Goal: Contribute content: Contribute content

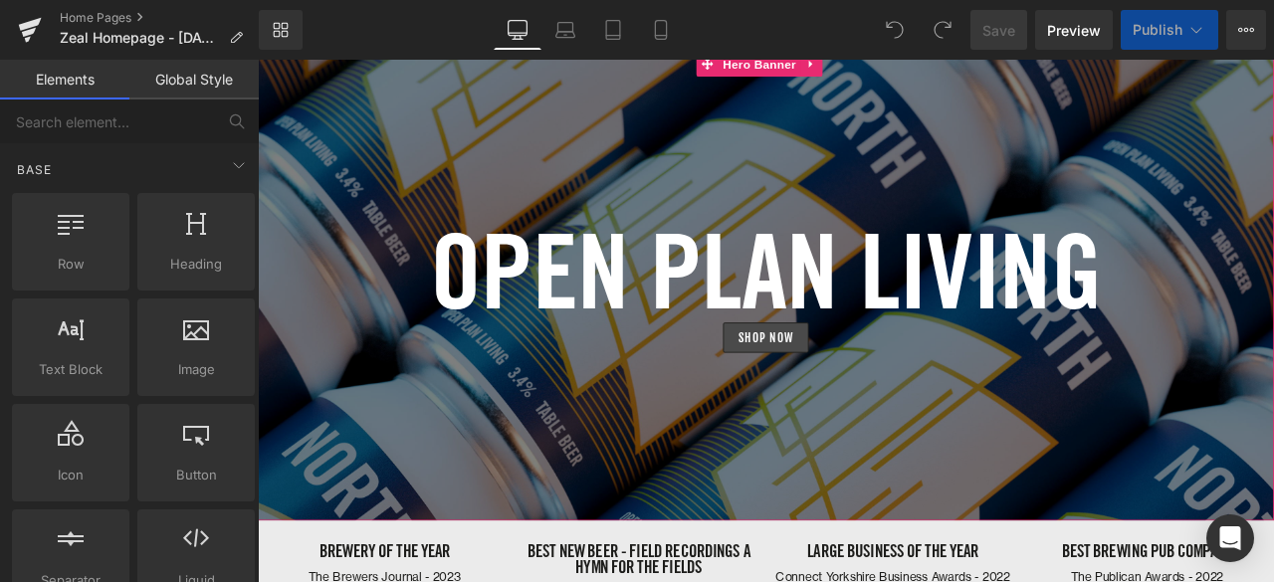
scroll to position [5312, 1188]
click at [656, 181] on div at bounding box center [860, 328] width 1204 height 556
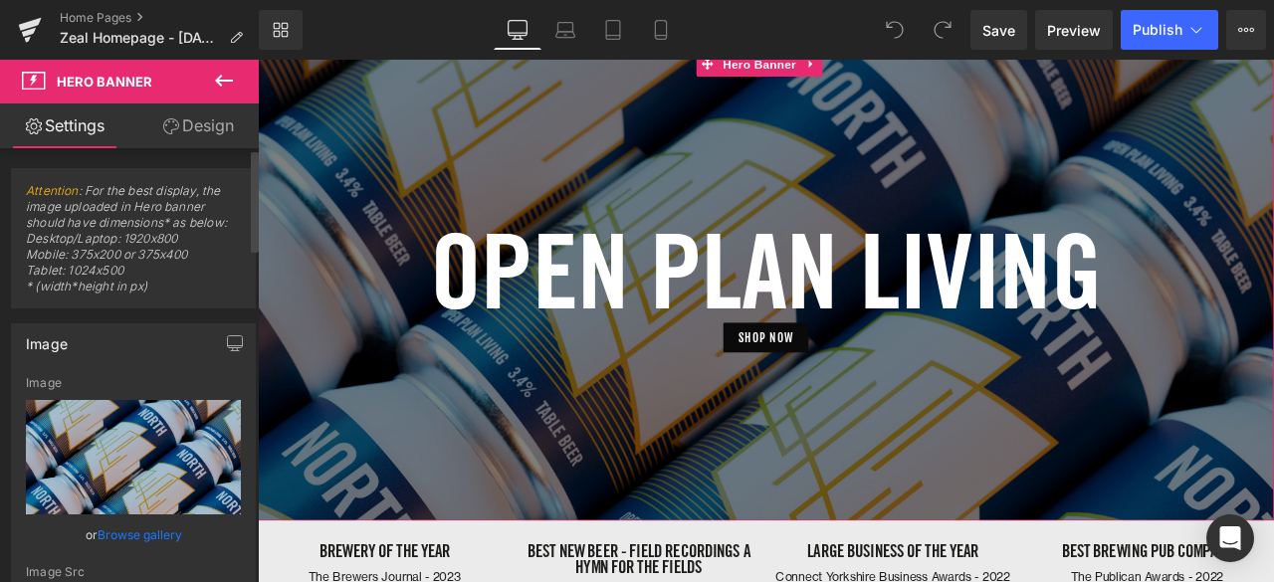
click at [145, 524] on link "Browse gallery" at bounding box center [140, 534] width 85 height 35
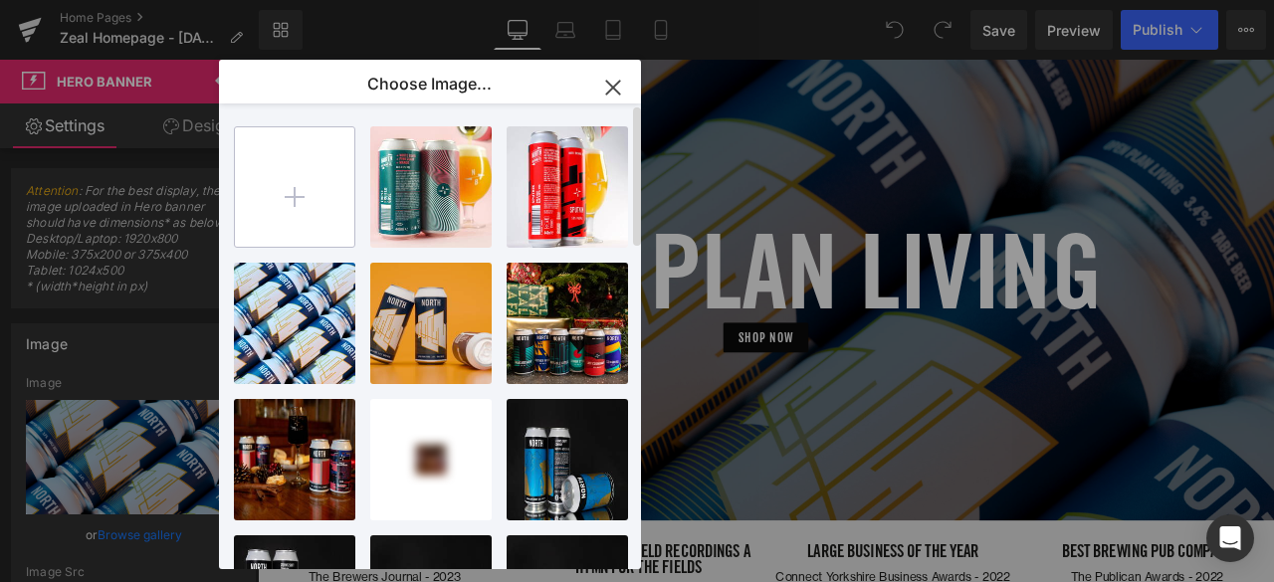
click at [289, 194] on input "file" at bounding box center [294, 186] width 119 height 119
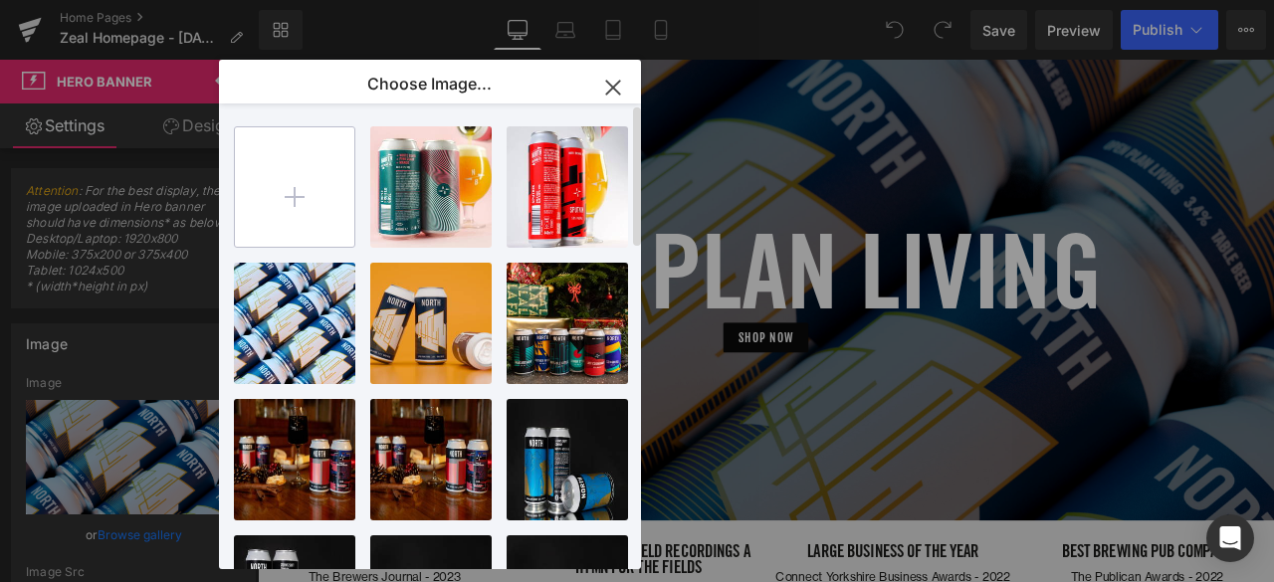
click at [293, 170] on input "file" at bounding box center [294, 186] width 119 height 119
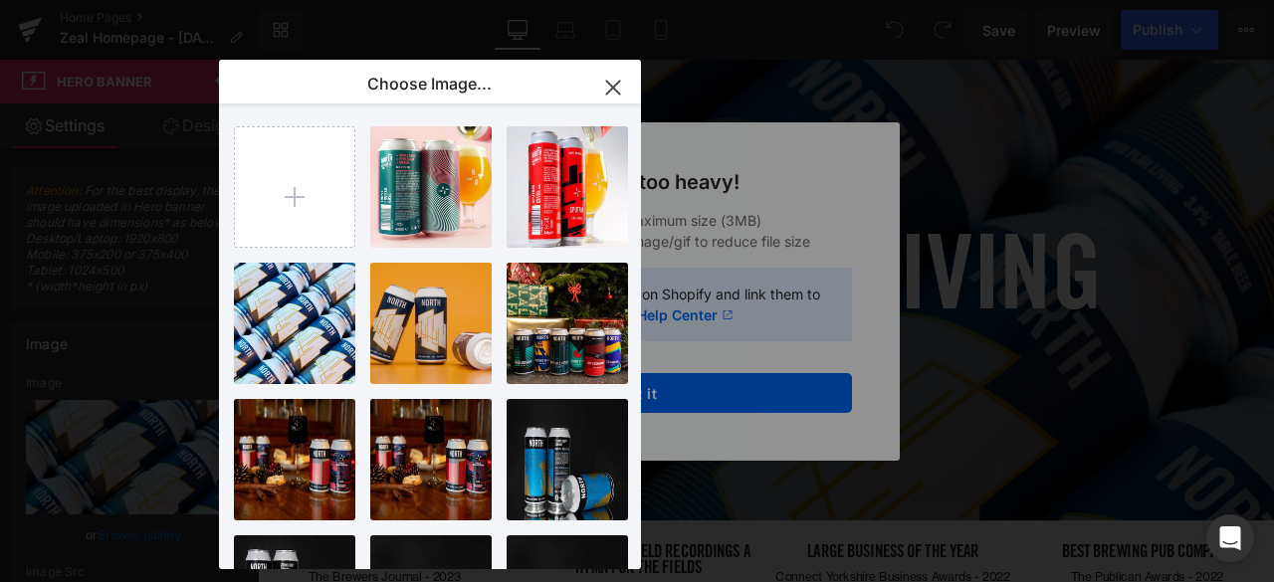
click at [609, 99] on icon "button" at bounding box center [613, 88] width 32 height 32
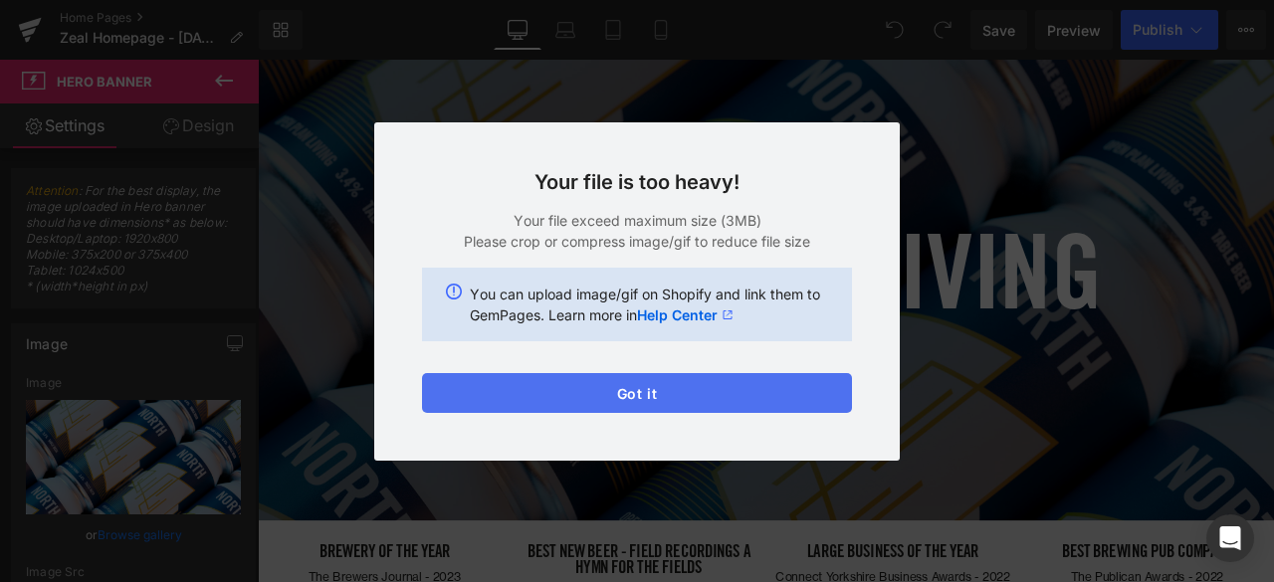
click at [589, 394] on button "Got it" at bounding box center [637, 393] width 430 height 40
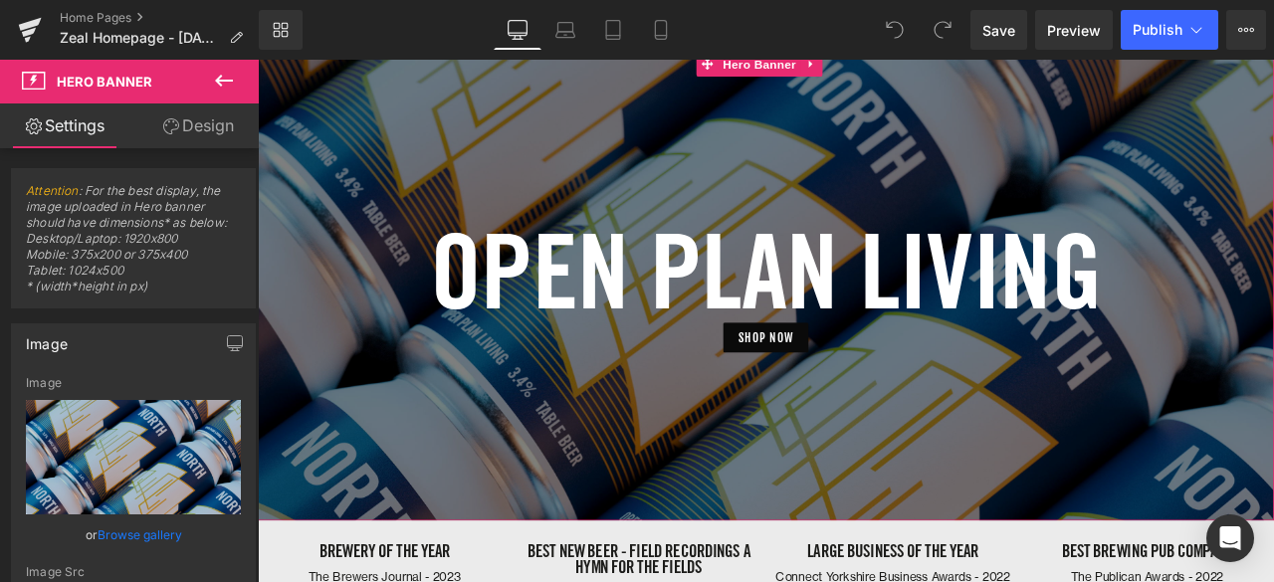
click at [418, 390] on div "SHOP NOW" at bounding box center [860, 389] width 1204 height 36
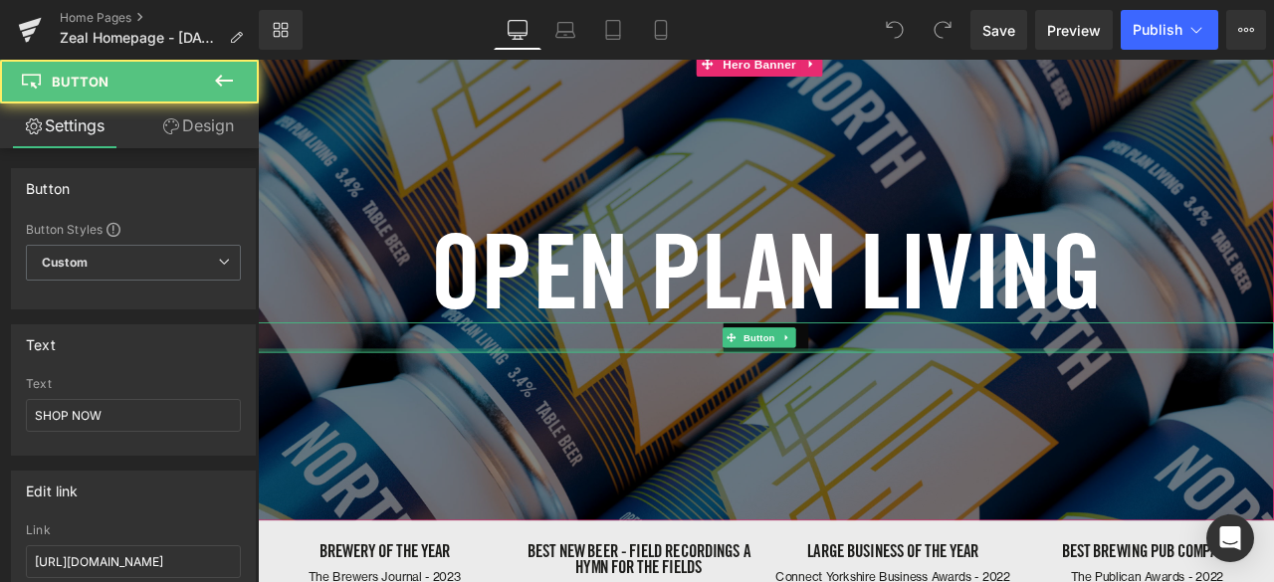
click at [413, 443] on div at bounding box center [860, 328] width 1204 height 556
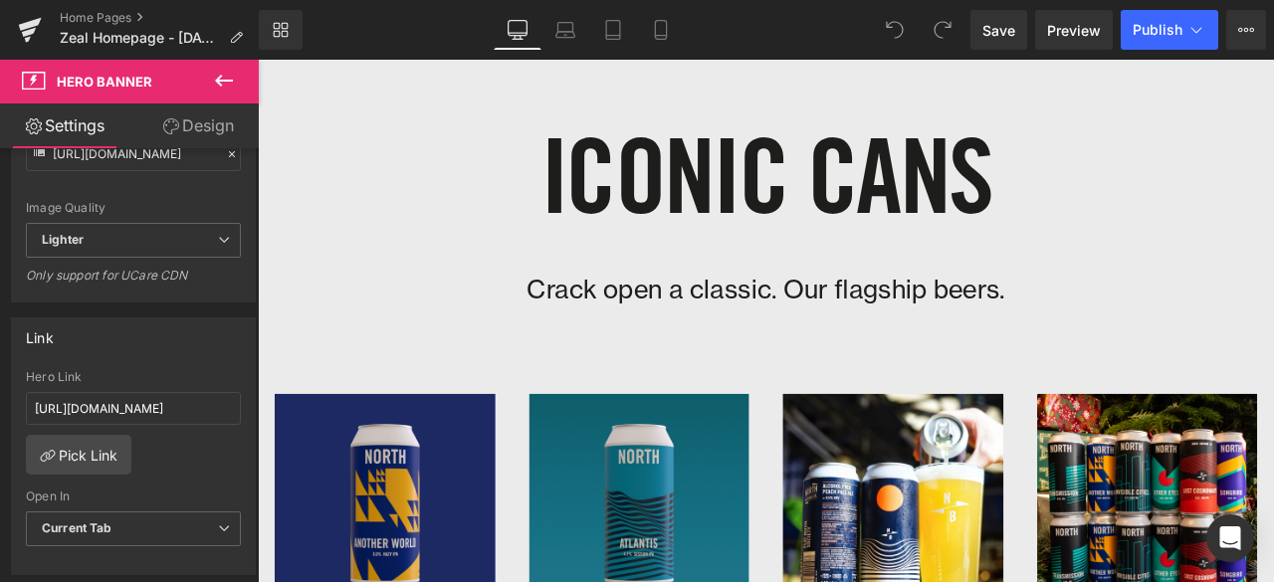
scroll to position [2777, 0]
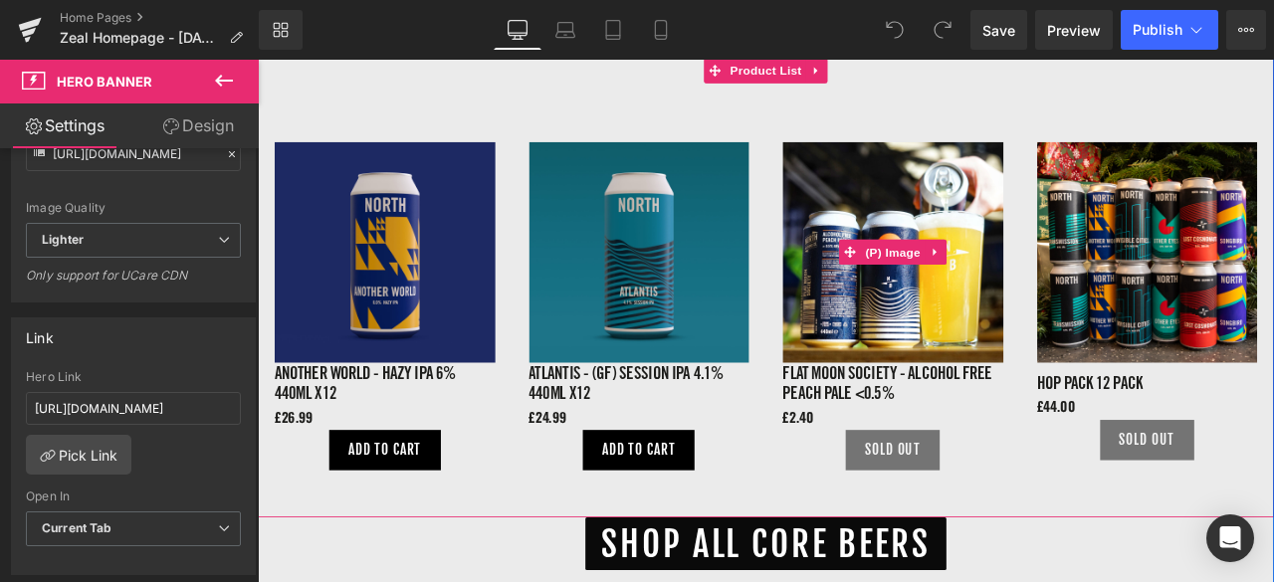
click at [982, 357] on img at bounding box center [1011, 288] width 262 height 262
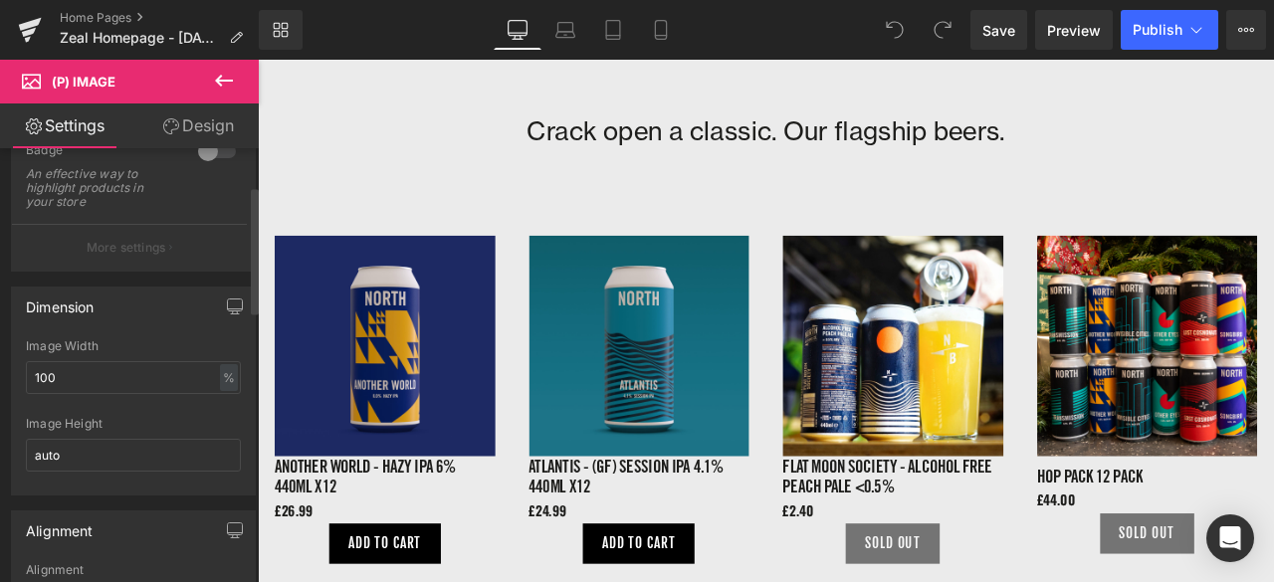
scroll to position [0, 0]
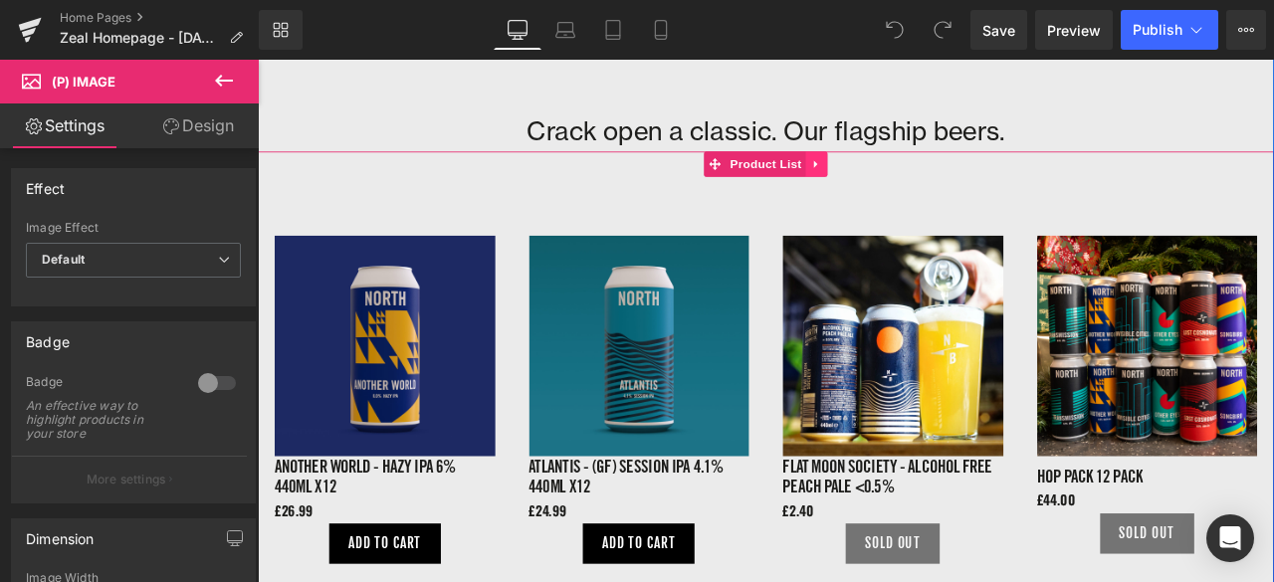
click at [916, 180] on icon at bounding box center [918, 184] width 4 height 9
click at [927, 177] on icon at bounding box center [933, 184] width 14 height 14
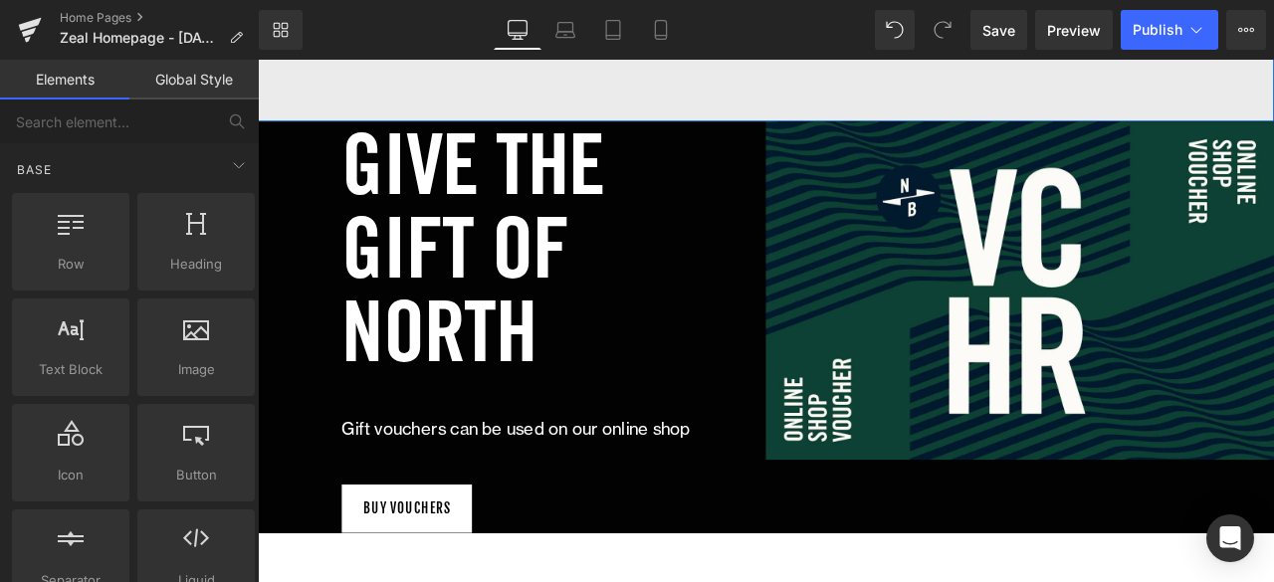
scroll to position [2965, 0]
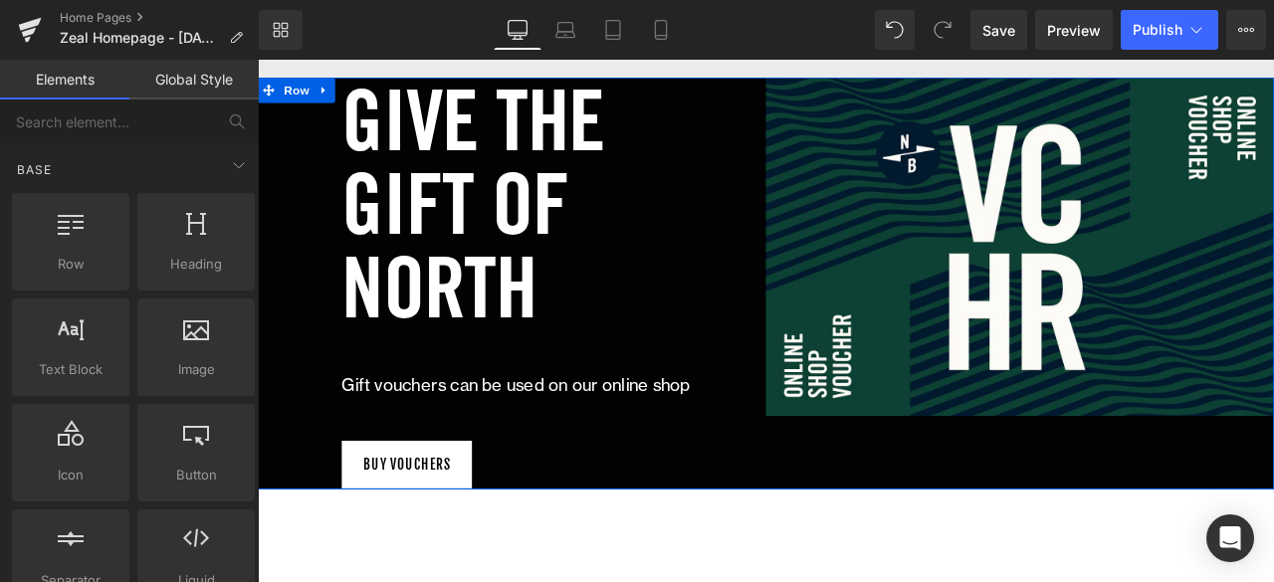
click at [802, 282] on div "give the gift of north Heading Gift vouchers can be used on our online shop Tex…" at bounding box center [559, 326] width 602 height 488
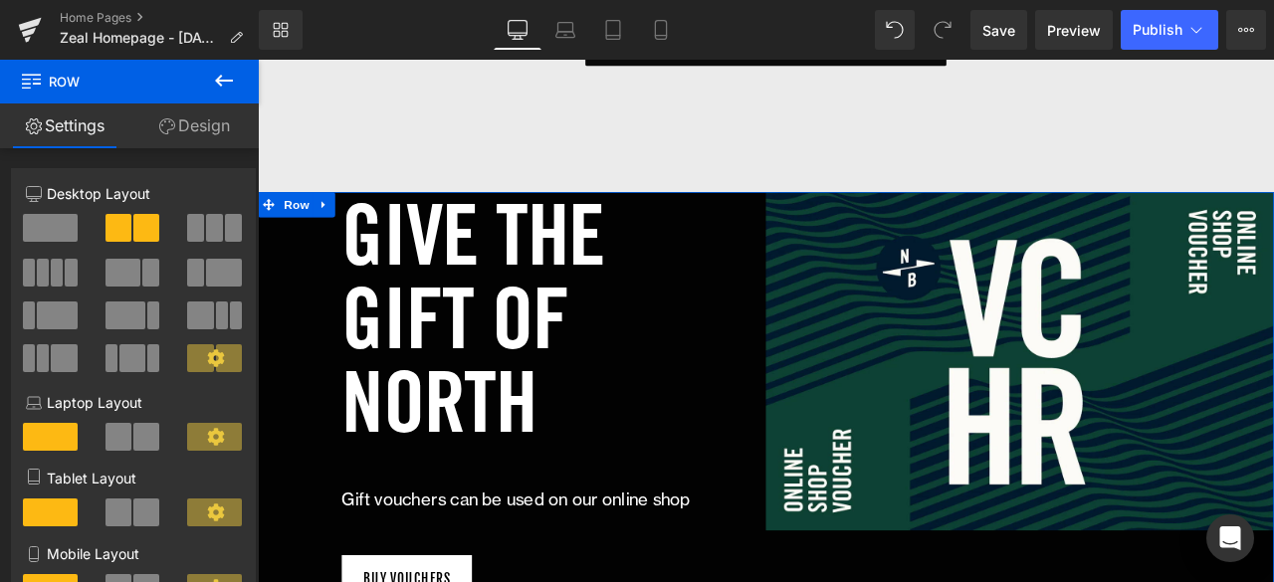
scroll to position [2827, 0]
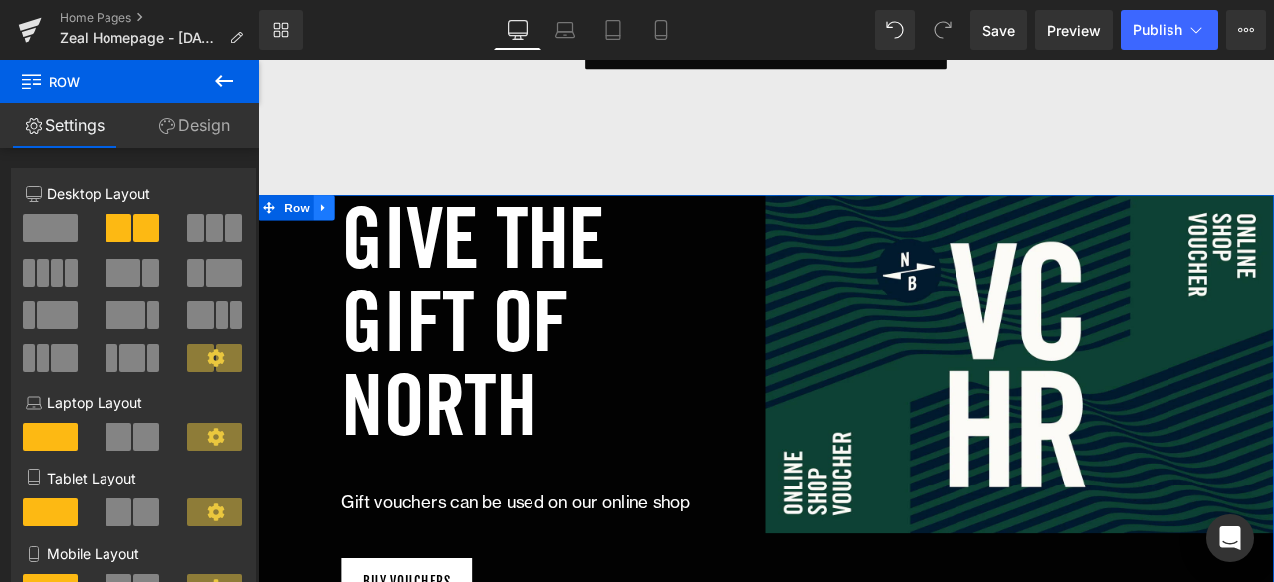
click at [329, 230] on icon at bounding box center [336, 235] width 14 height 15
click at [381, 228] on icon at bounding box center [388, 235] width 14 height 14
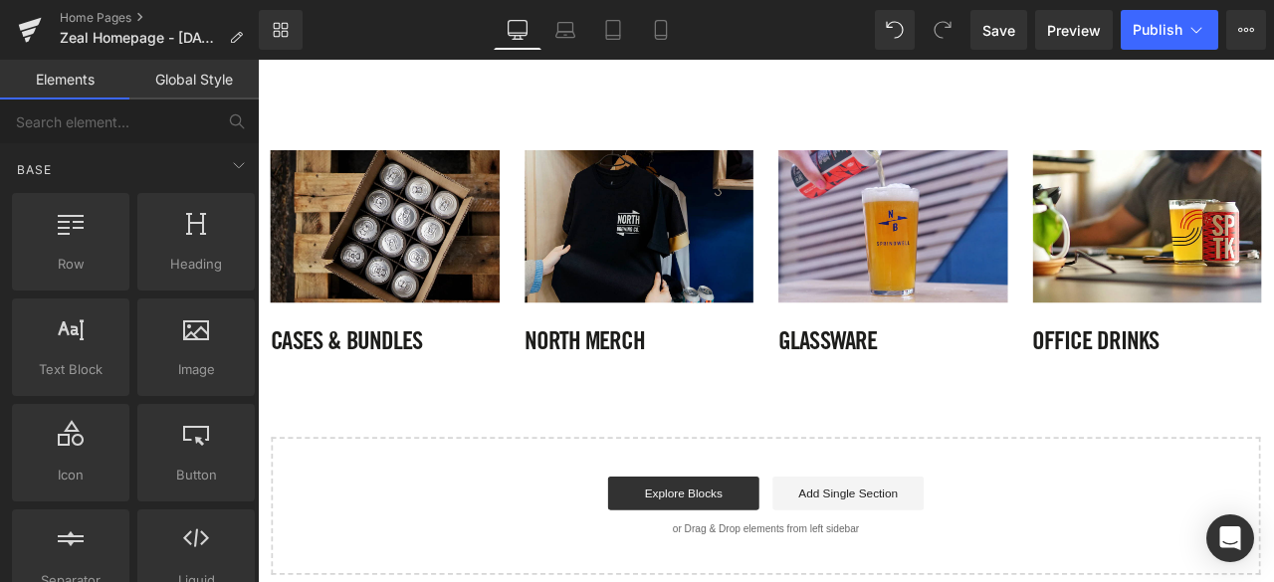
scroll to position [3030, 0]
click at [647, 238] on img at bounding box center [710, 256] width 272 height 181
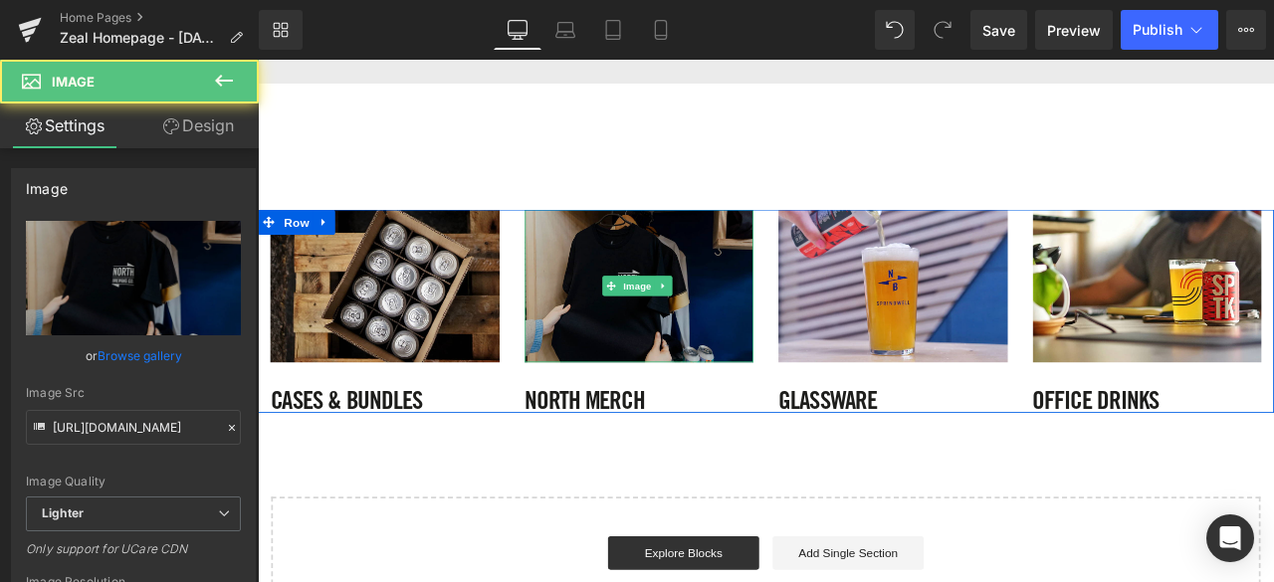
scroll to position [2956, 0]
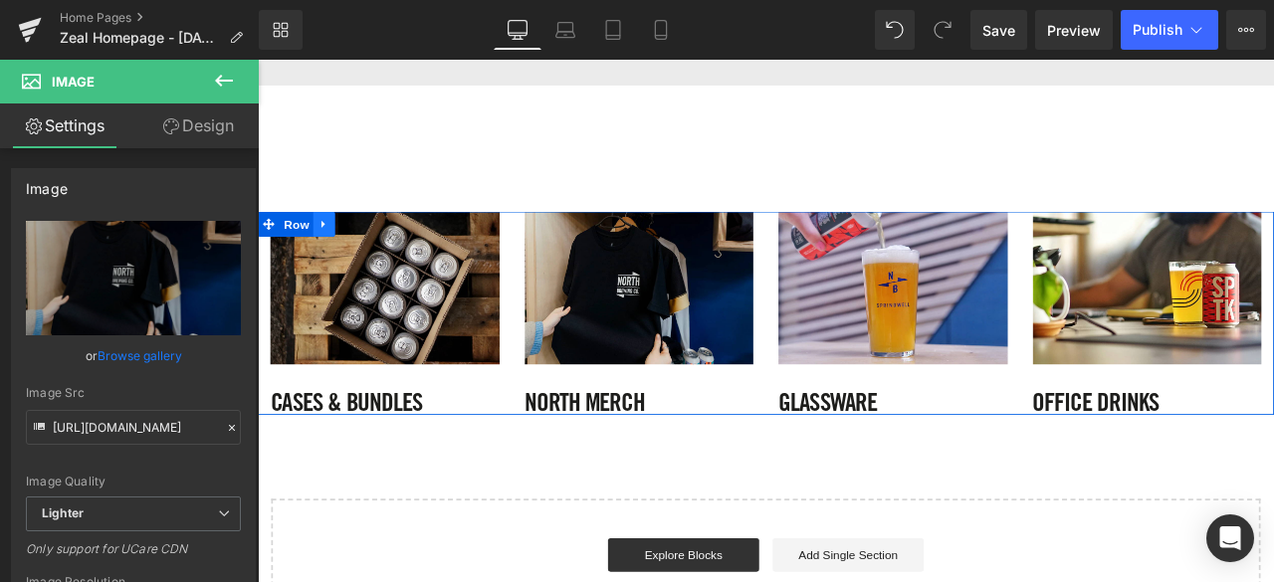
click at [337, 248] on icon at bounding box center [336, 255] width 14 height 15
click at [391, 253] on link at bounding box center [388, 255] width 26 height 30
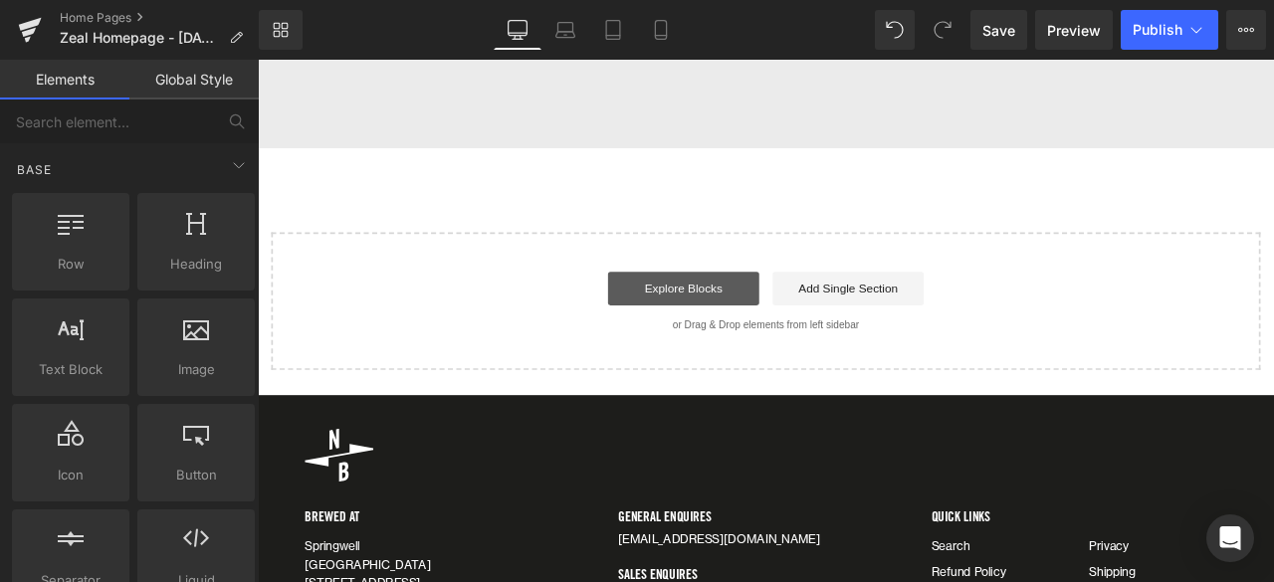
scroll to position [2880, 0]
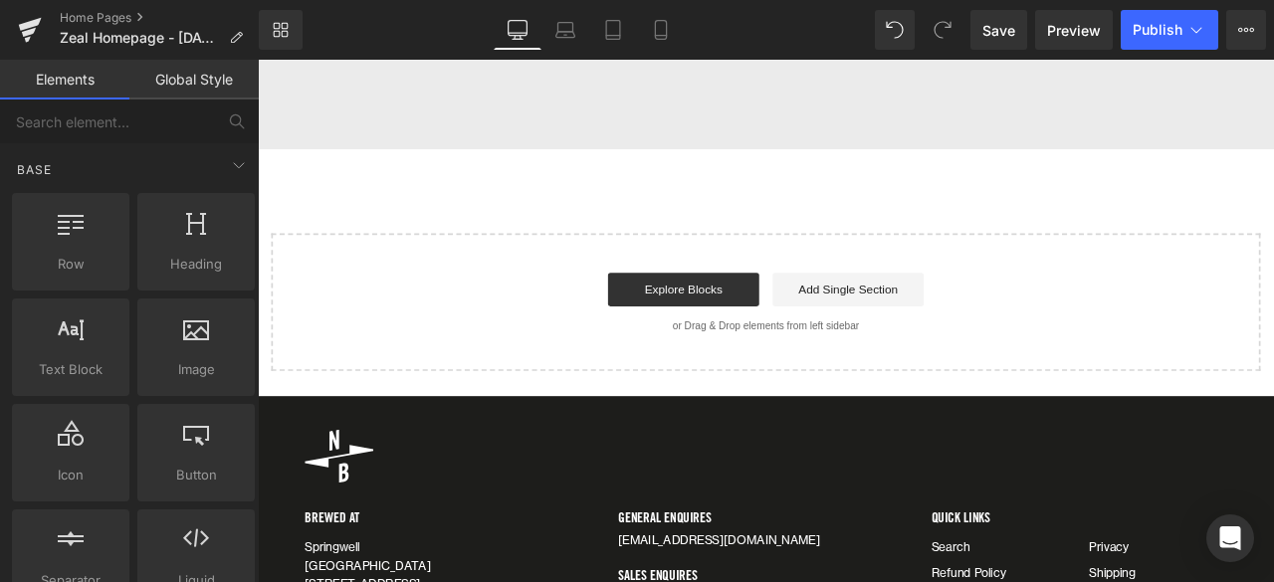
click at [625, 292] on div "Start building your page Explore Blocks Add Single Section or Drag & Drop eleme…" at bounding box center [860, 347] width 1168 height 159
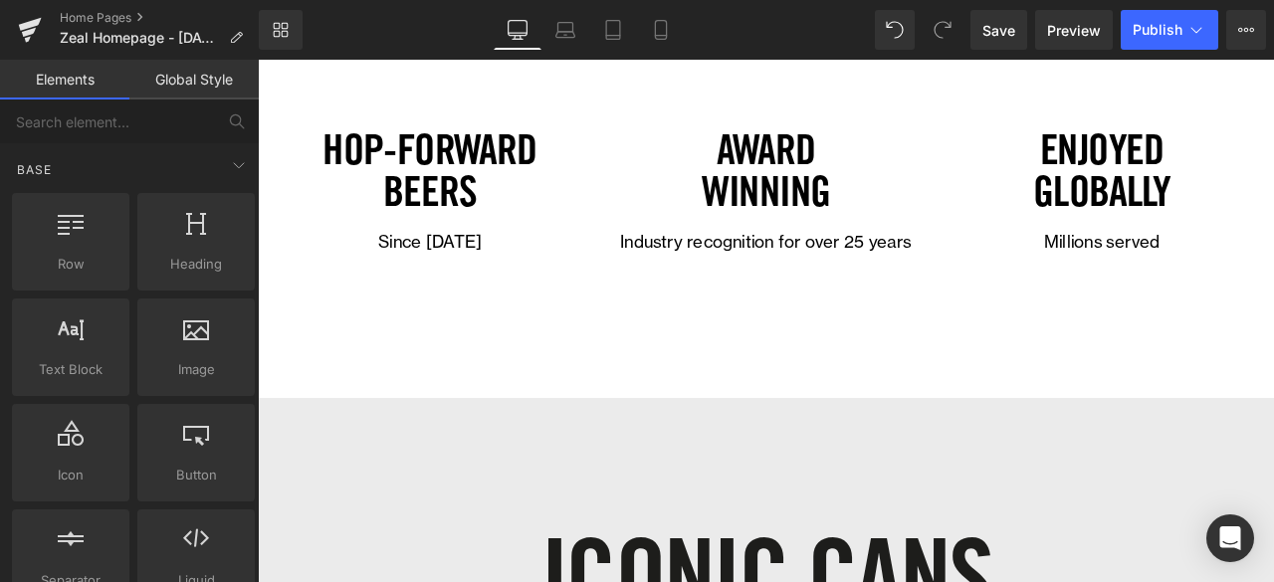
scroll to position [2175, 0]
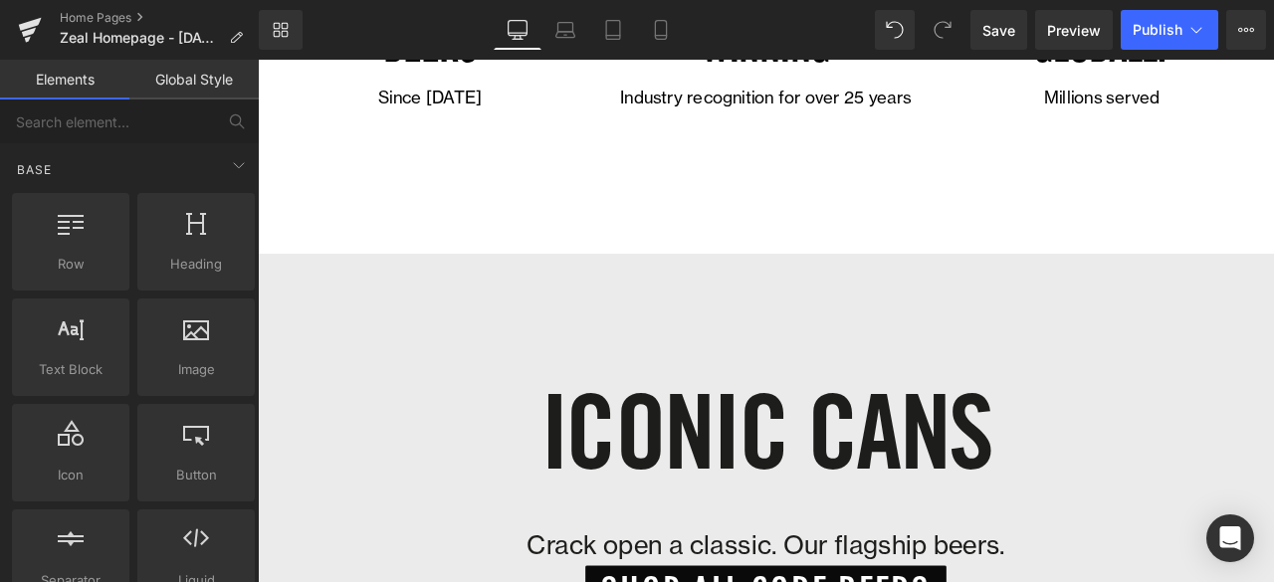
click at [729, 338] on div "iconic cans Heading Crack open a classic. Our flagship beers. Text Block SHOP A…" at bounding box center [860, 581] width 1204 height 581
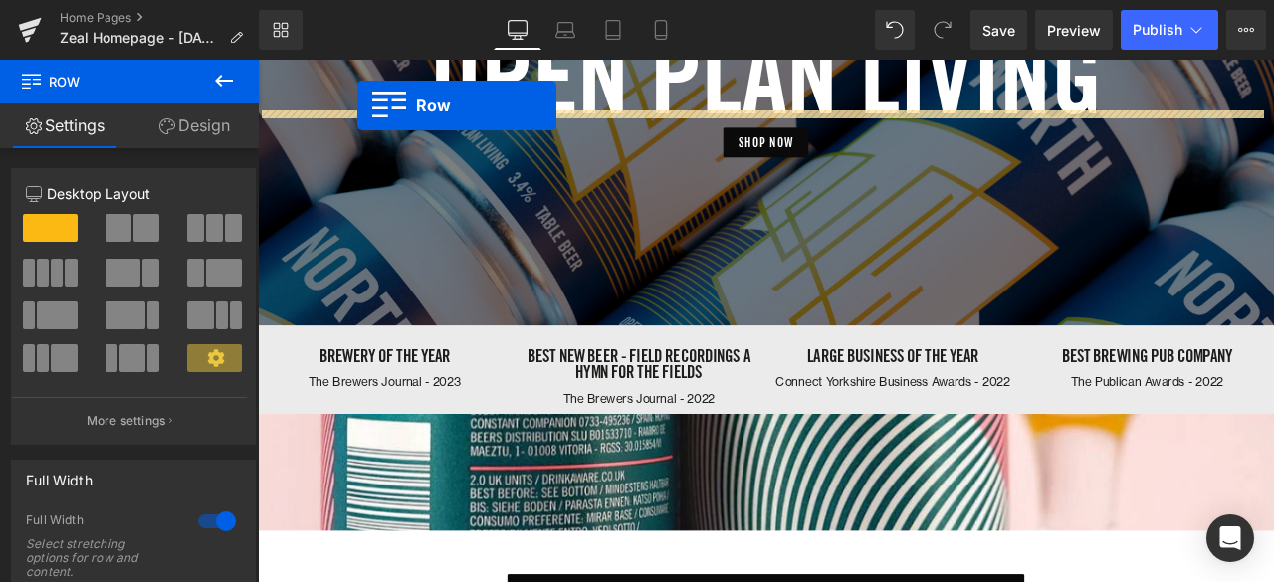
scroll to position [304, 0]
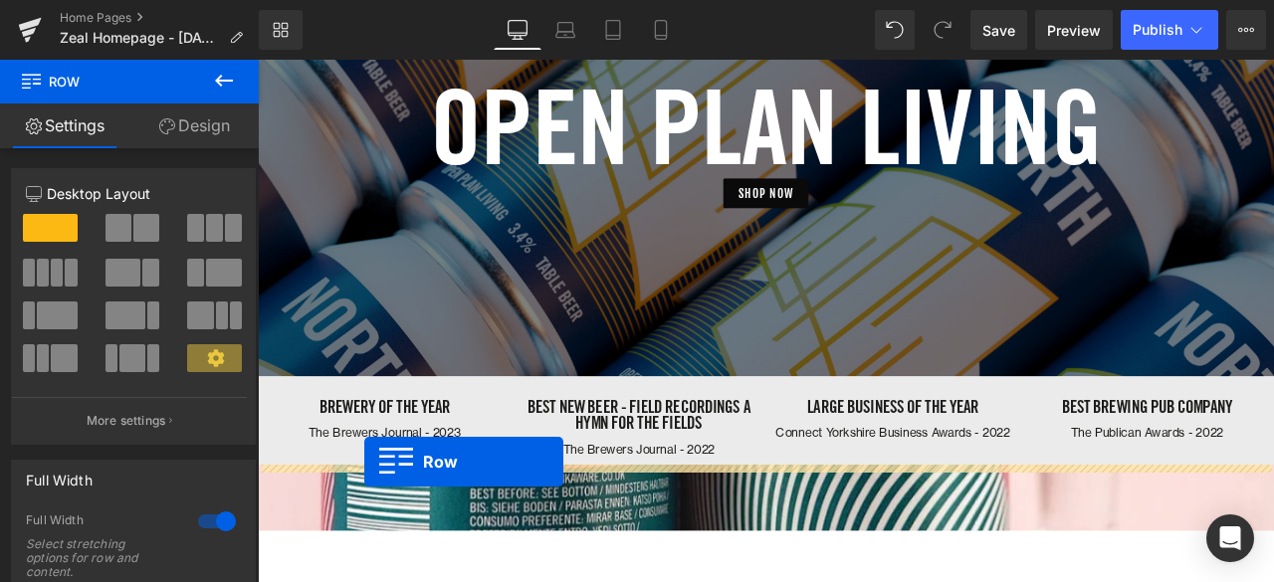
drag, startPoint x: 267, startPoint y: 290, endPoint x: 384, endPoint y: 535, distance: 272.4
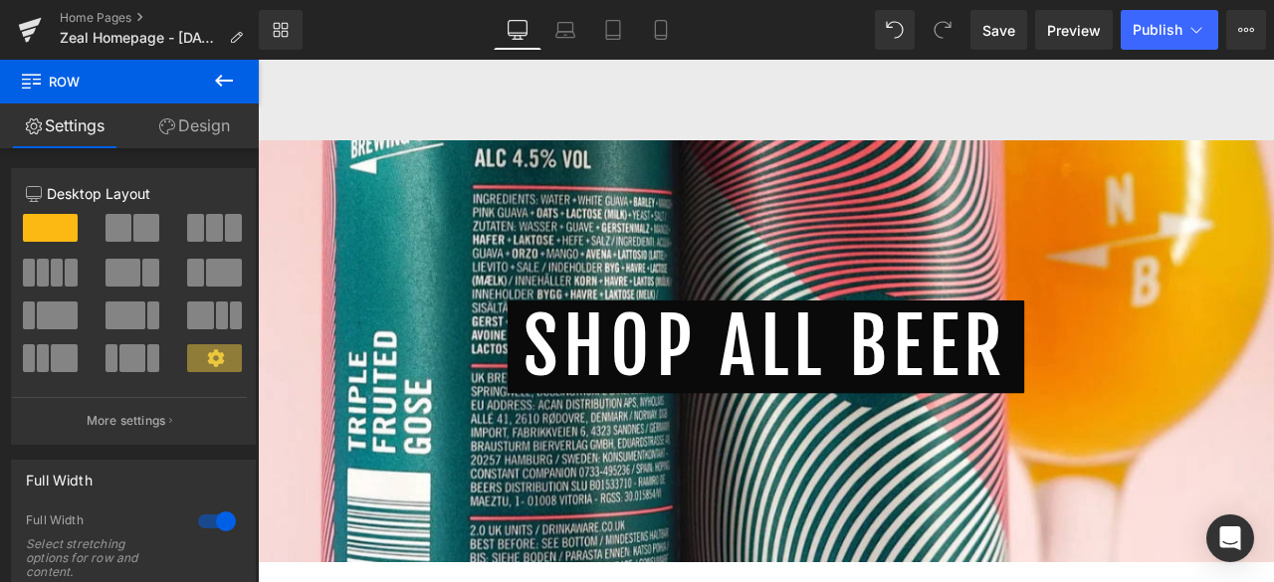
scroll to position [1272, 0]
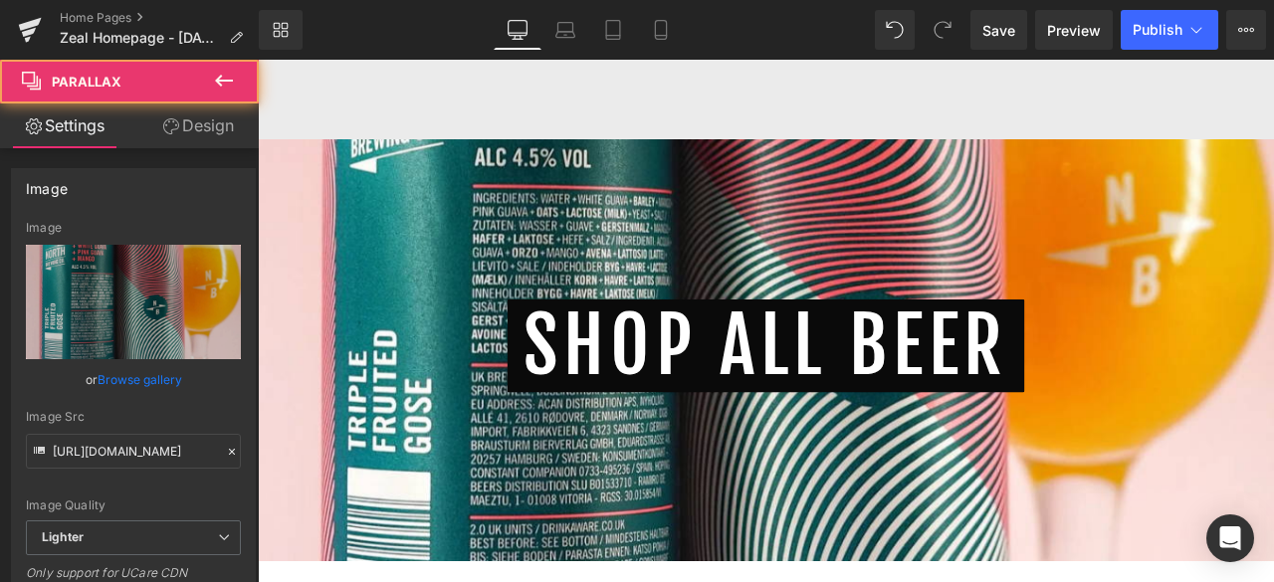
click at [744, 295] on div at bounding box center [860, 373] width 1204 height 608
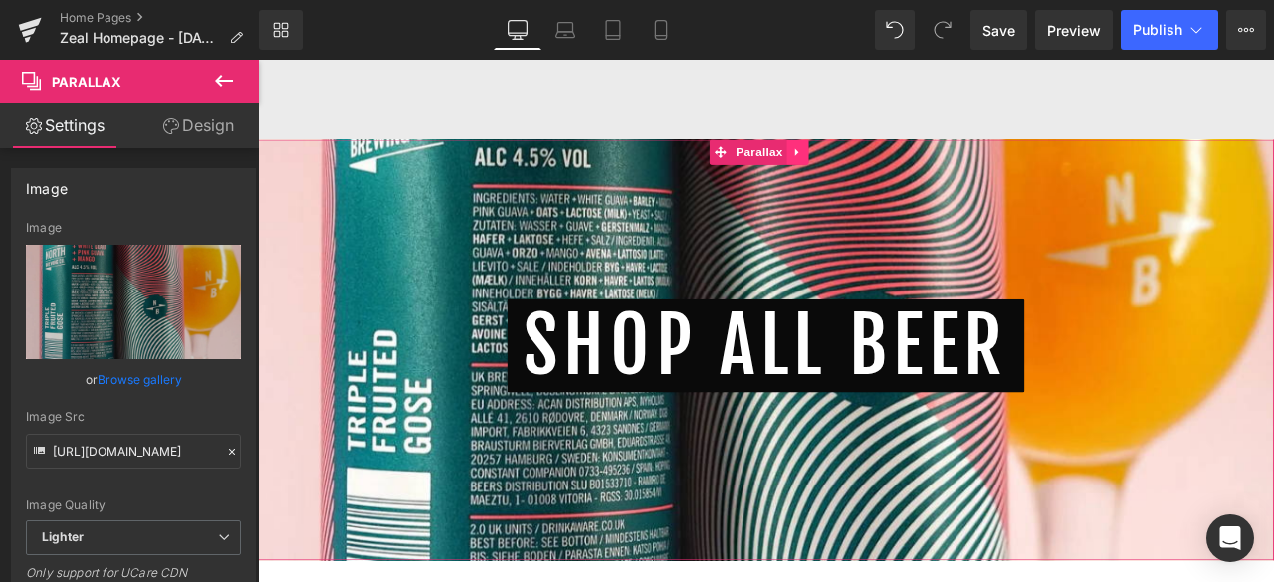
click at [899, 175] on link at bounding box center [898, 169] width 26 height 30
click at [910, 172] on icon at bounding box center [910, 169] width 14 height 14
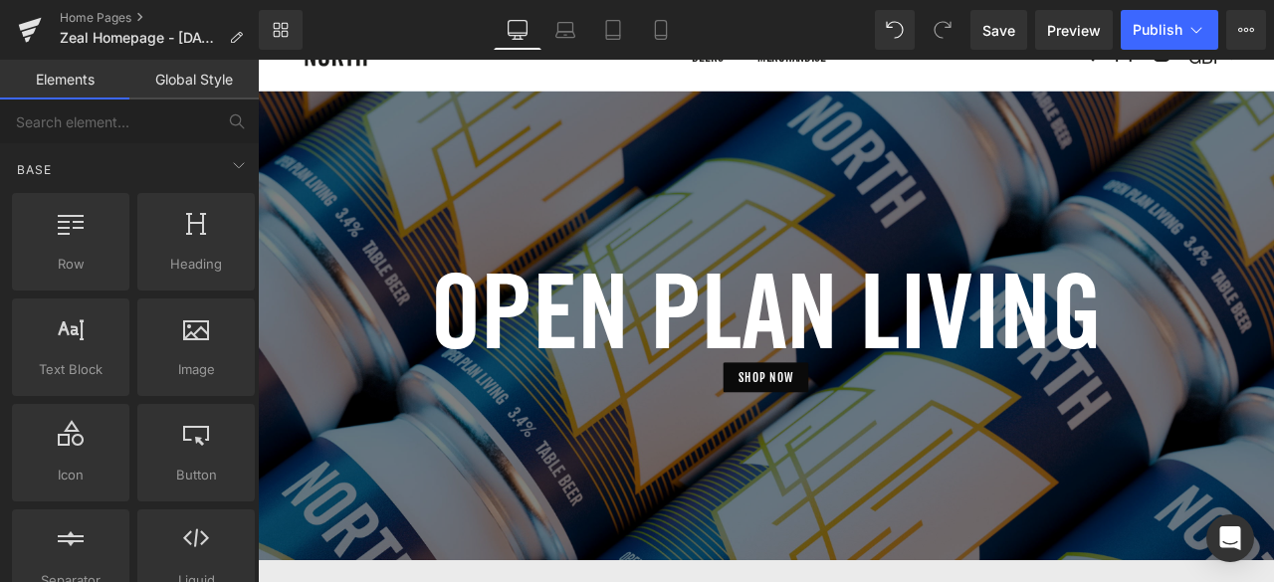
scroll to position [87, 0]
click at [758, 205] on div at bounding box center [860, 375] width 1204 height 556
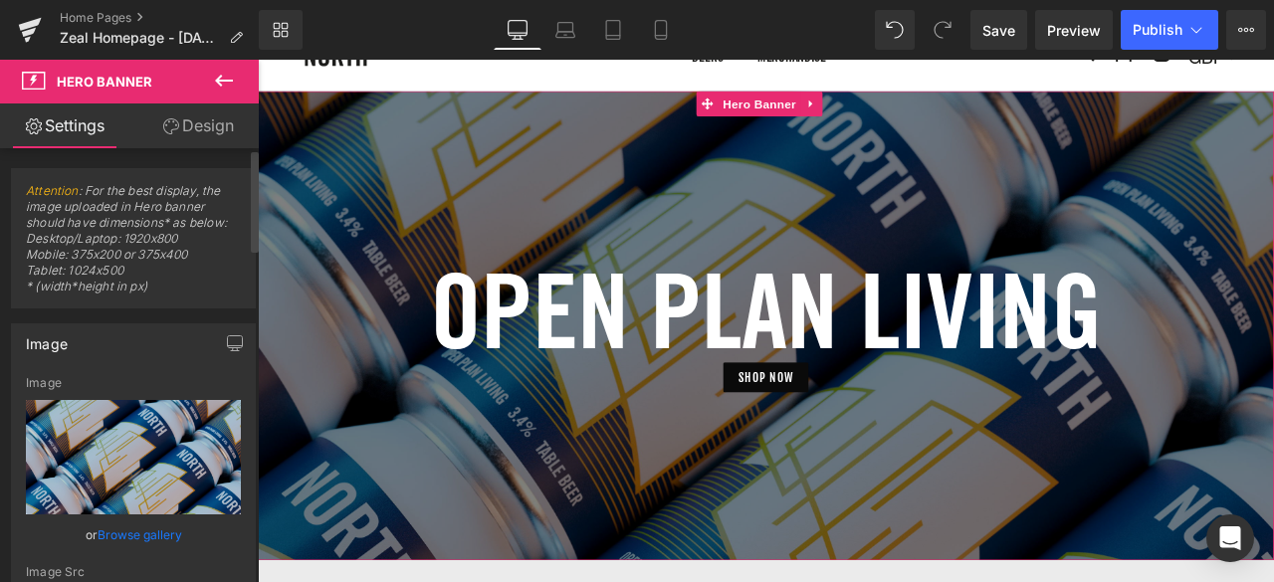
click at [137, 530] on link "Browse gallery" at bounding box center [140, 534] width 85 height 35
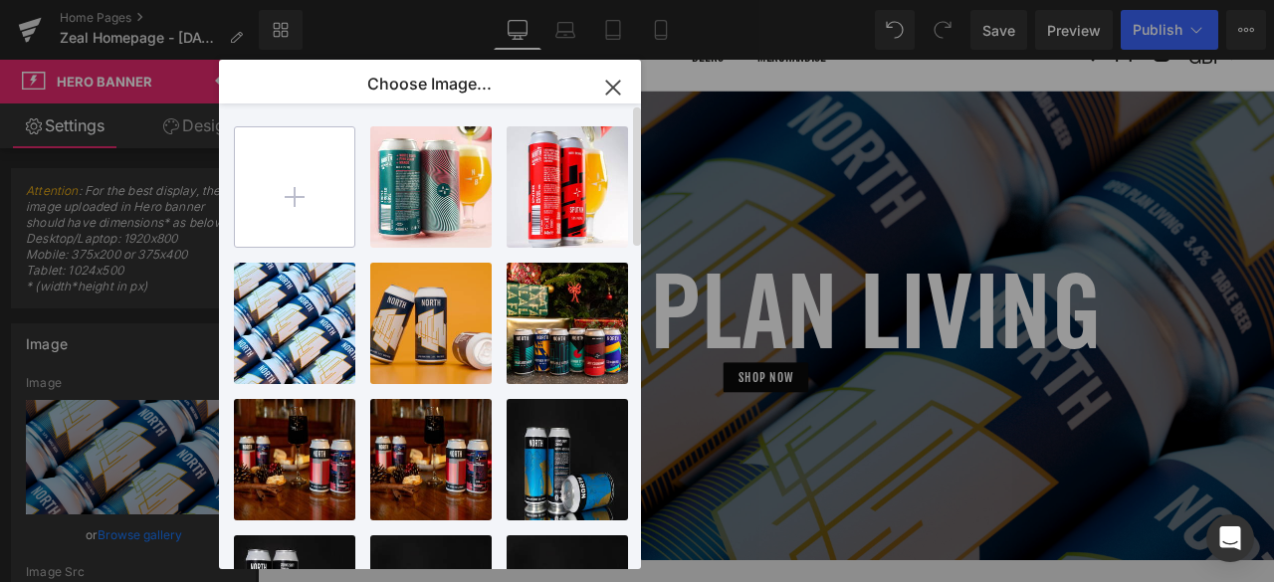
click at [322, 221] on input "file" at bounding box center [294, 186] width 119 height 119
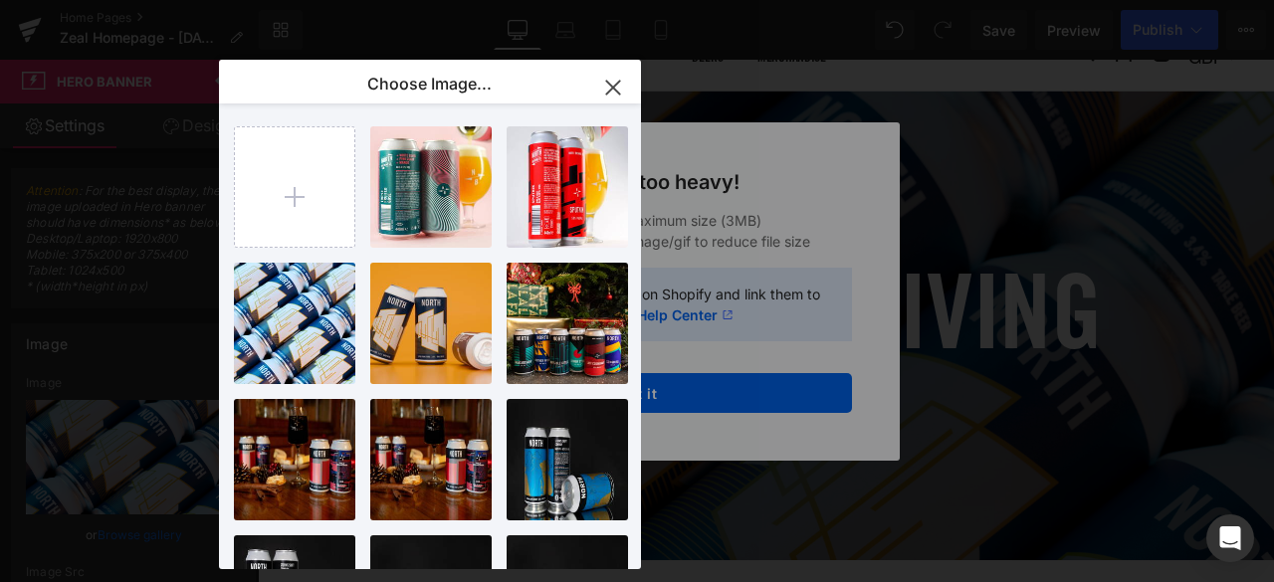
click at [606, 94] on icon "button" at bounding box center [612, 87] width 13 height 13
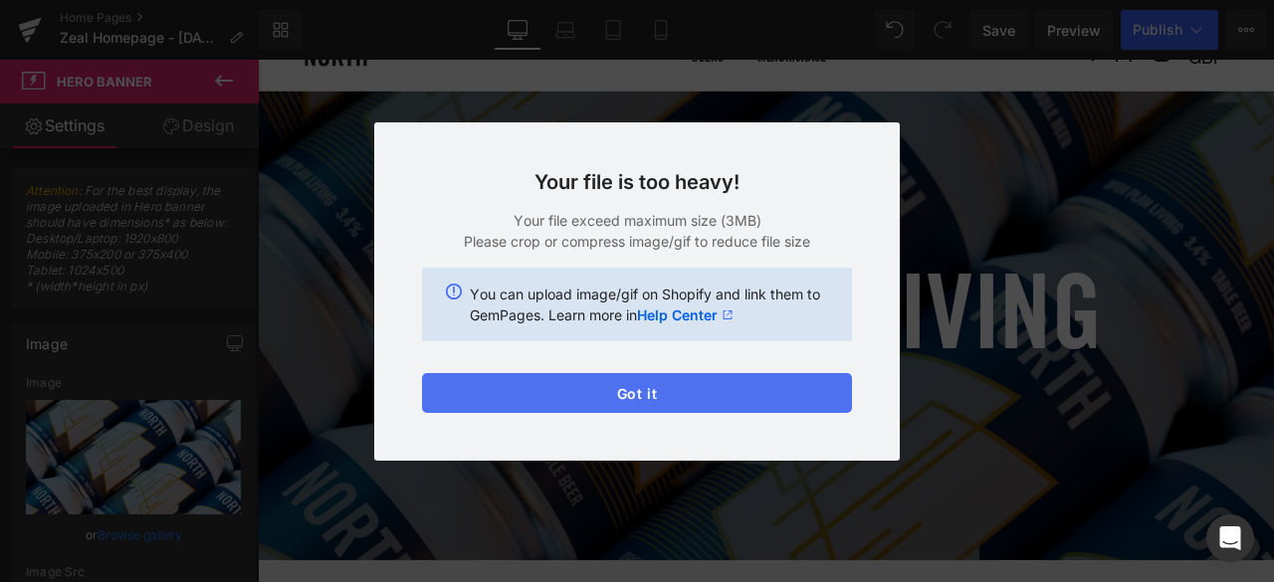
click at [632, 405] on button "Got it" at bounding box center [637, 393] width 430 height 40
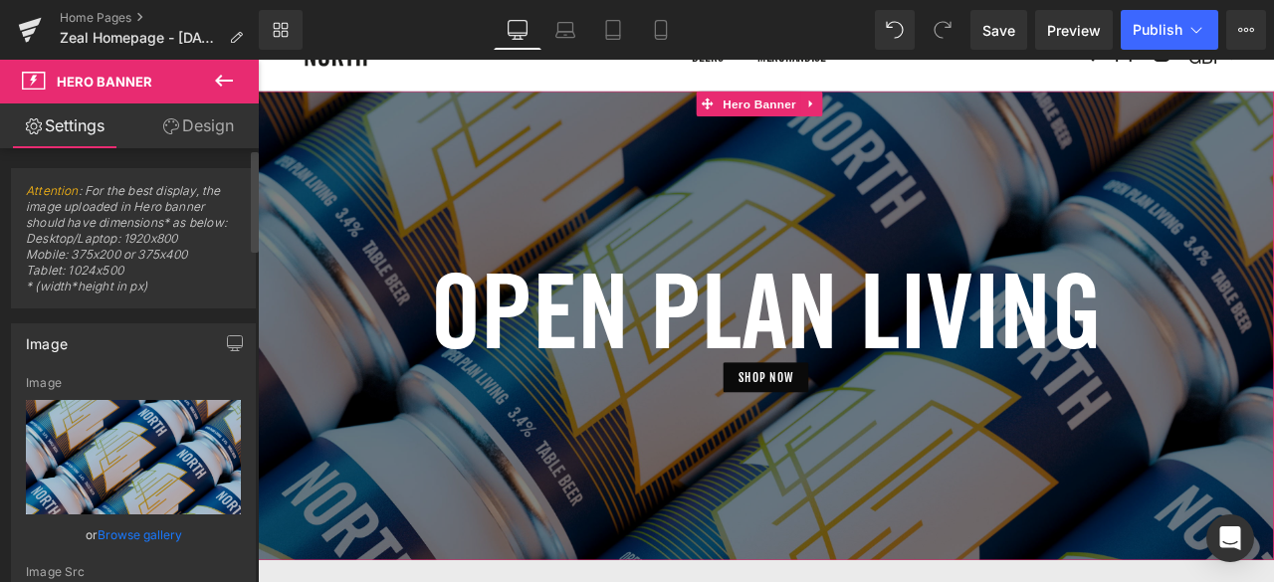
click at [147, 526] on link "Browse gallery" at bounding box center [140, 534] width 85 height 35
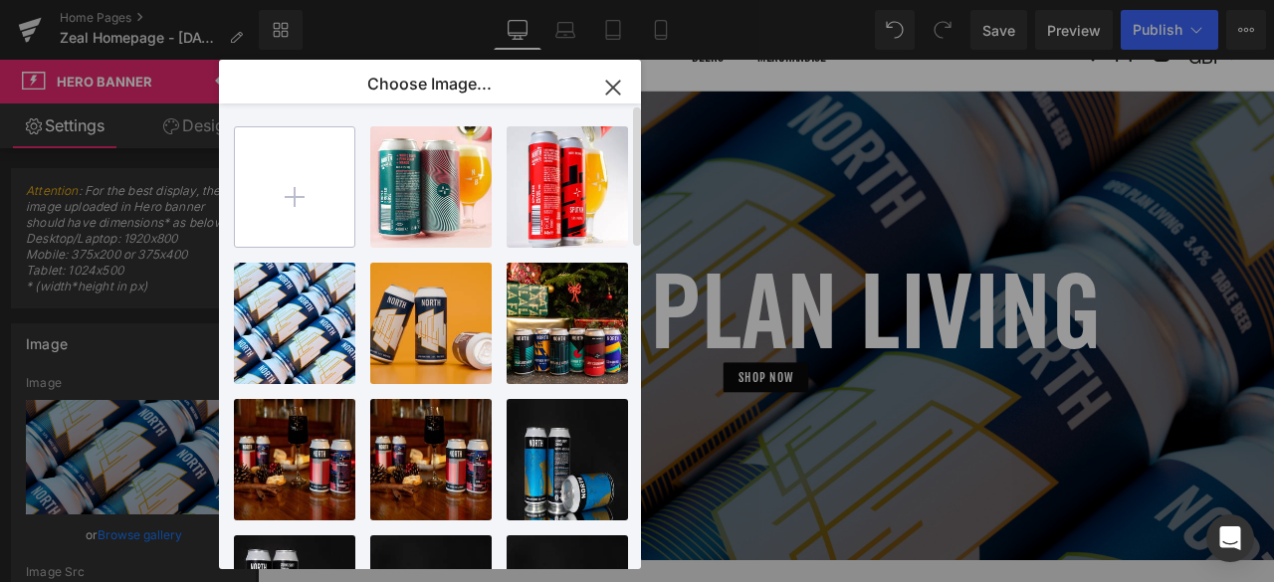
click at [261, 197] on input "file" at bounding box center [294, 186] width 119 height 119
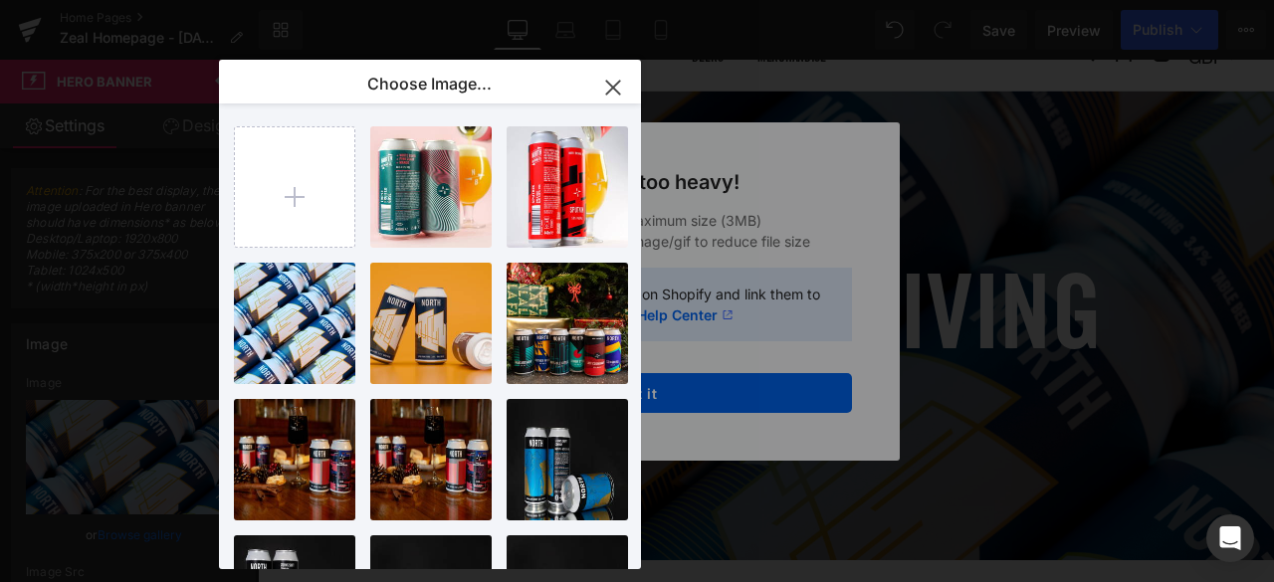
click at [610, 90] on icon "button" at bounding box center [612, 87] width 13 height 13
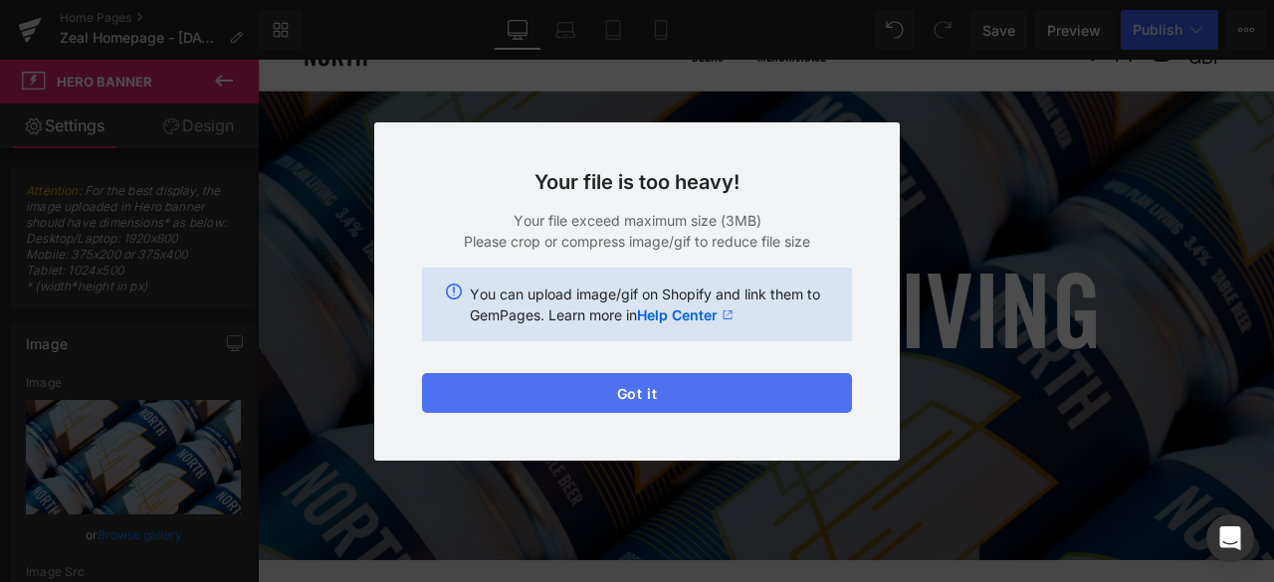
click at [645, 378] on button "Got it" at bounding box center [637, 393] width 430 height 40
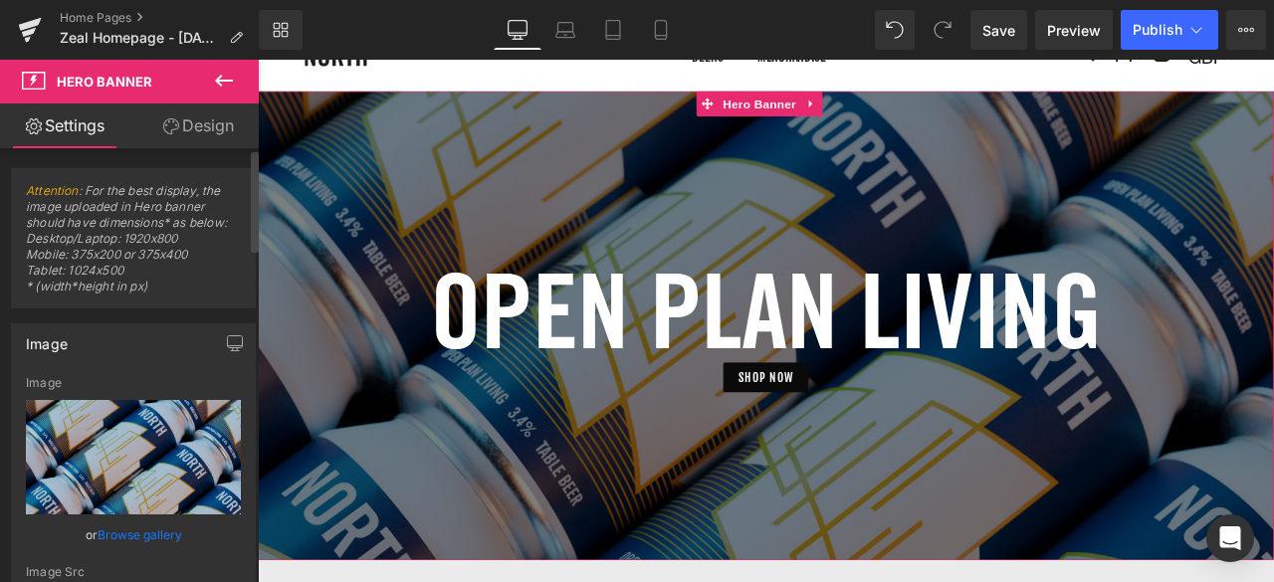
click at [162, 517] on link "Browse gallery" at bounding box center [140, 534] width 85 height 35
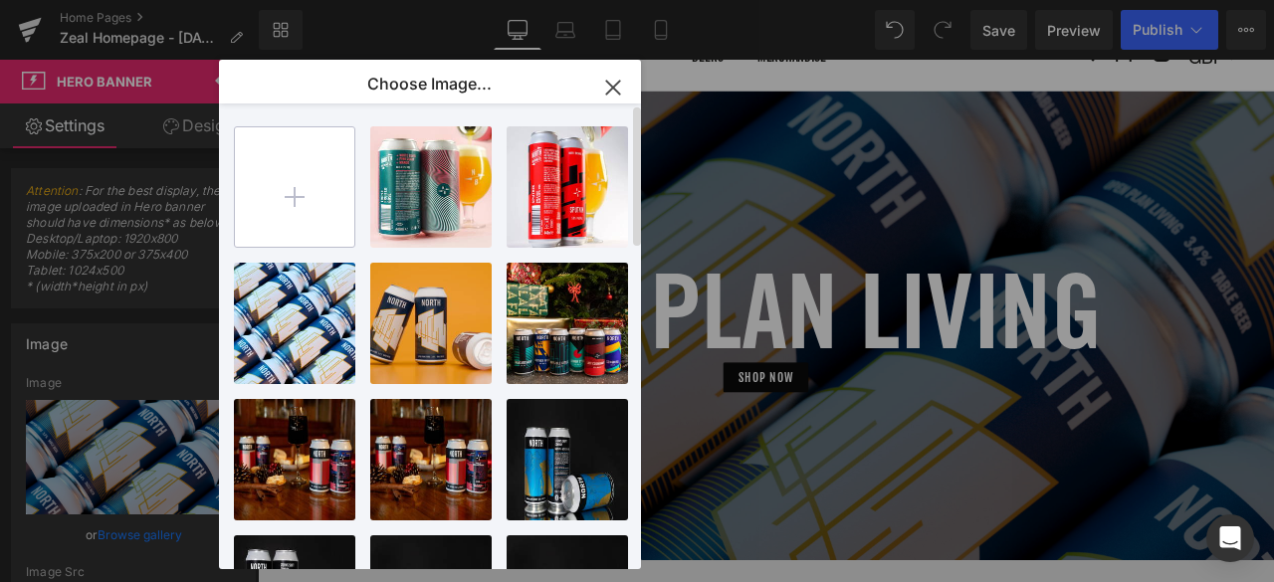
click at [278, 240] on input "file" at bounding box center [294, 186] width 119 height 119
type input "C:\fakepath\North Banner.png"
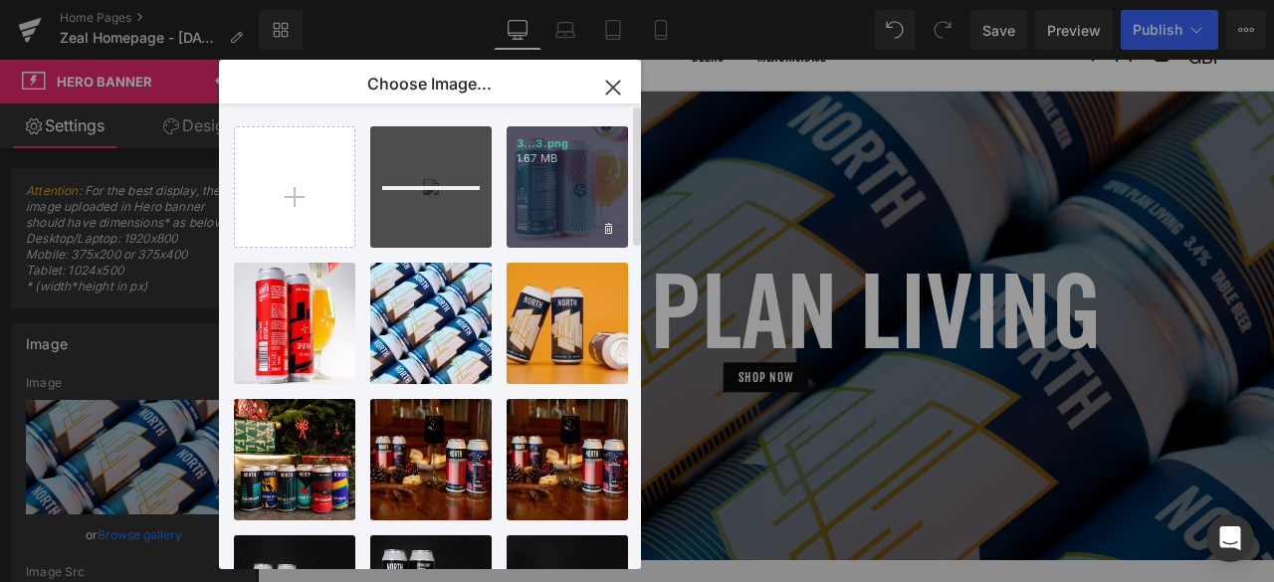
click at [545, 180] on div "3...3.png 1.67 MB" at bounding box center [566, 186] width 121 height 121
type input "[URL][DOMAIN_NAME]"
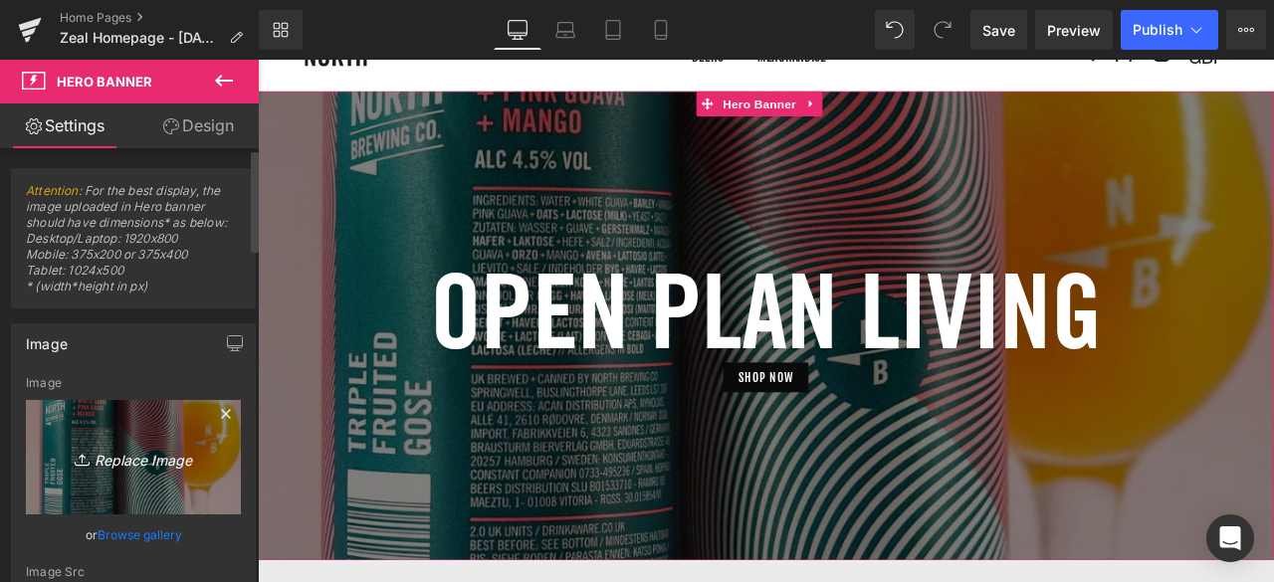
click at [135, 447] on icon "Replace Image" at bounding box center [133, 457] width 159 height 25
type input "C:\fakepath\North Banner.png"
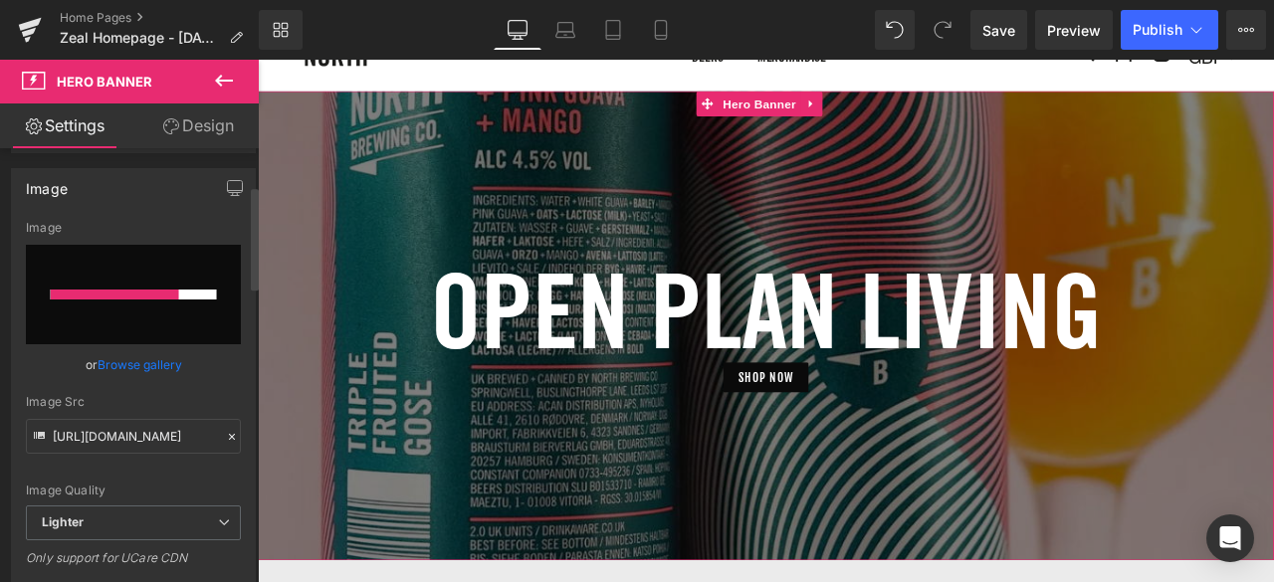
scroll to position [157, 0]
click at [229, 432] on icon at bounding box center [232, 435] width 6 height 6
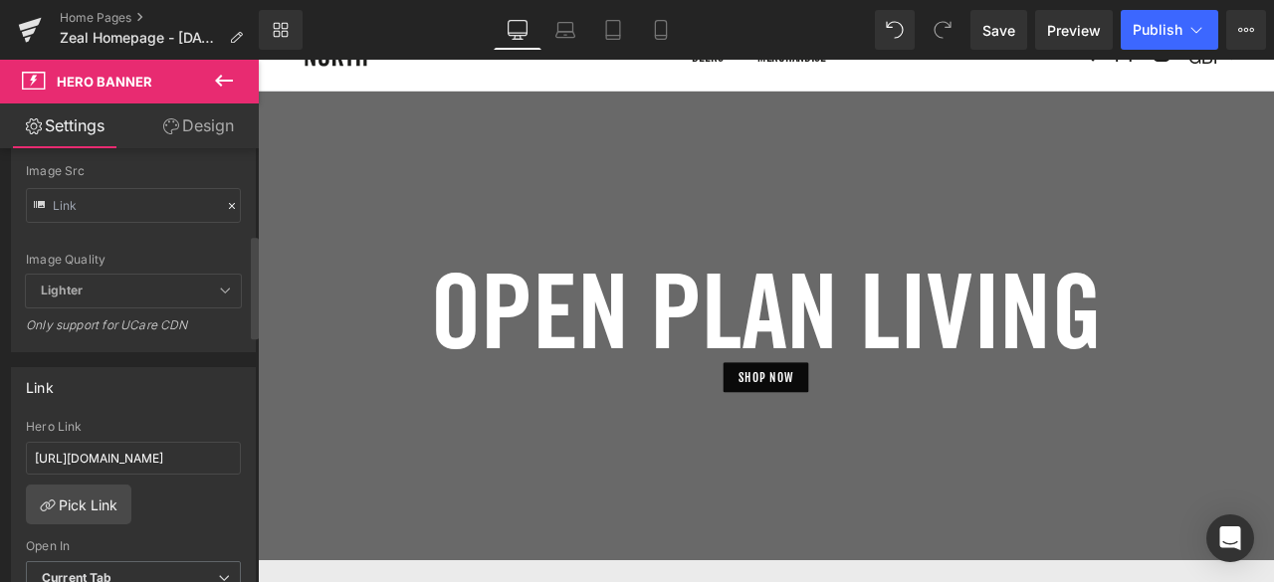
scroll to position [389, 0]
click at [175, 457] on input "[URL][DOMAIN_NAME]" at bounding box center [133, 455] width 215 height 33
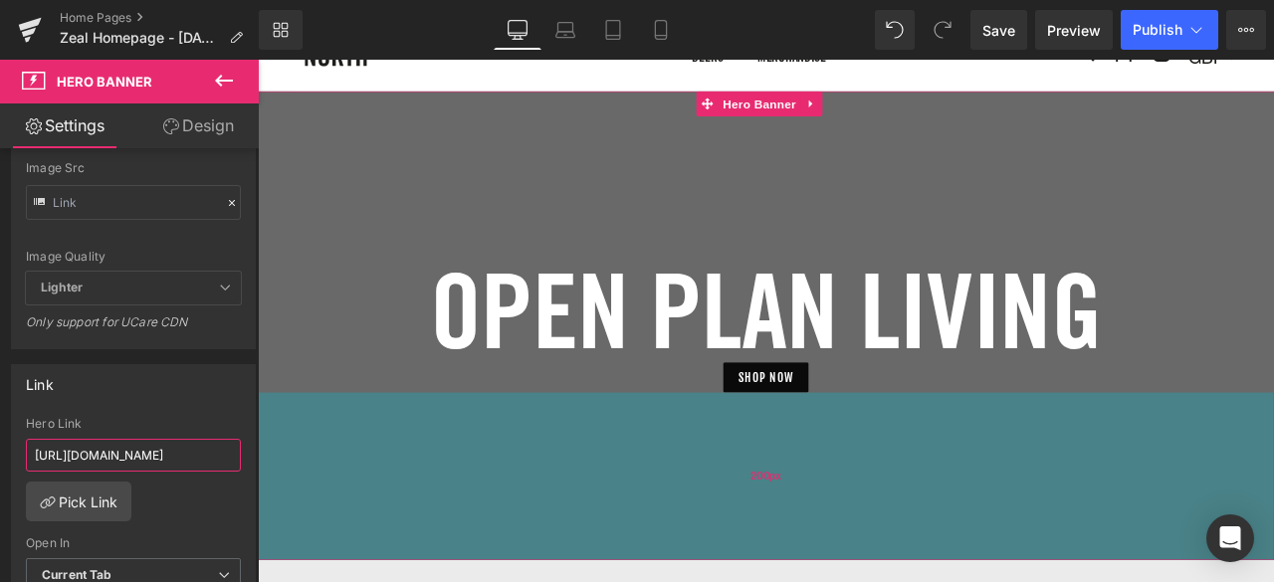
drag, startPoint x: 431, startPoint y: 513, endPoint x: 289, endPoint y: 520, distance: 142.5
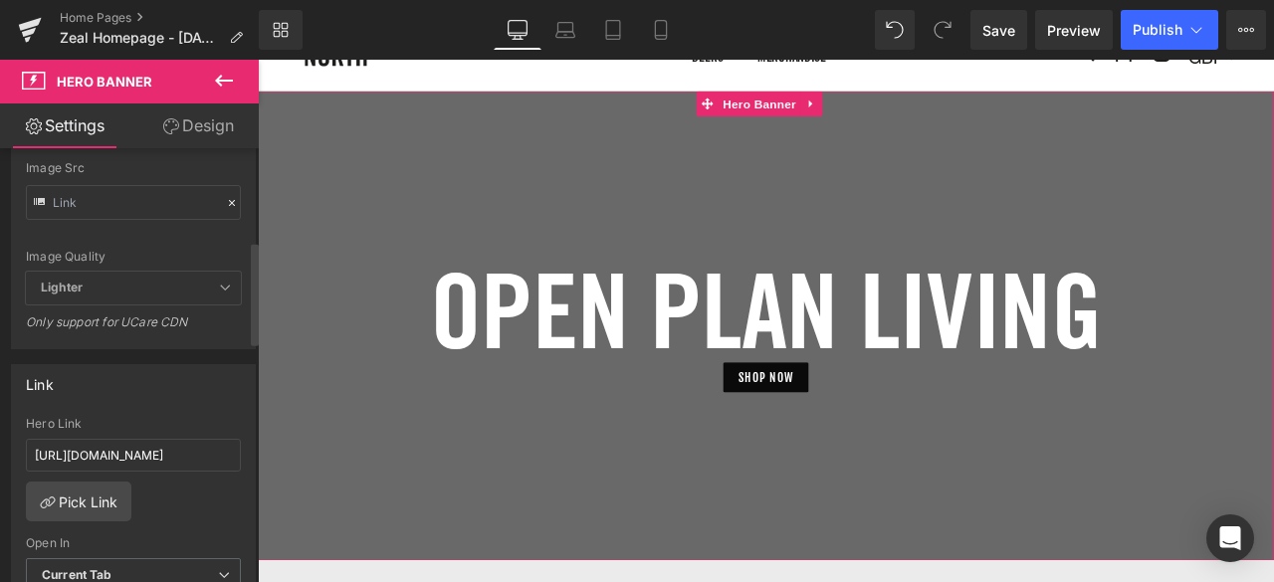
click at [191, 418] on div "Hero Link" at bounding box center [133, 424] width 215 height 14
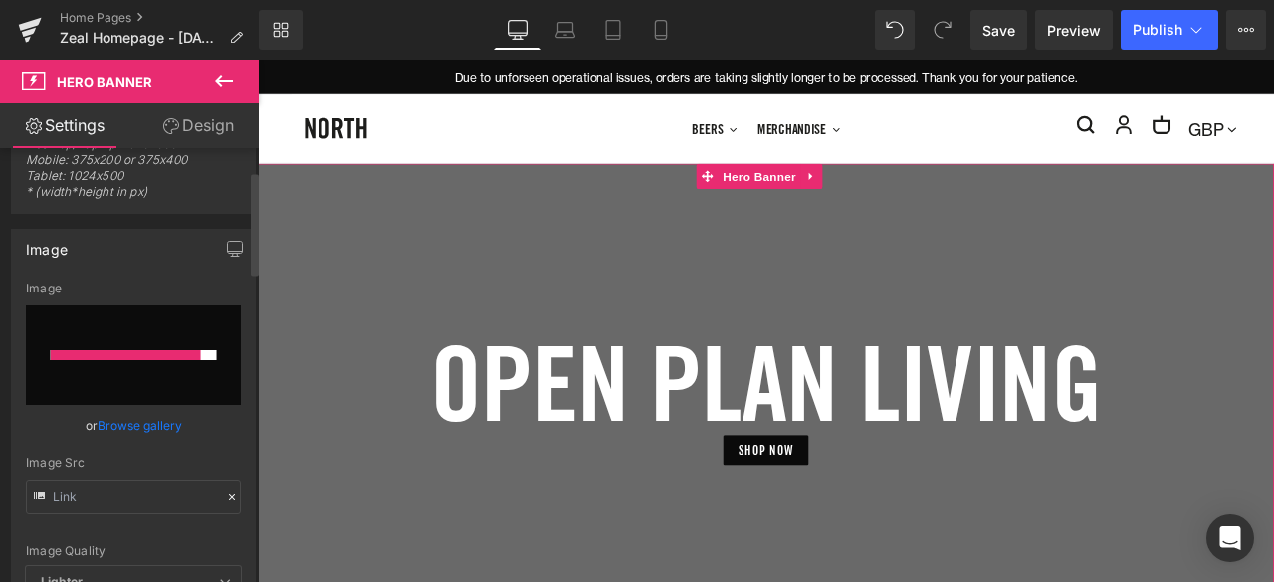
scroll to position [0, 0]
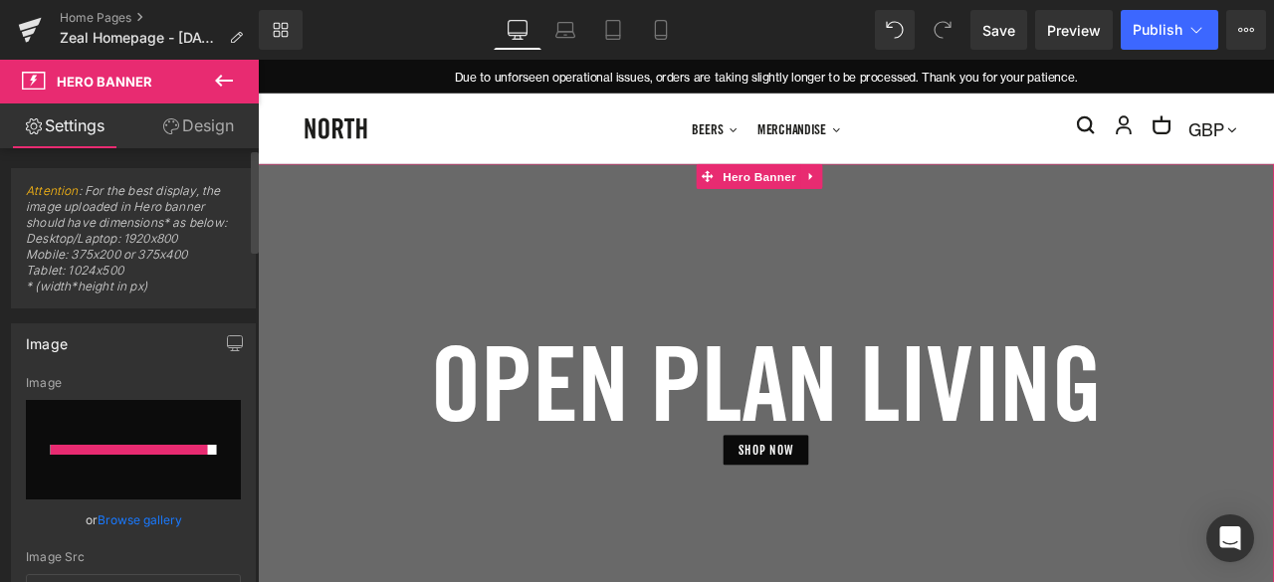
click at [141, 341] on div "Image" at bounding box center [133, 343] width 243 height 38
click at [127, 516] on link "Browse gallery" at bounding box center [140, 519] width 85 height 35
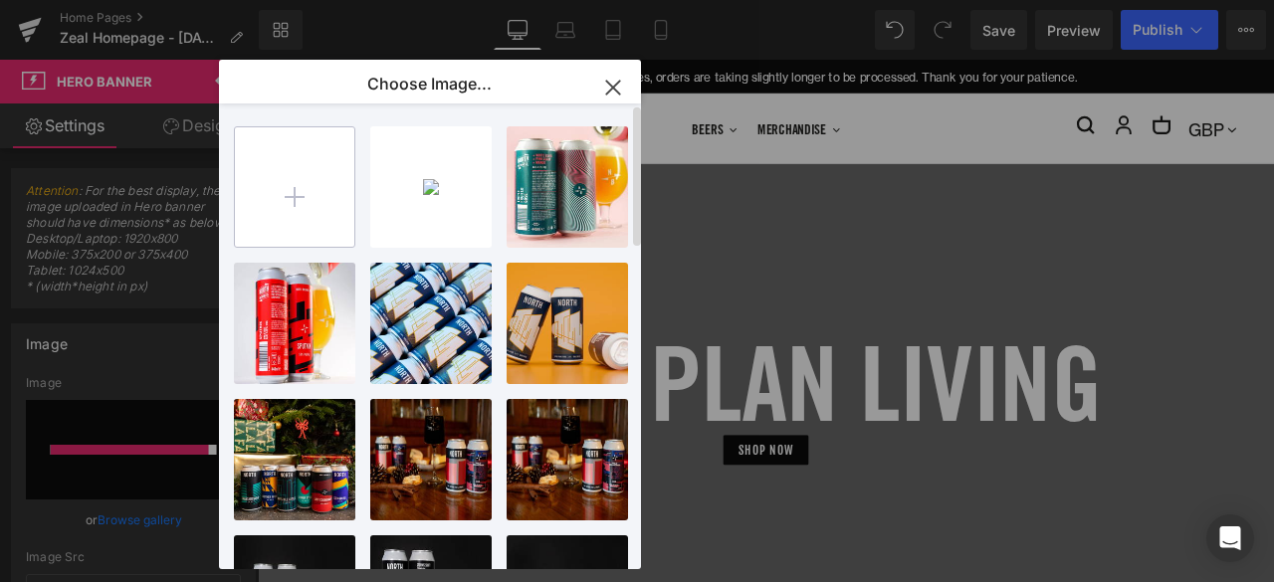
click at [283, 204] on input "file" at bounding box center [294, 186] width 119 height 119
type input "C:\fakepath\Taste North Banner.png"
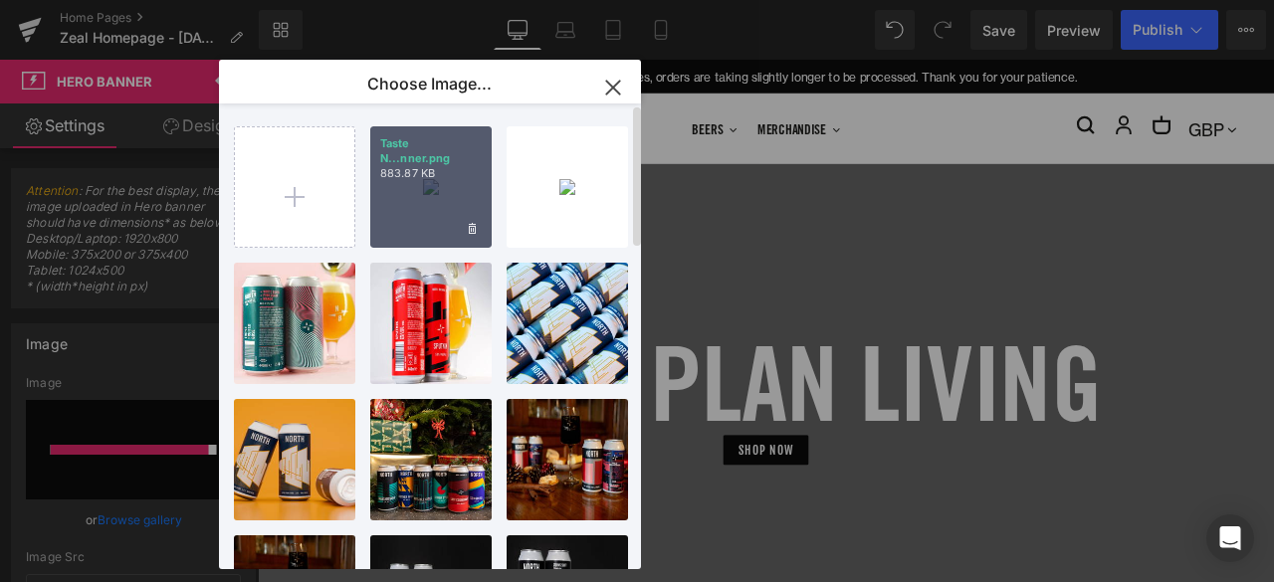
click at [433, 201] on div "Taste N...nner.png 883.87 KB" at bounding box center [430, 186] width 121 height 121
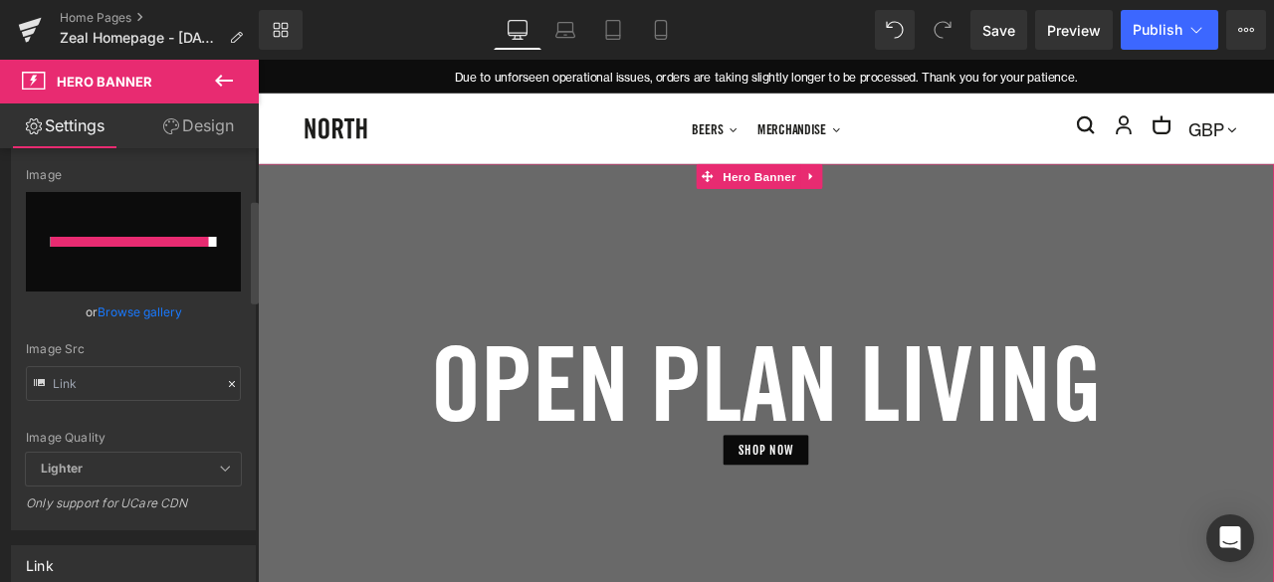
scroll to position [213, 0]
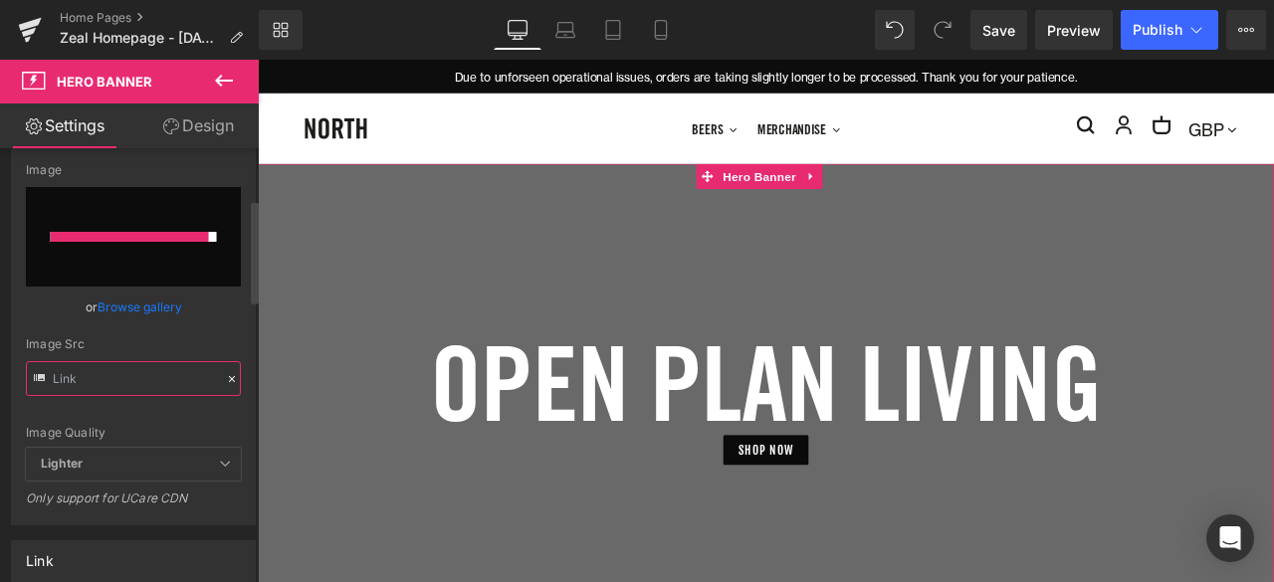
click at [119, 383] on input "text" at bounding box center [133, 378] width 215 height 35
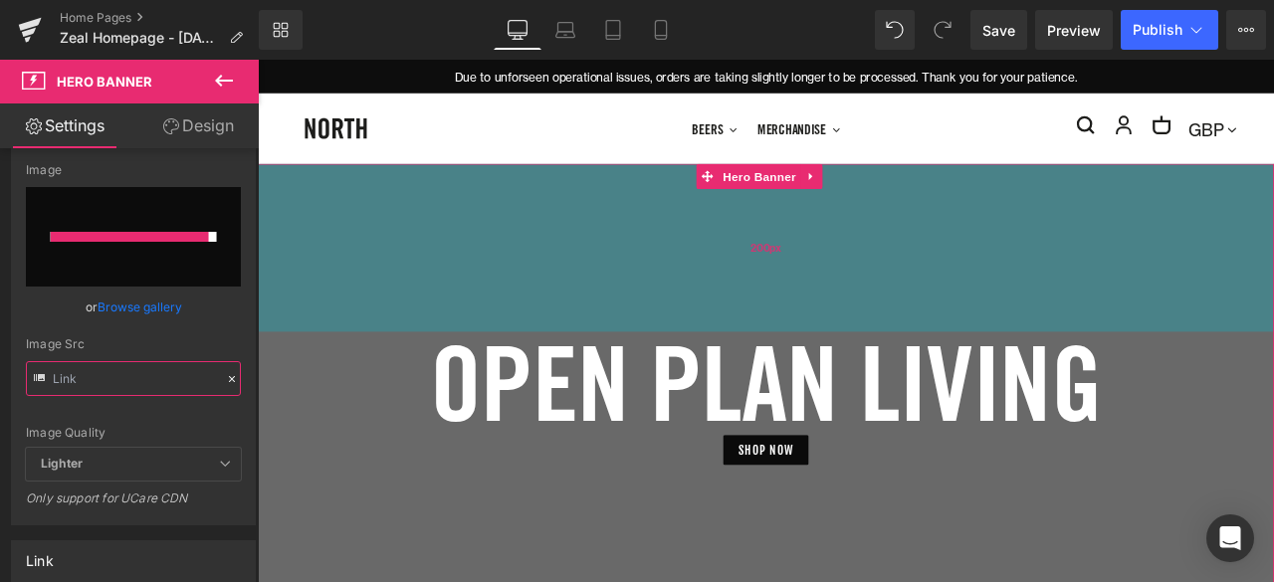
click at [469, 357] on div "200px" at bounding box center [860, 282] width 1204 height 199
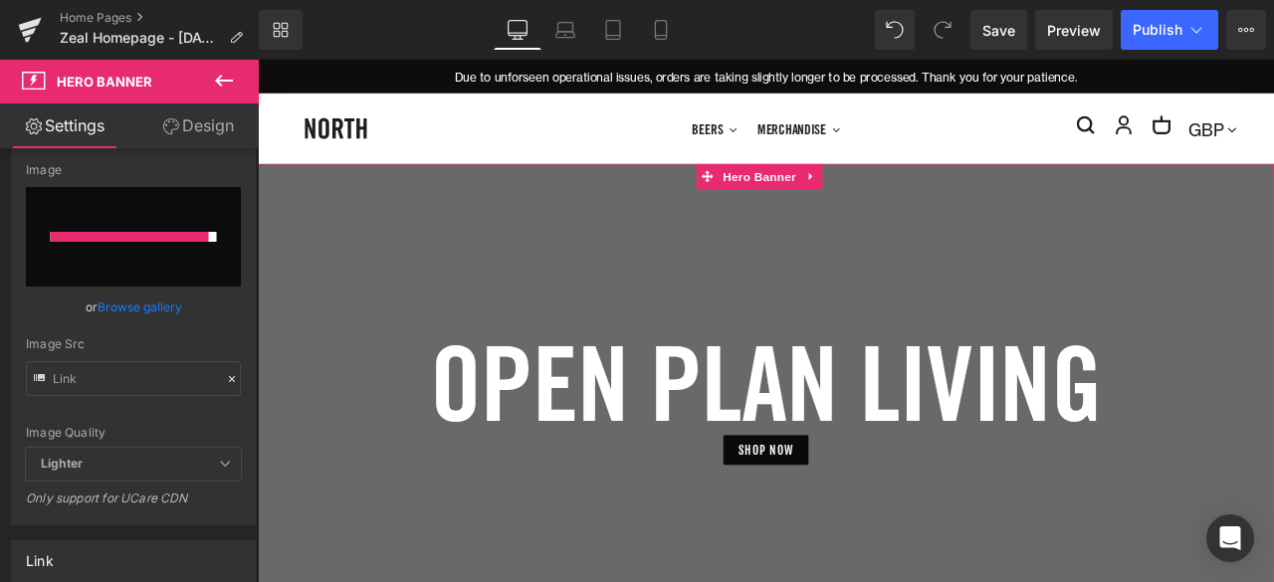
click at [463, 441] on h1 "OPEN PLAN LIVING" at bounding box center [860, 443] width 1204 height 122
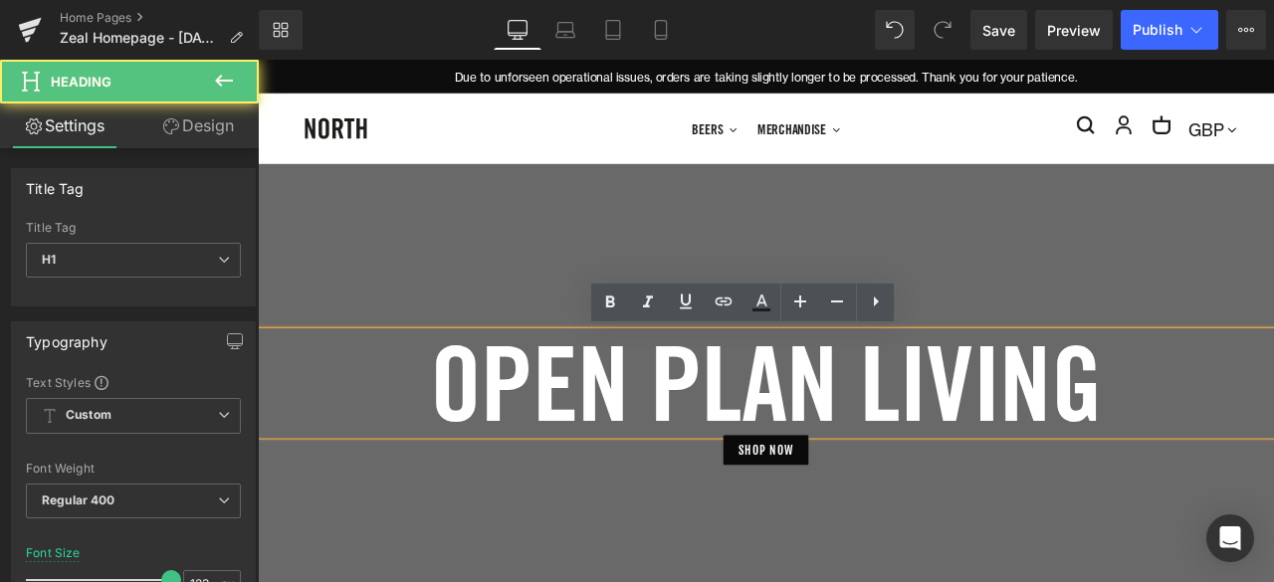
click at [434, 569] on div at bounding box center [860, 461] width 1204 height 556
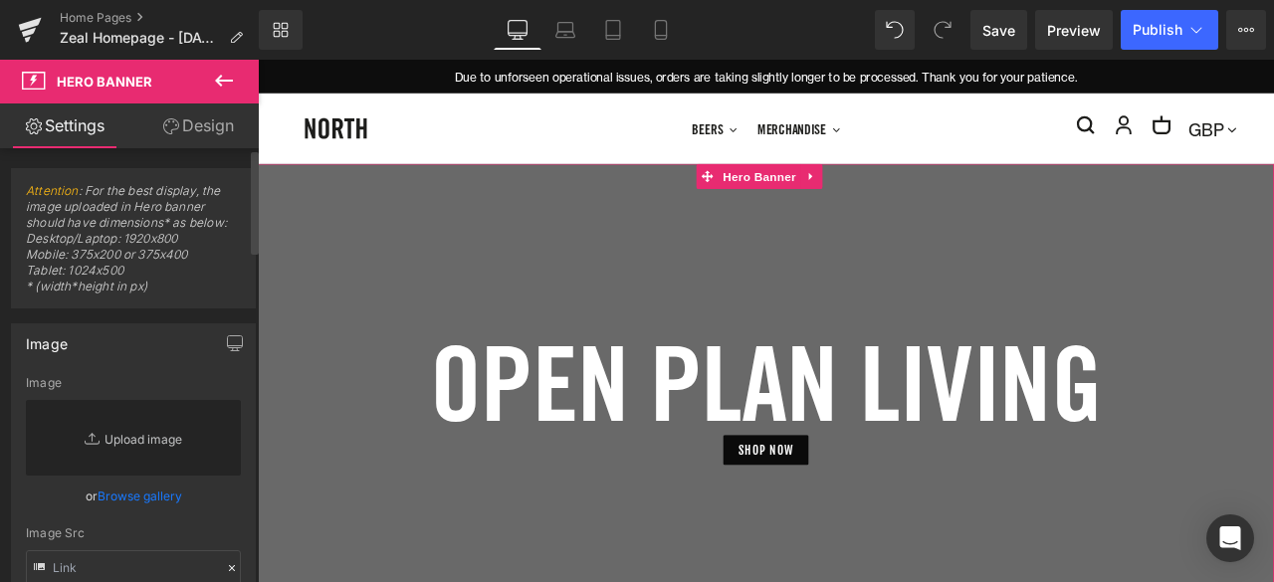
click at [102, 439] on link "Replace Image" at bounding box center [133, 438] width 215 height 76
type input "C:\fakepath\Taste North Banner.png"
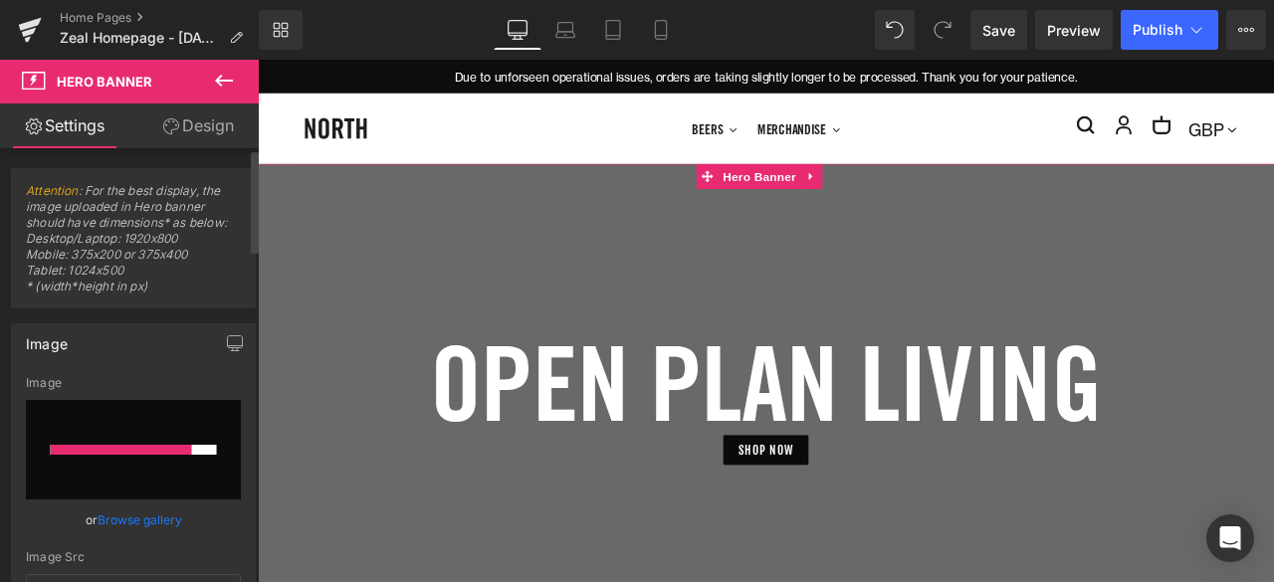
click at [137, 513] on link "Browse gallery" at bounding box center [140, 519] width 85 height 35
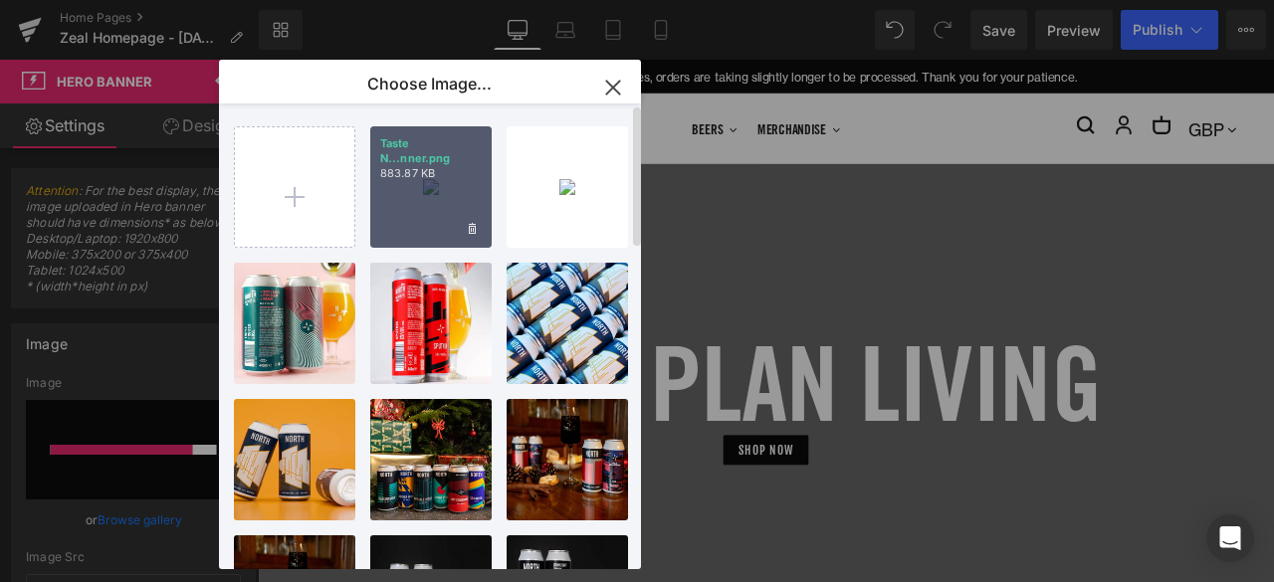
click at [429, 197] on div "Taste N...nner.png 883.87 KB" at bounding box center [430, 186] width 121 height 121
type input "[URL][DOMAIN_NAME]"
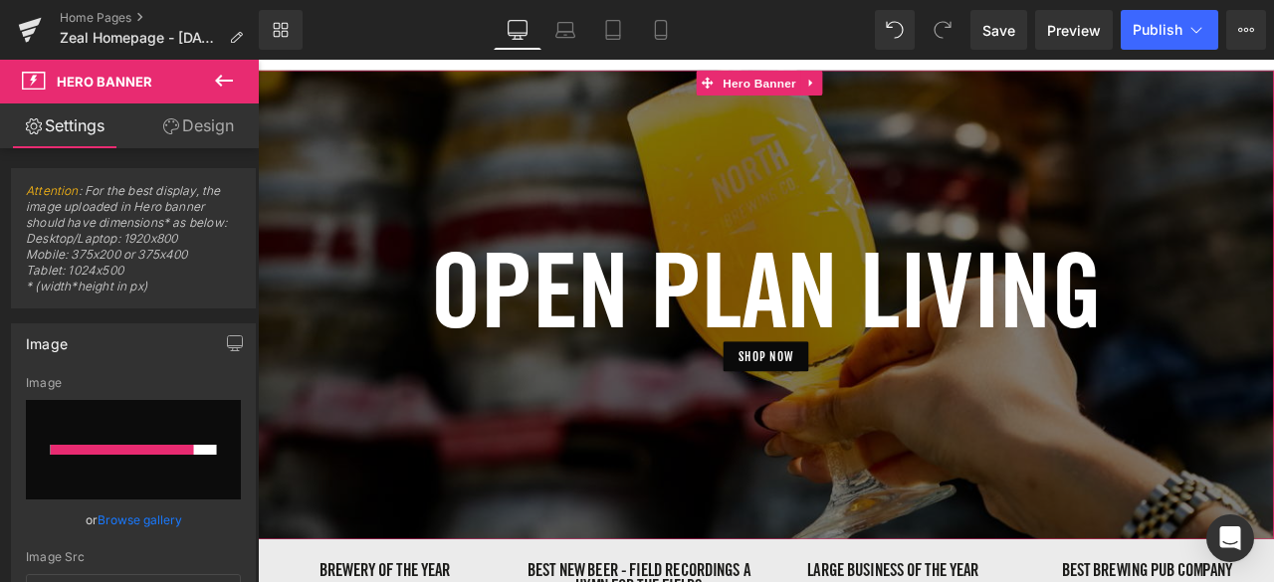
scroll to position [111, 0]
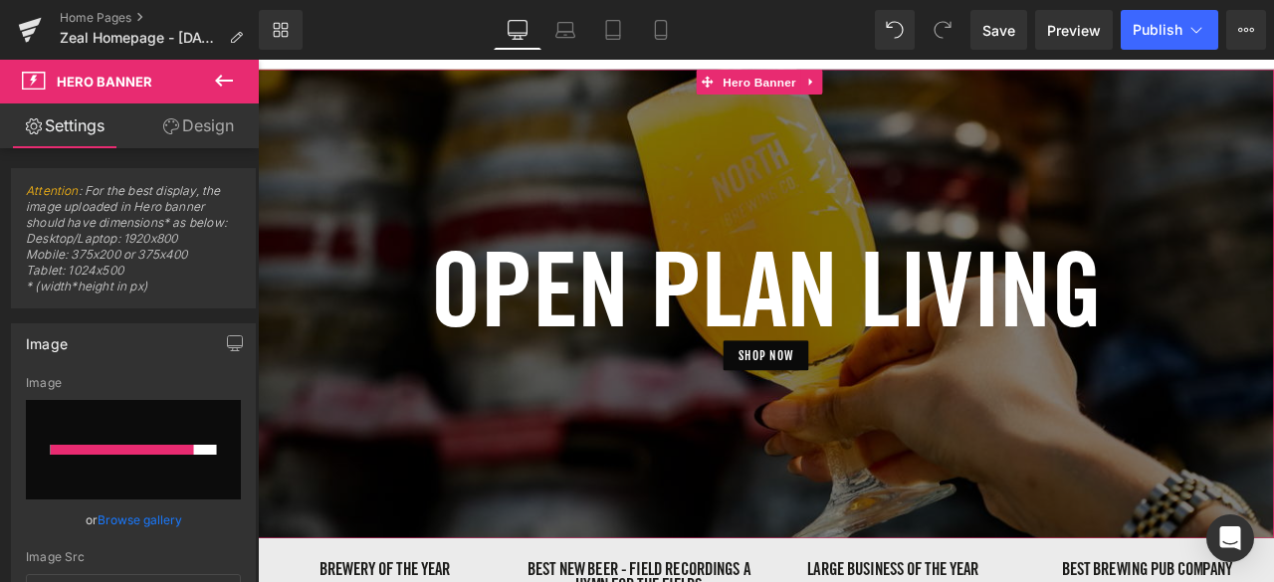
click at [681, 346] on h1 "OPEN PLAN LIVING" at bounding box center [860, 332] width 1204 height 122
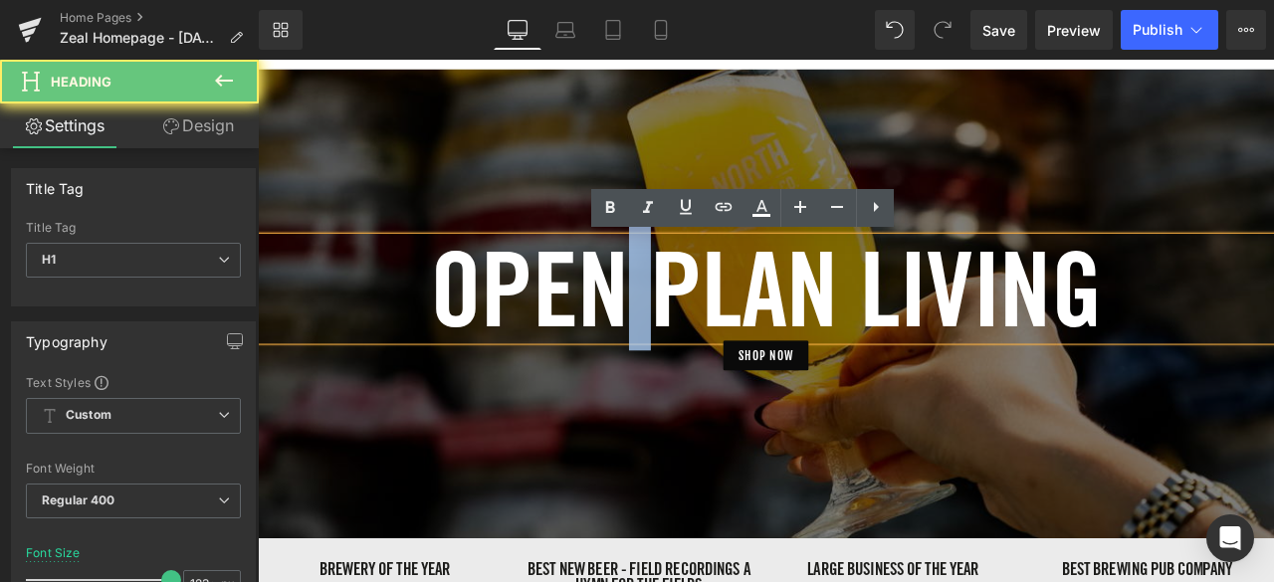
click at [681, 346] on h1 "OPEN PLAN LIVING" at bounding box center [860, 332] width 1204 height 122
click at [562, 335] on h1 "OPEN PLAN LIVING" at bounding box center [860, 332] width 1204 height 122
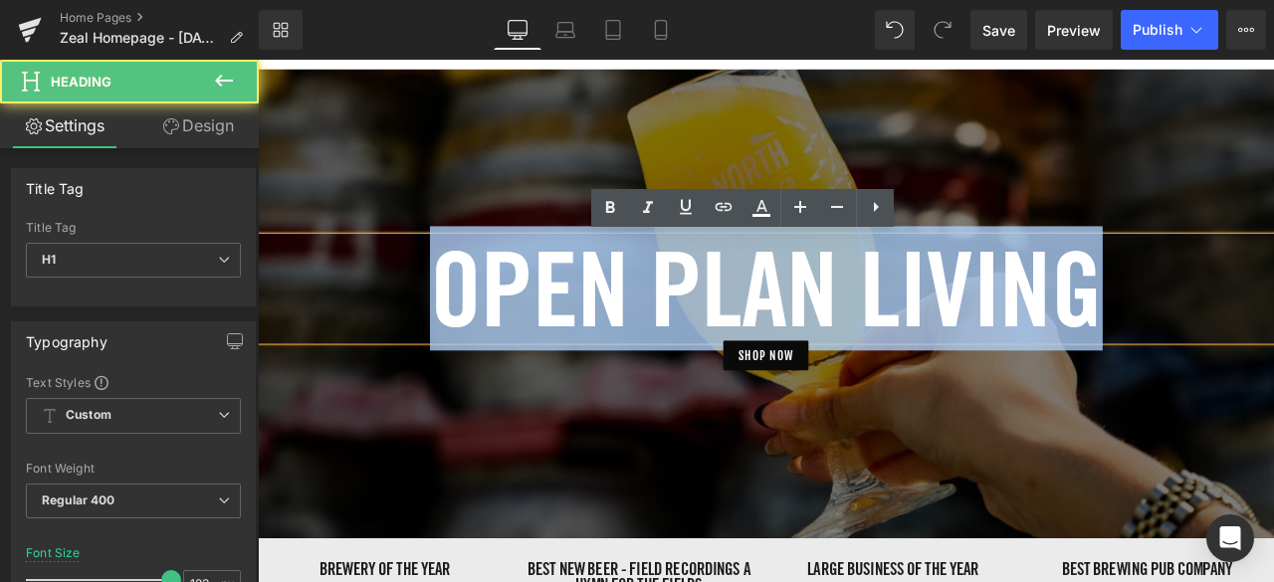
drag, startPoint x: 479, startPoint y: 338, endPoint x: 1249, endPoint y: 361, distance: 770.5
click at [1249, 361] on h1 "OPEN PLAN LIVING" at bounding box center [860, 332] width 1204 height 122
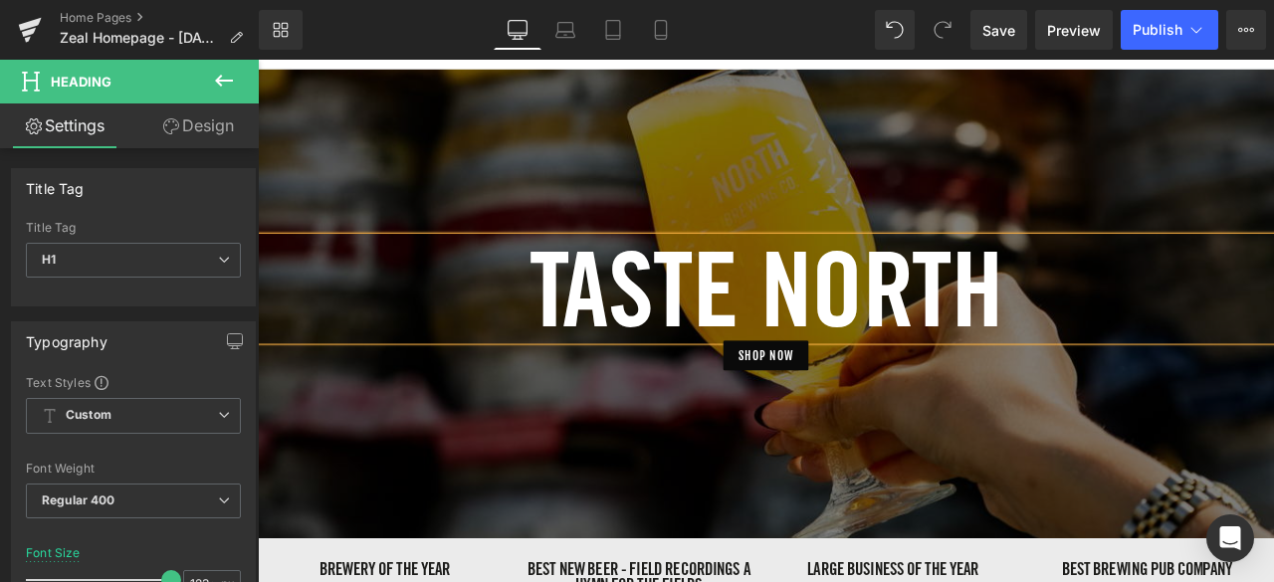
click at [746, 518] on div at bounding box center [860, 350] width 1204 height 556
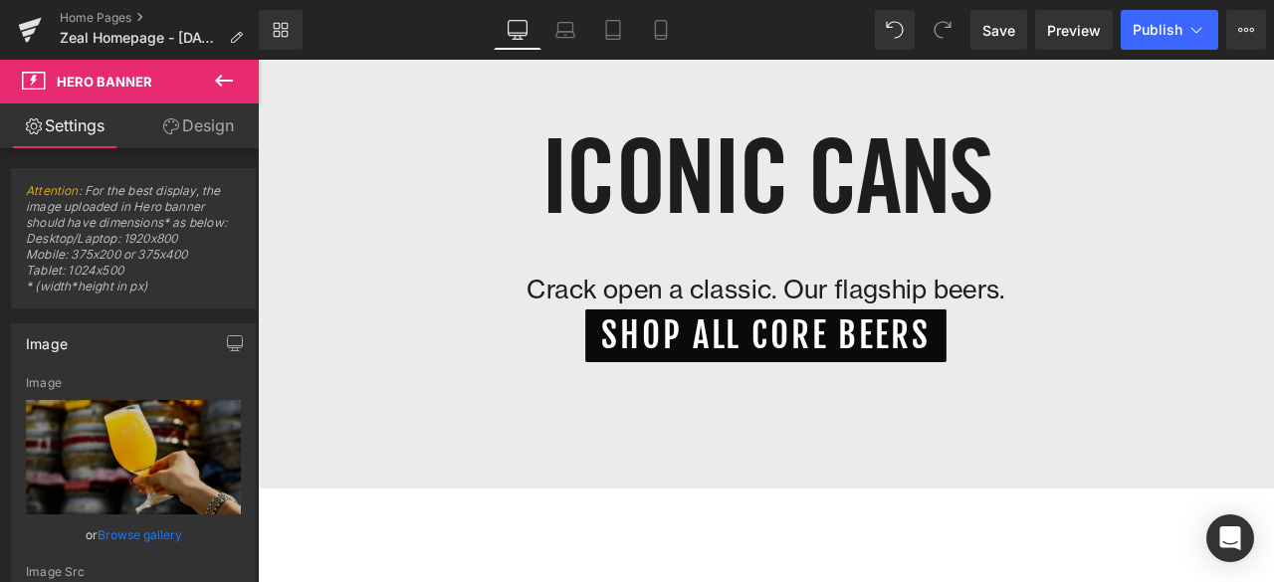
scroll to position [857, 0]
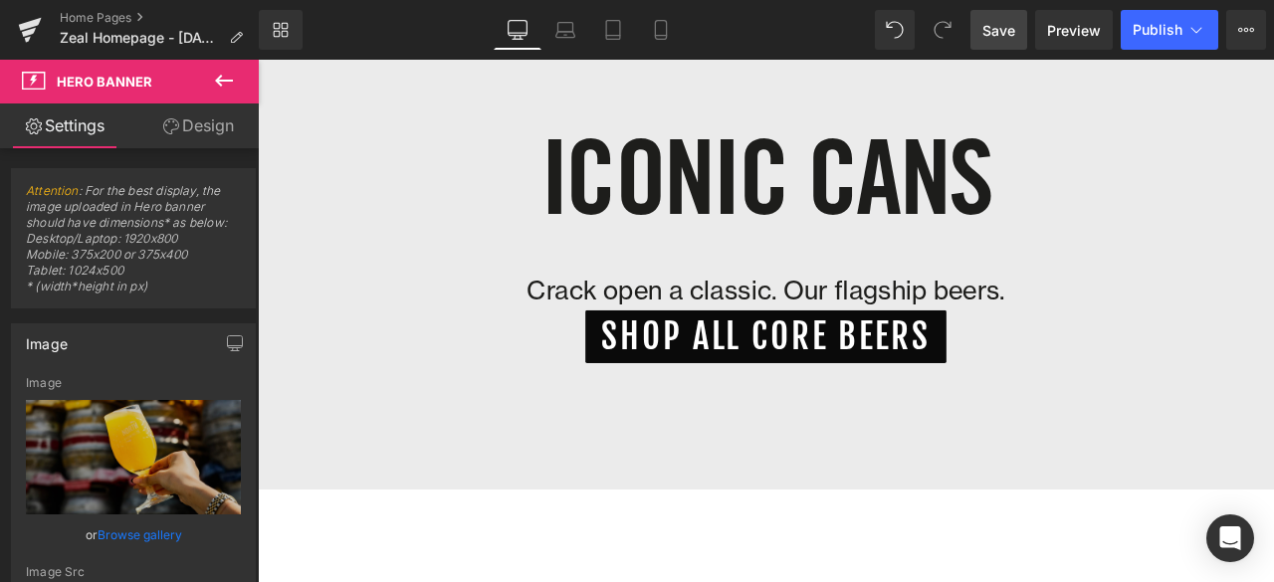
click at [1009, 42] on link "Save" at bounding box center [998, 30] width 57 height 40
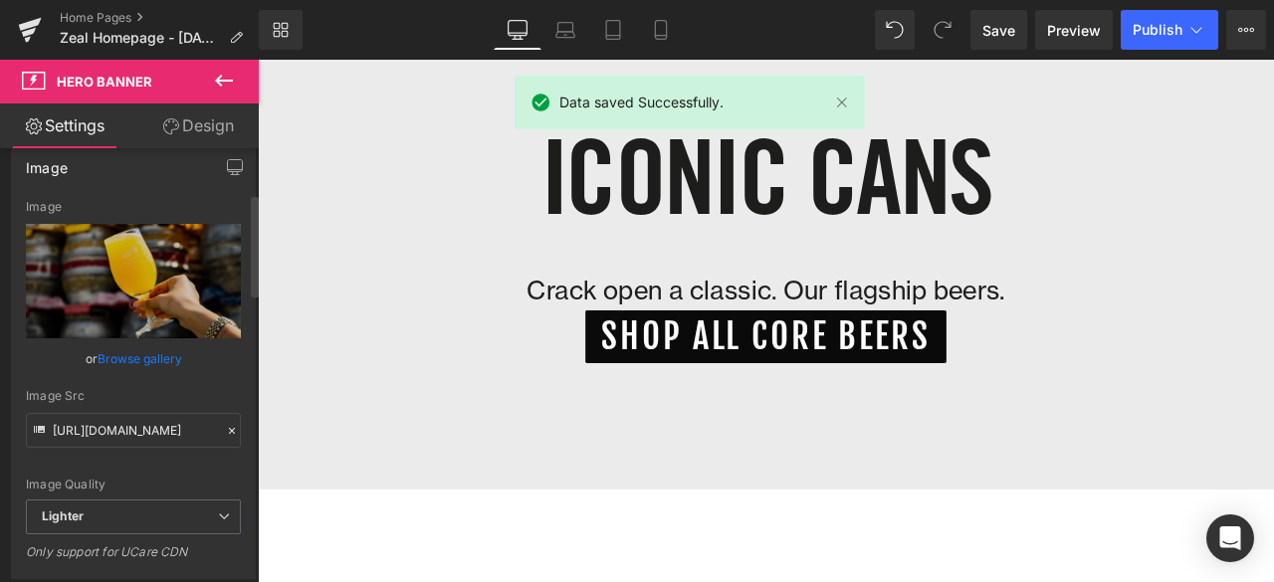
scroll to position [193, 0]
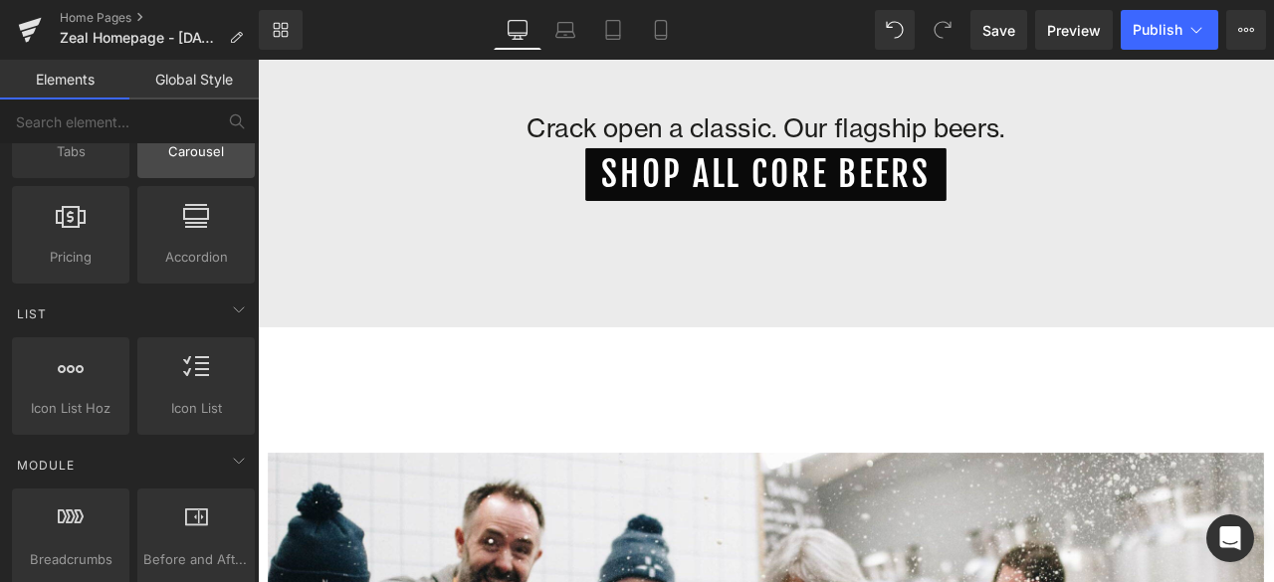
scroll to position [732, 0]
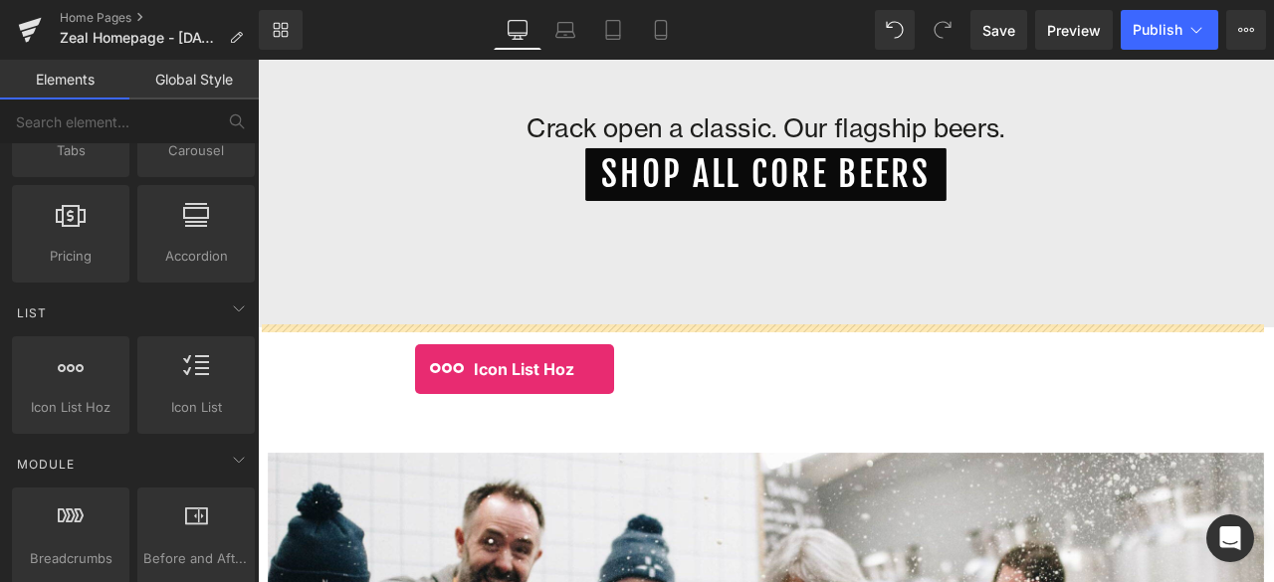
drag, startPoint x: 382, startPoint y: 443, endPoint x: 444, endPoint y: 427, distance: 63.7
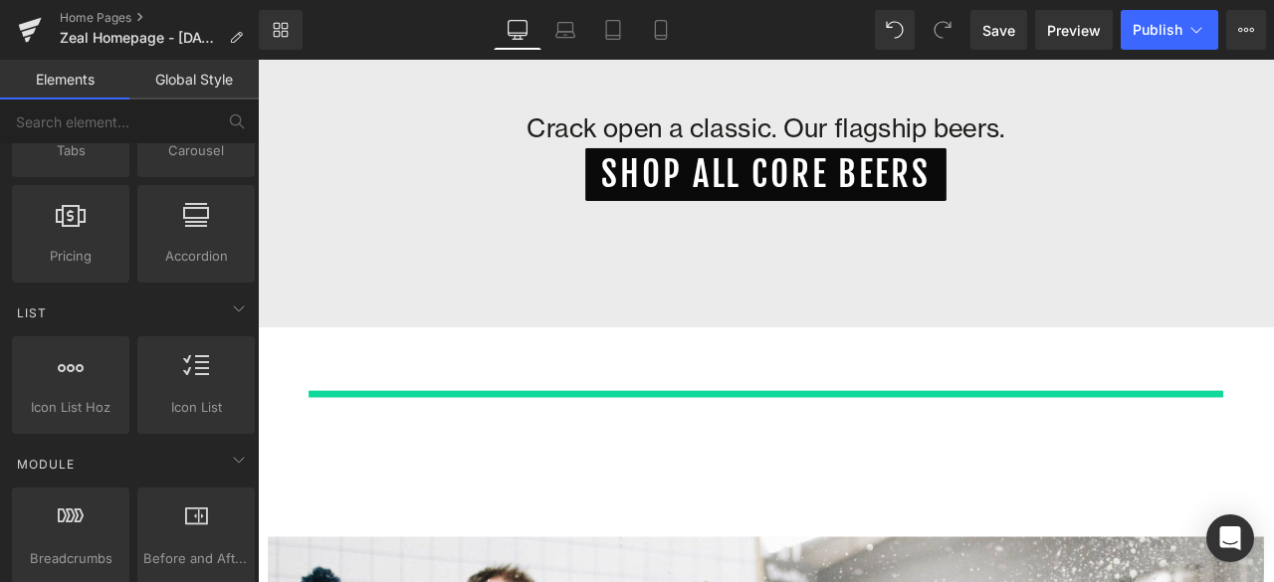
scroll to position [3475, 1188]
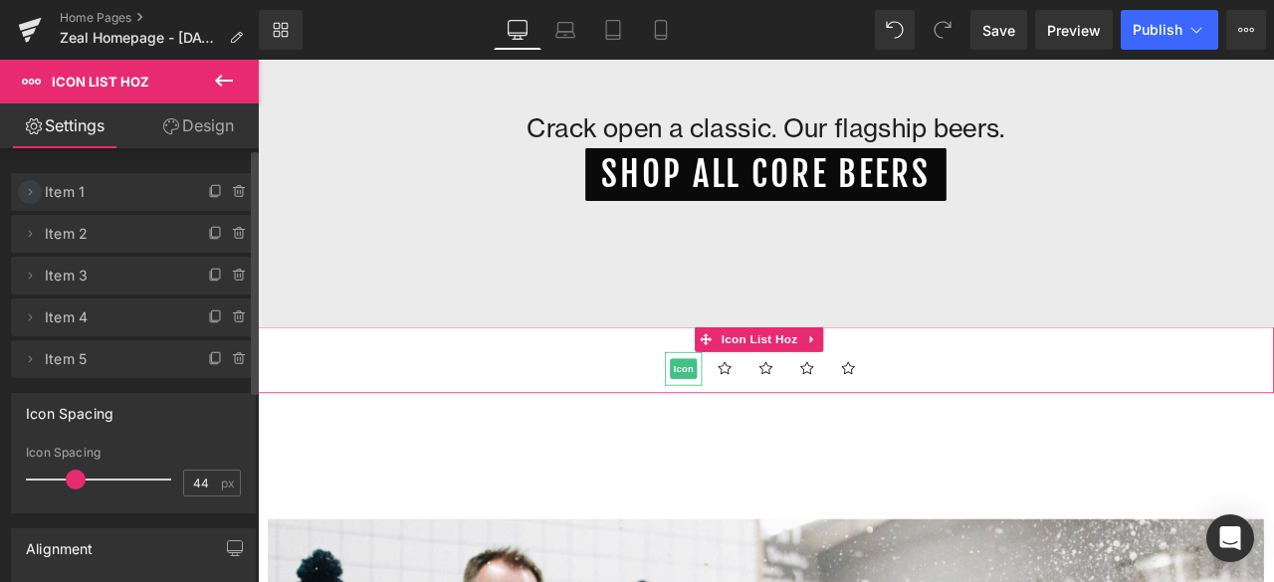
click at [23, 198] on icon at bounding box center [30, 192] width 16 height 16
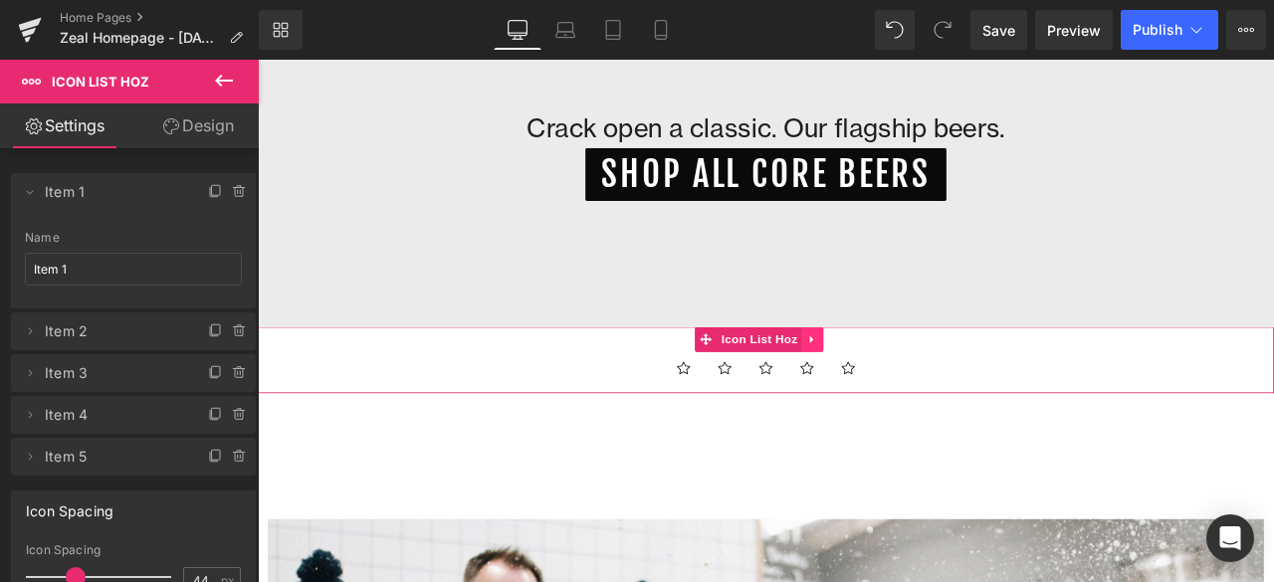
click at [921, 387] on icon at bounding box center [915, 391] width 14 height 15
click at [930, 388] on icon at bounding box center [928, 391] width 14 height 14
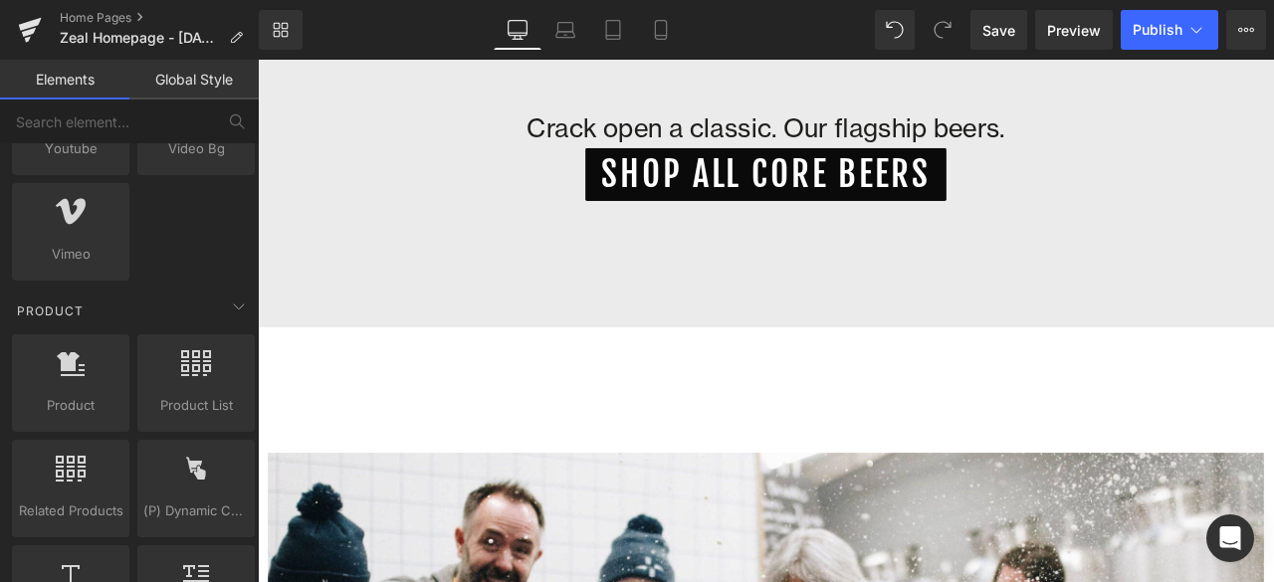
scroll to position [1551, 0]
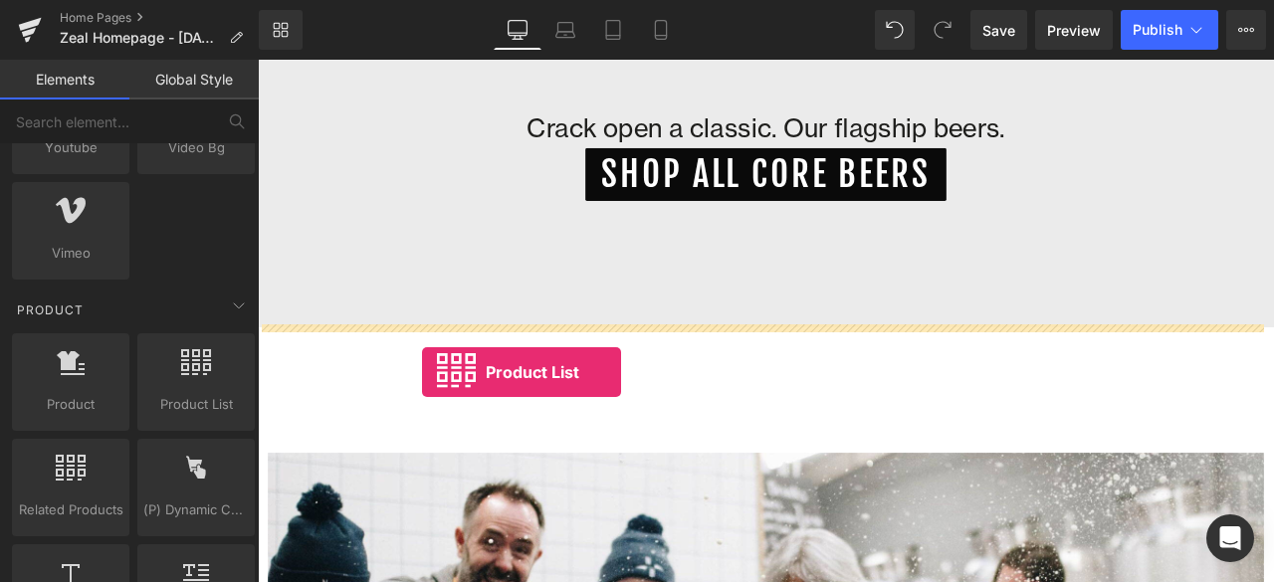
drag, startPoint x: 428, startPoint y: 433, endPoint x: 452, endPoint y: 429, distance: 24.2
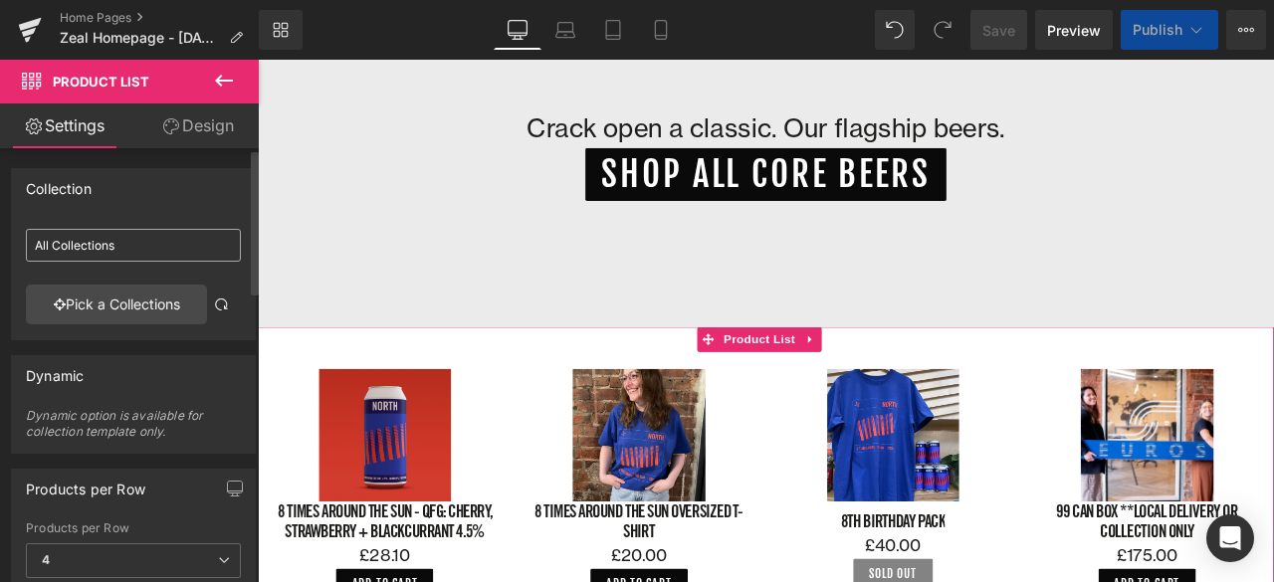
scroll to position [4085, 1188]
click at [160, 243] on input "All Collections" at bounding box center [133, 245] width 215 height 33
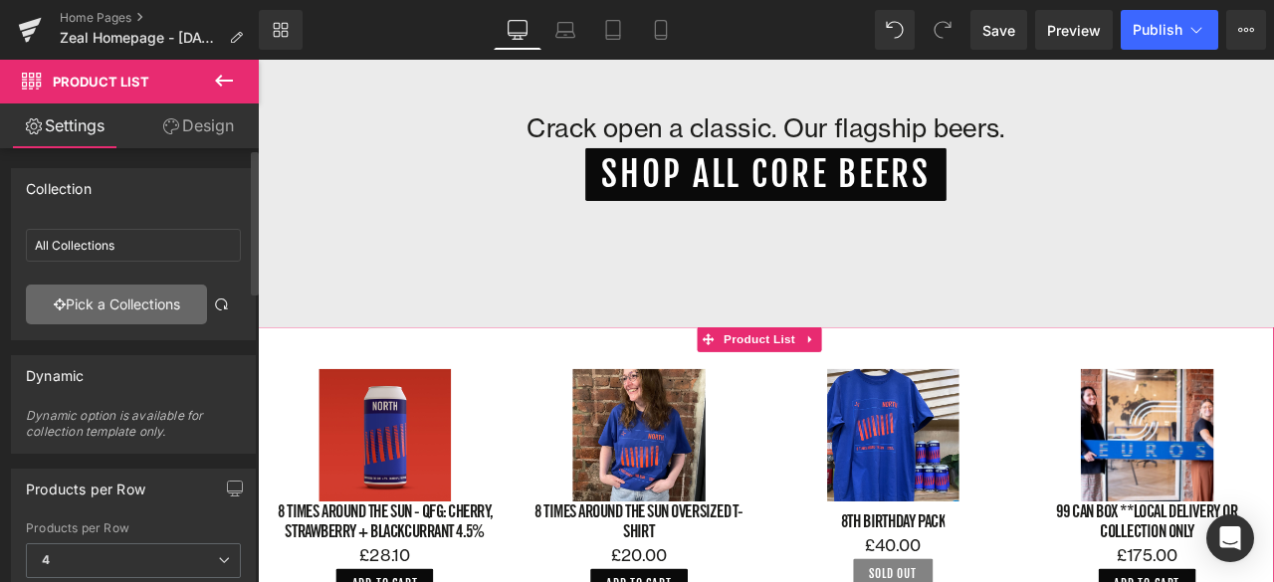
click at [133, 299] on link "Pick a Collections" at bounding box center [116, 305] width 181 height 40
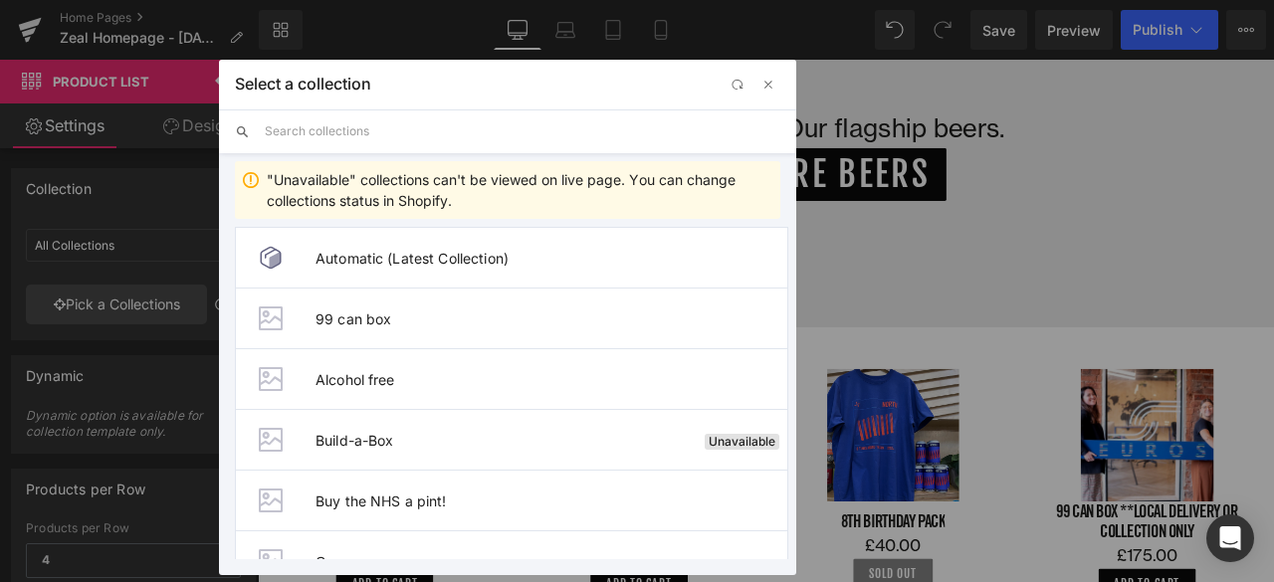
click at [338, 140] on input "text" at bounding box center [522, 131] width 515 height 44
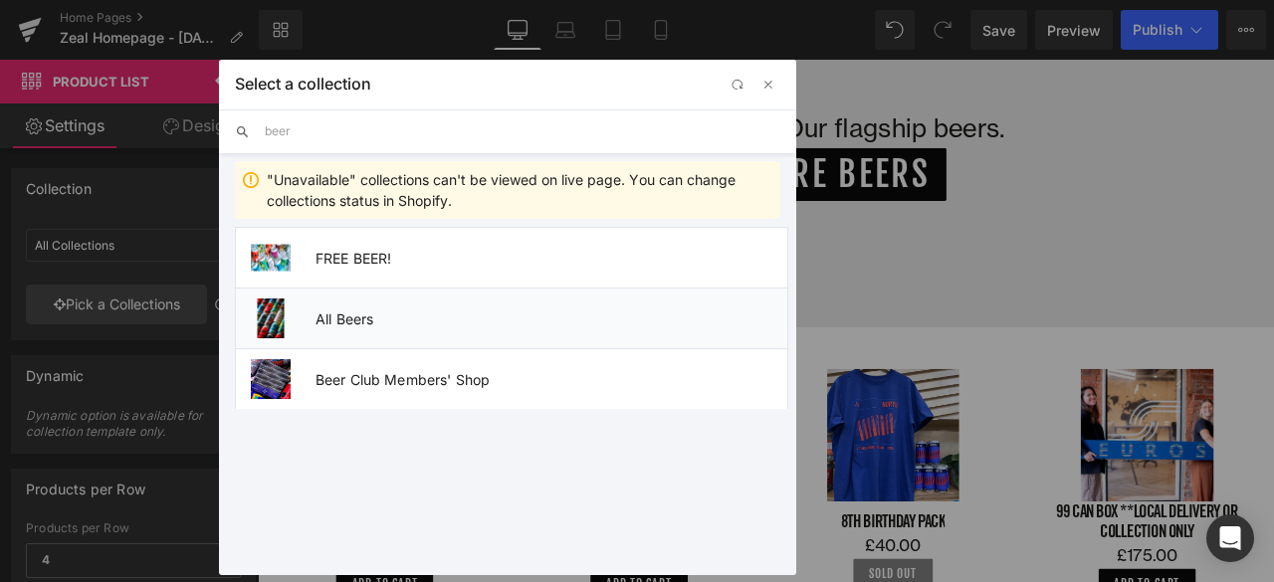
type input "beer"
click at [361, 313] on span "All Beers" at bounding box center [551, 318] width 472 height 17
type input "All Beers"
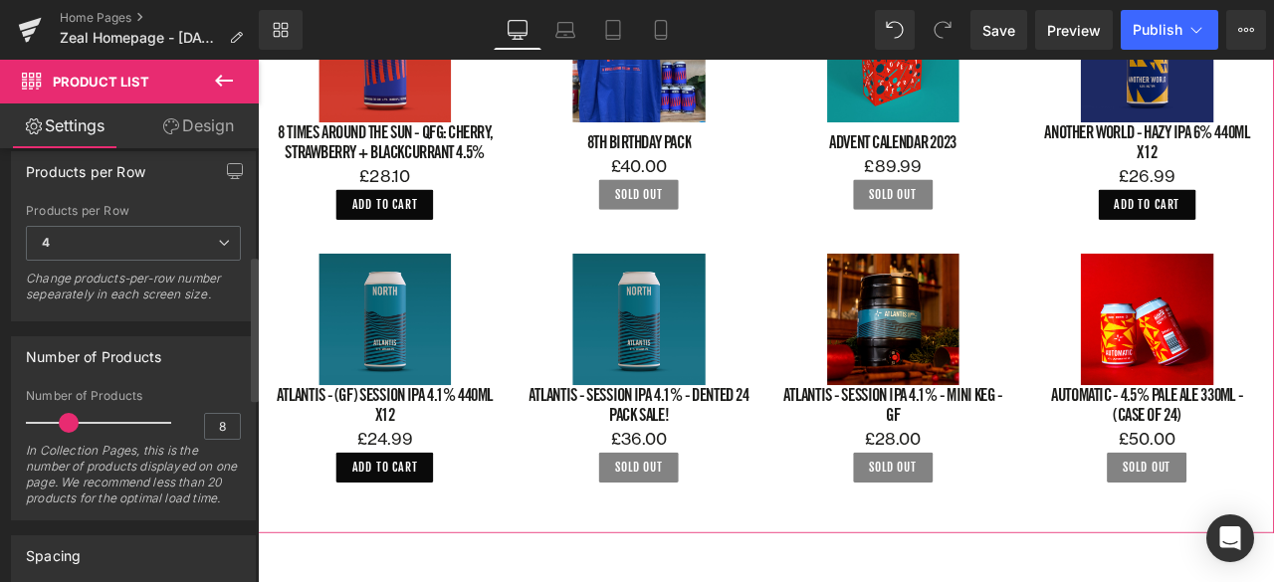
scroll to position [331, 0]
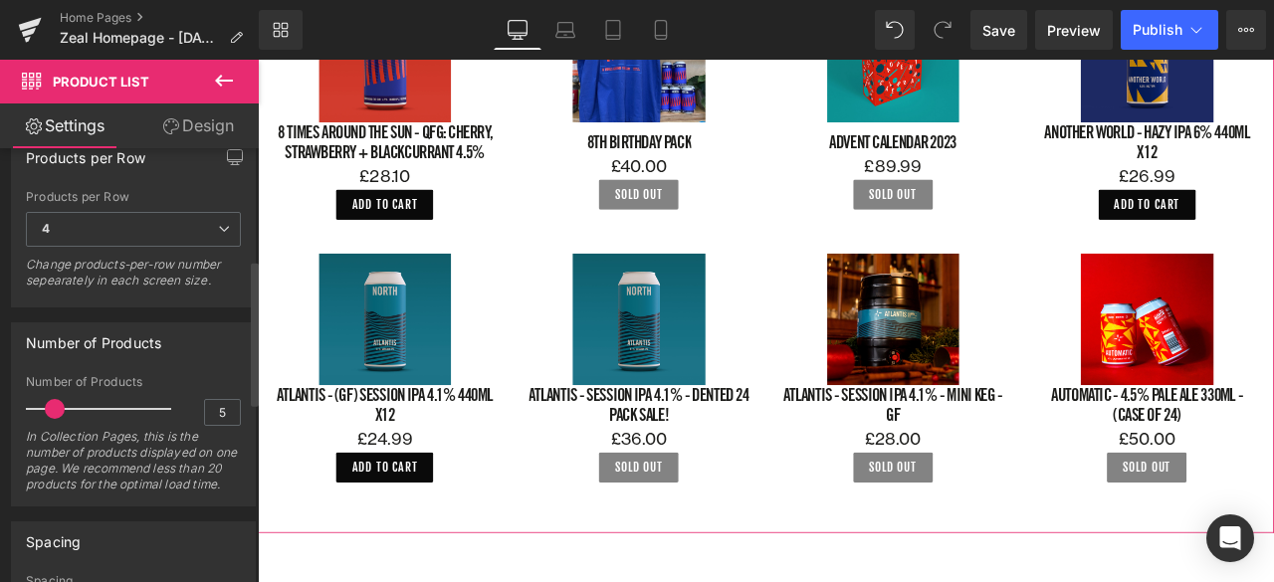
drag, startPoint x: 65, startPoint y: 405, endPoint x: 50, endPoint y: 406, distance: 15.0
click at [50, 406] on span at bounding box center [55, 409] width 20 height 20
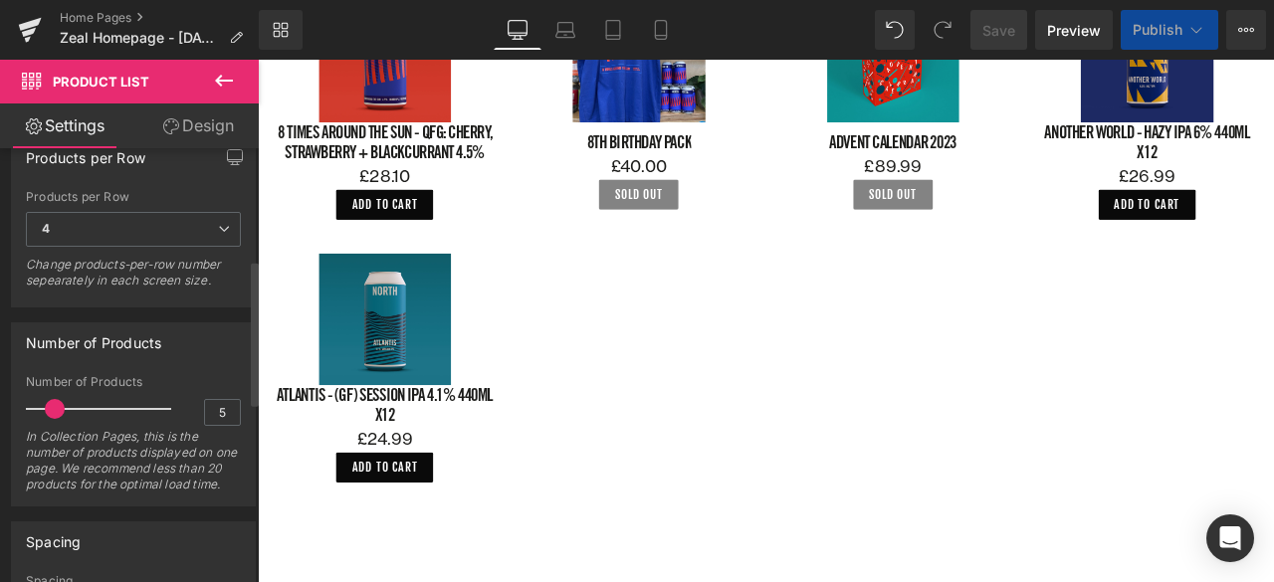
scroll to position [10, 10]
type input "4"
click at [40, 405] on span at bounding box center [50, 409] width 20 height 20
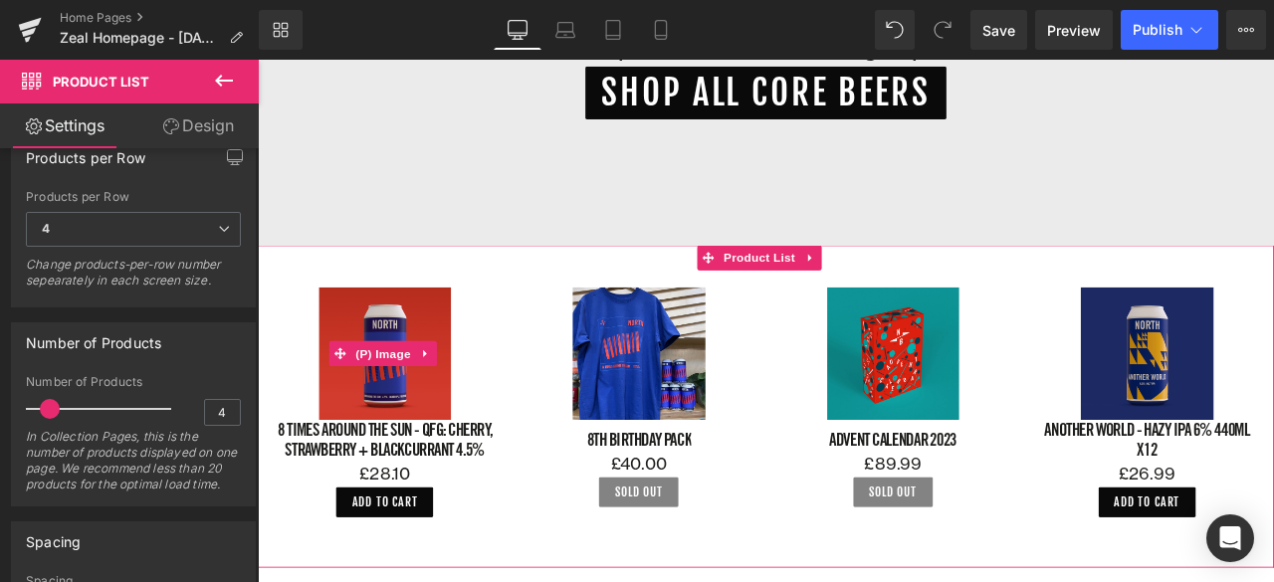
scroll to position [1147, 0]
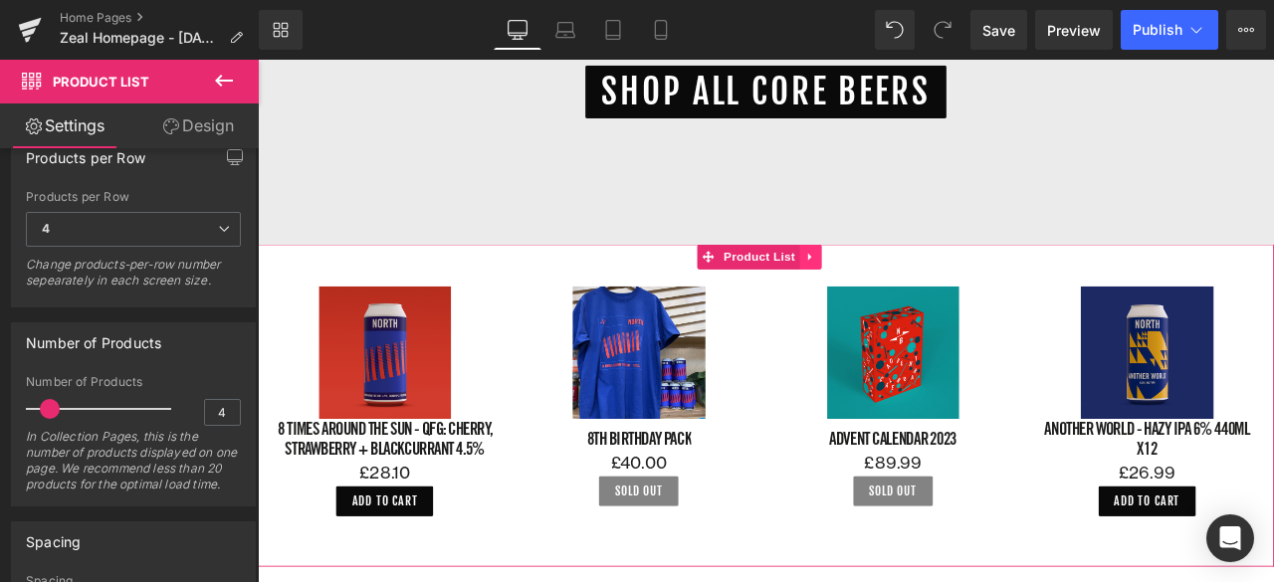
click at [915, 290] on icon at bounding box center [912, 294] width 14 height 15
click at [928, 289] on icon at bounding box center [925, 294] width 14 height 15
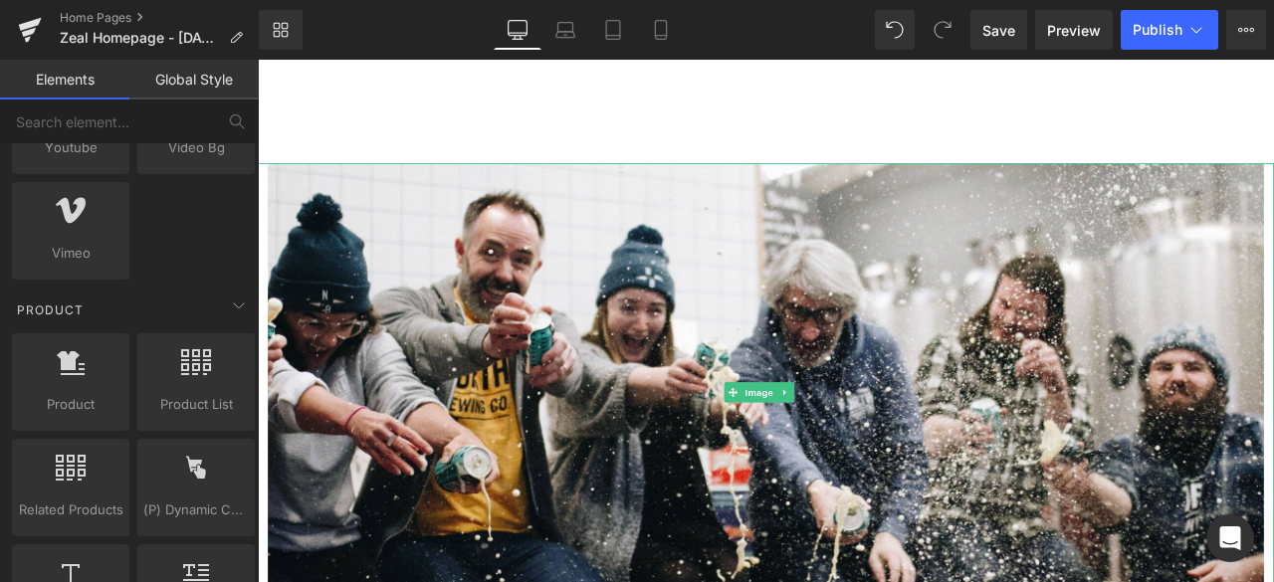
scroll to position [1428, 0]
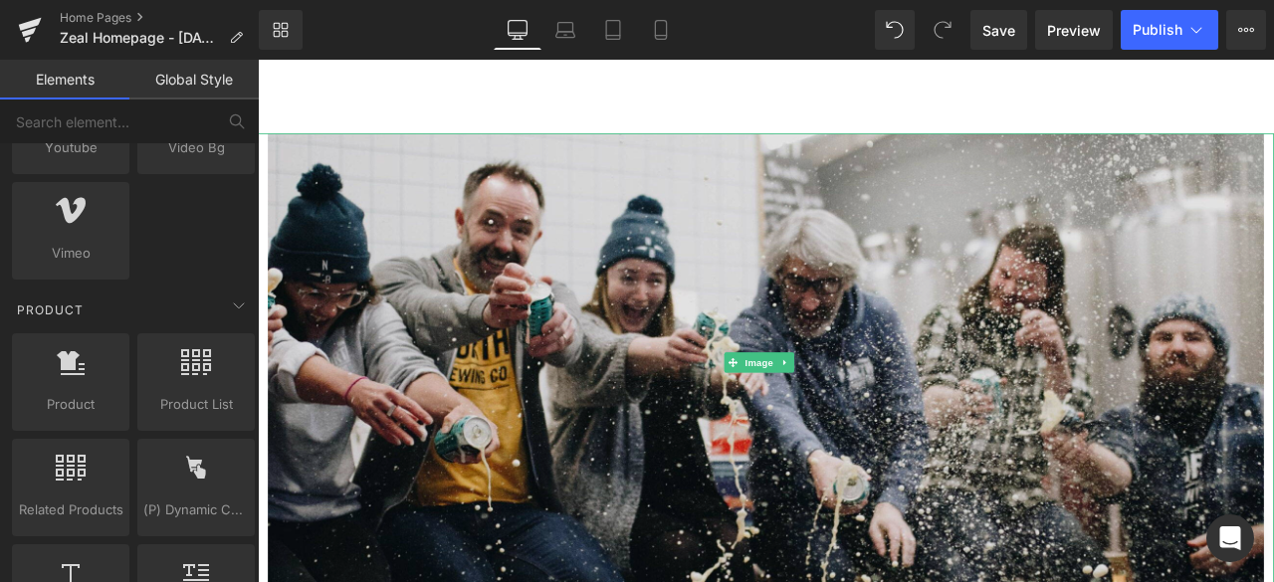
click at [657, 448] on img at bounding box center [860, 418] width 1180 height 543
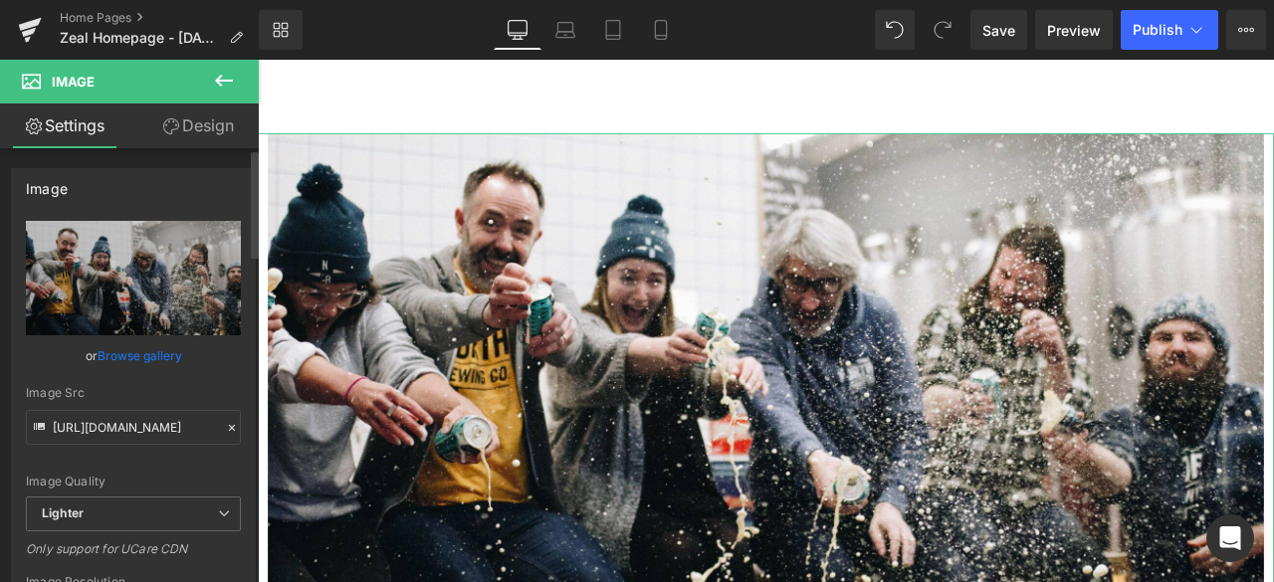
click at [157, 347] on link "Browse gallery" at bounding box center [140, 355] width 85 height 35
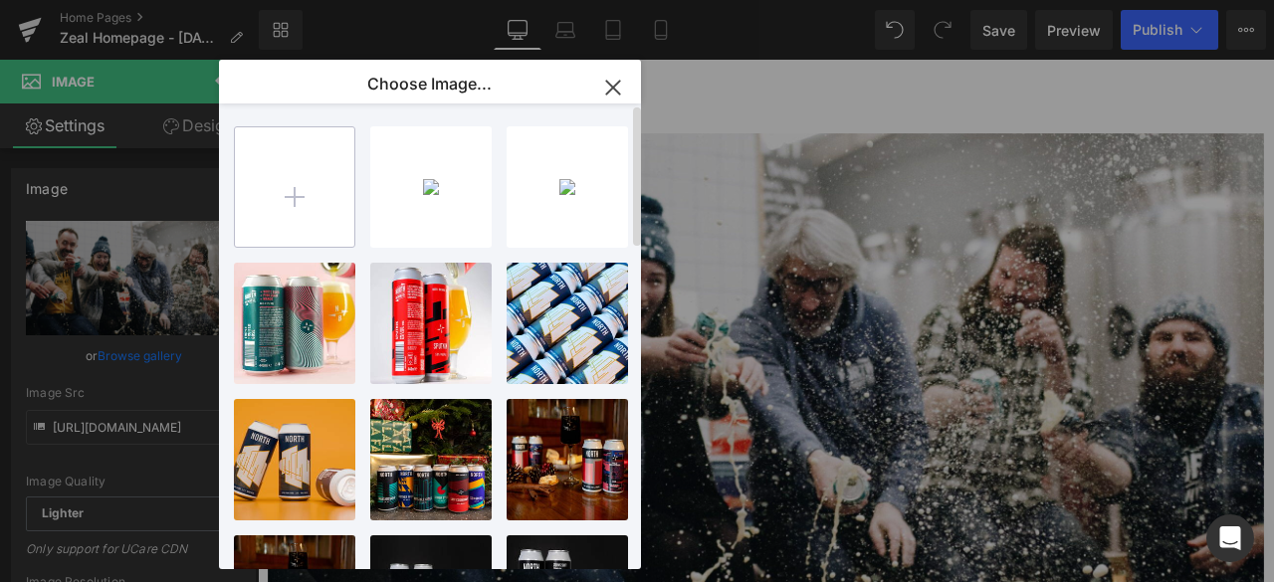
click at [313, 210] on input "file" at bounding box center [294, 186] width 119 height 119
type input "C:\fakepath\North Banner 2.png"
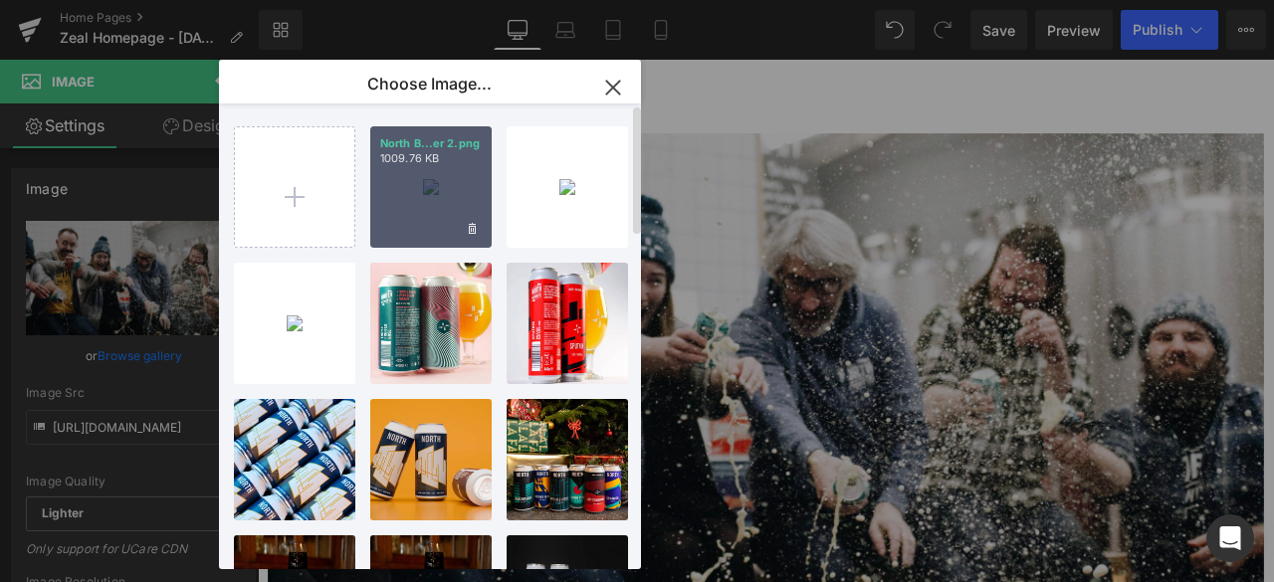
click at [458, 180] on div "North B...er 2.png 1009.76 KB" at bounding box center [430, 186] width 121 height 121
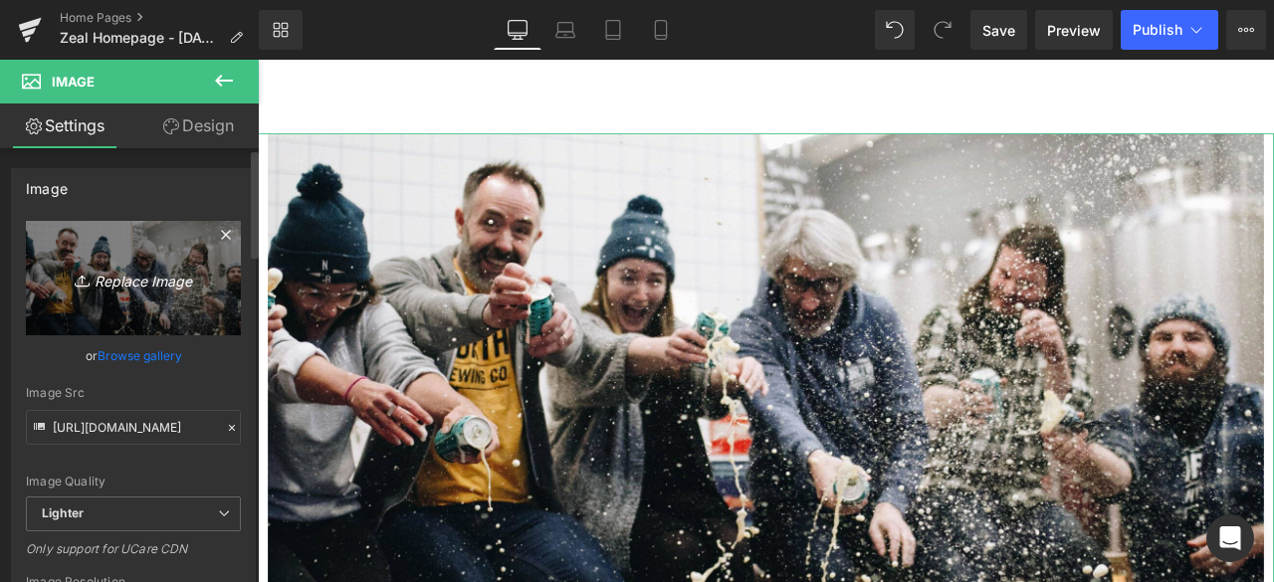
click at [137, 313] on link "Replace Image" at bounding box center [133, 278] width 215 height 114
type input "C:\fakepath\North Banner 2.png"
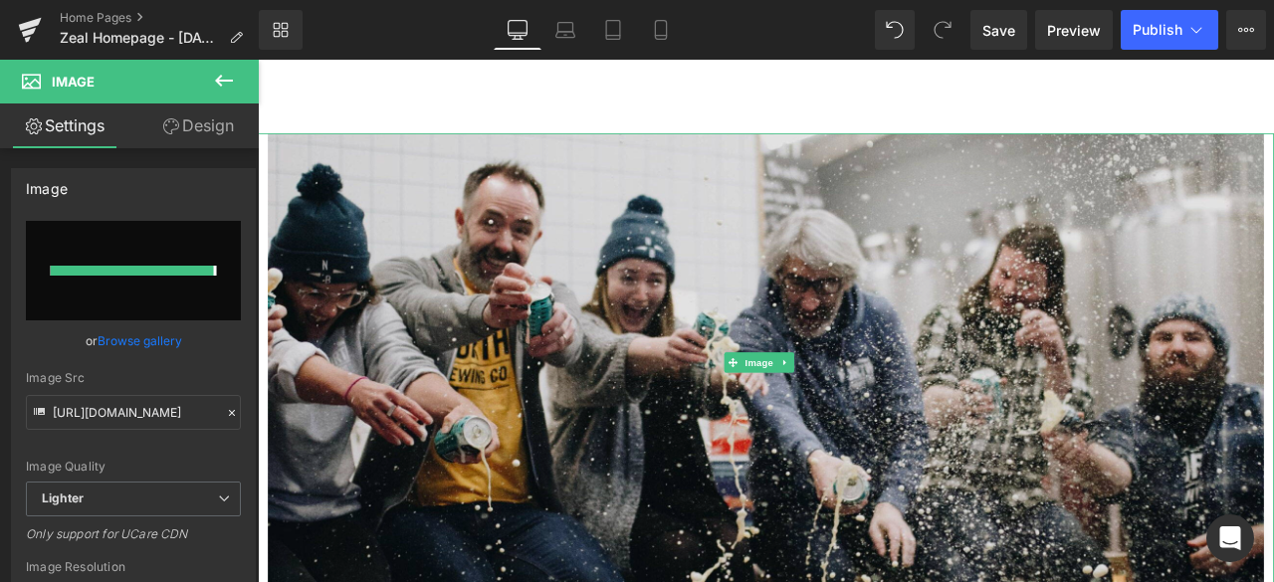
type input "[URL][DOMAIN_NAME]"
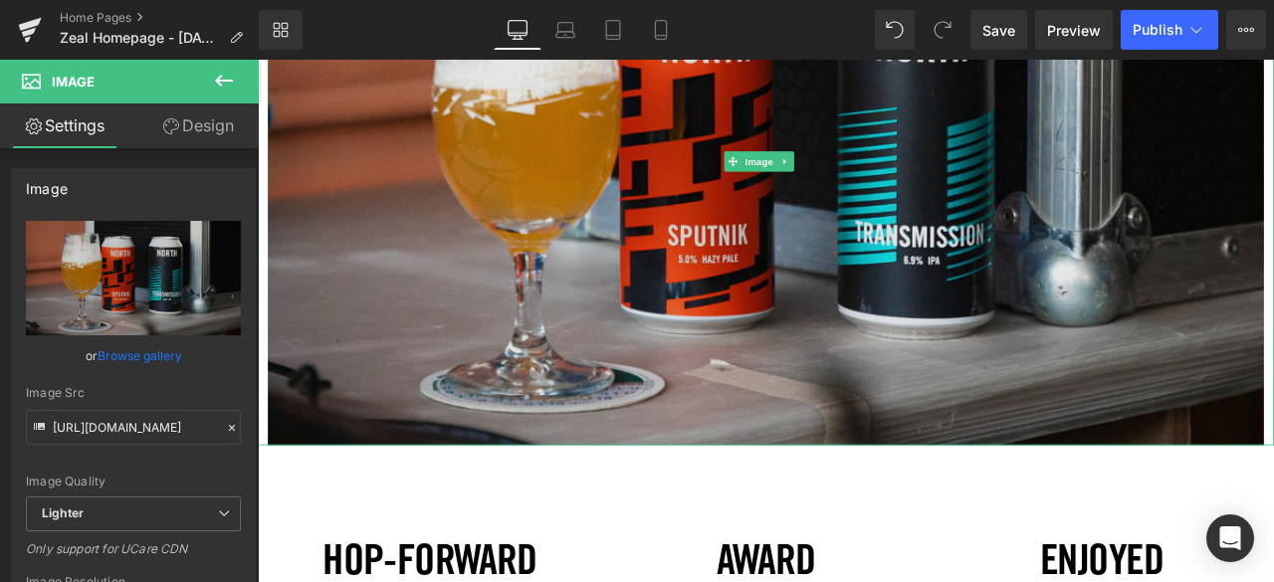
scroll to position [1702, 0]
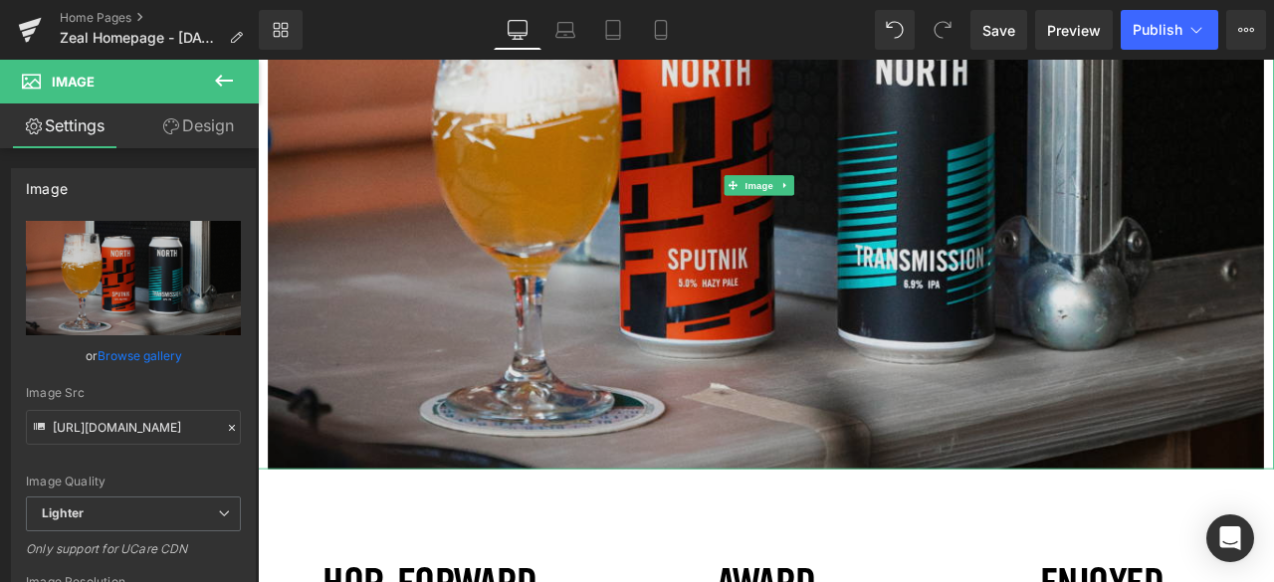
click at [557, 330] on img at bounding box center [860, 209] width 1180 height 673
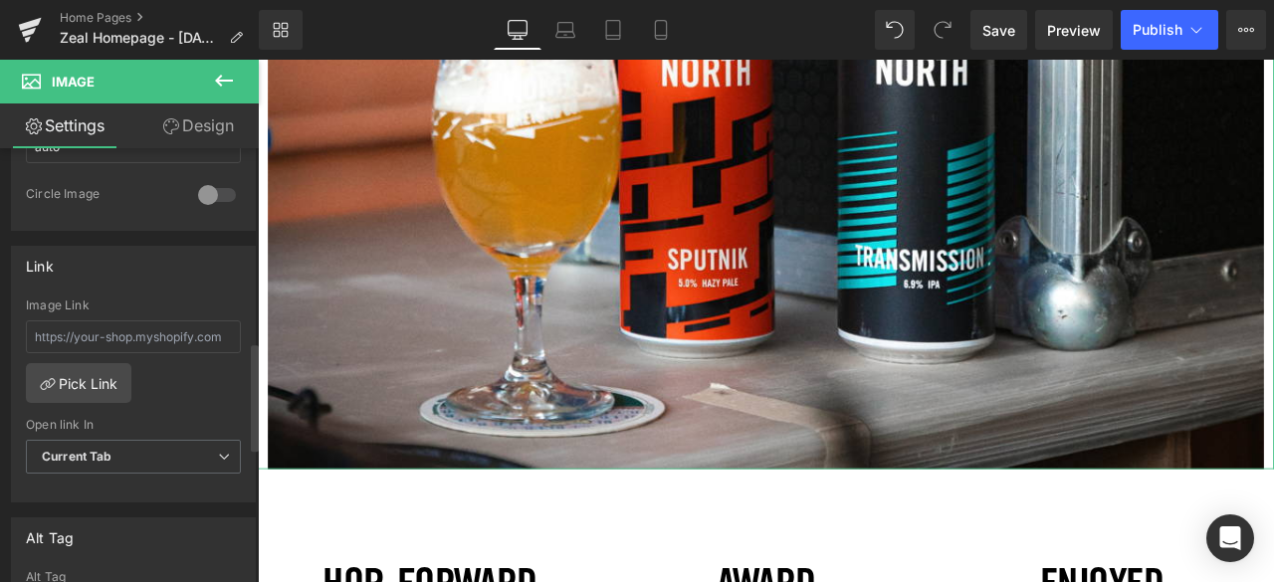
scroll to position [777, 0]
click at [92, 373] on link "Pick Link" at bounding box center [78, 382] width 105 height 40
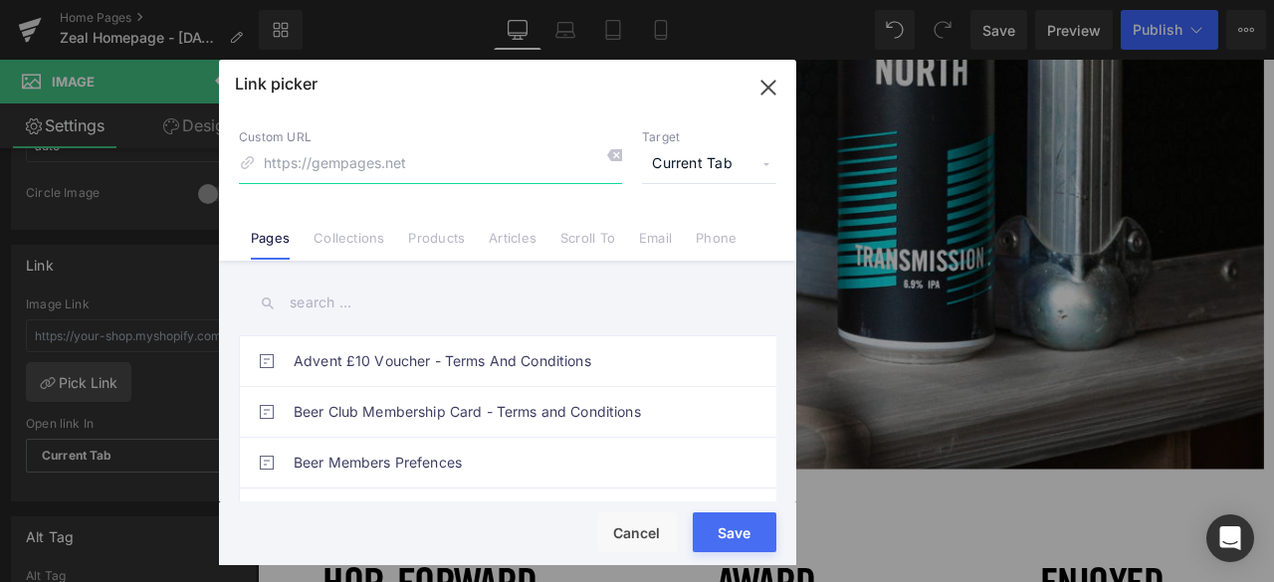
paste input "[URL][DOMAIN_NAME]"
type input "[URL][DOMAIN_NAME]"
click at [727, 516] on button "Save" at bounding box center [735, 532] width 84 height 40
type input "[URL][DOMAIN_NAME]"
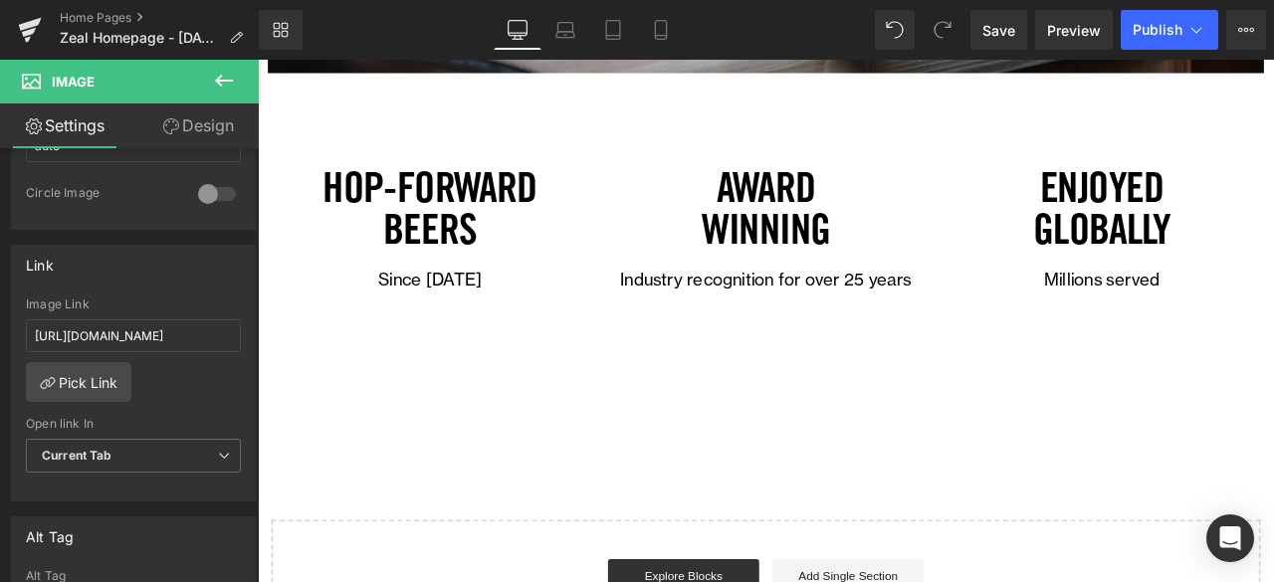
scroll to position [2169, 0]
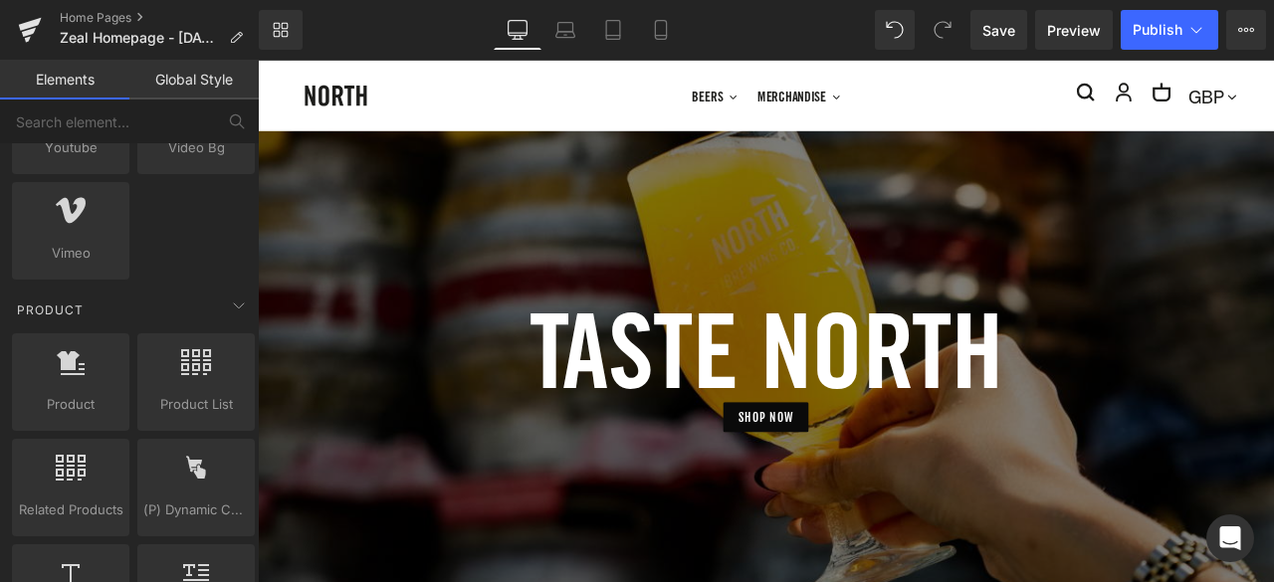
scroll to position [0, 0]
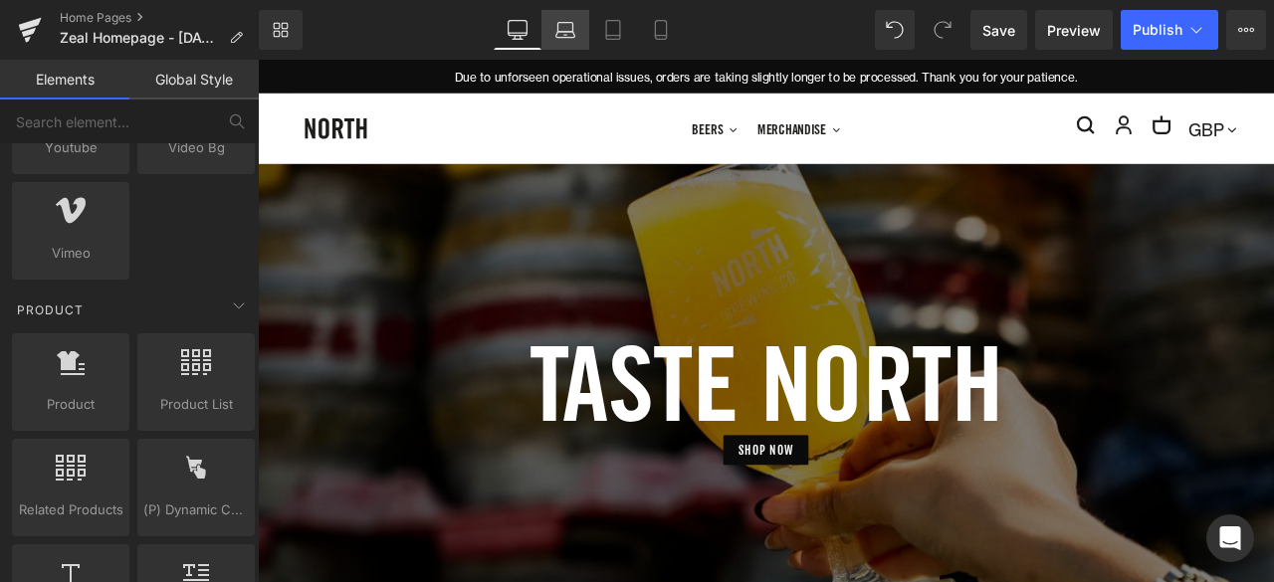
click at [555, 43] on link "Laptop" at bounding box center [565, 30] width 48 height 40
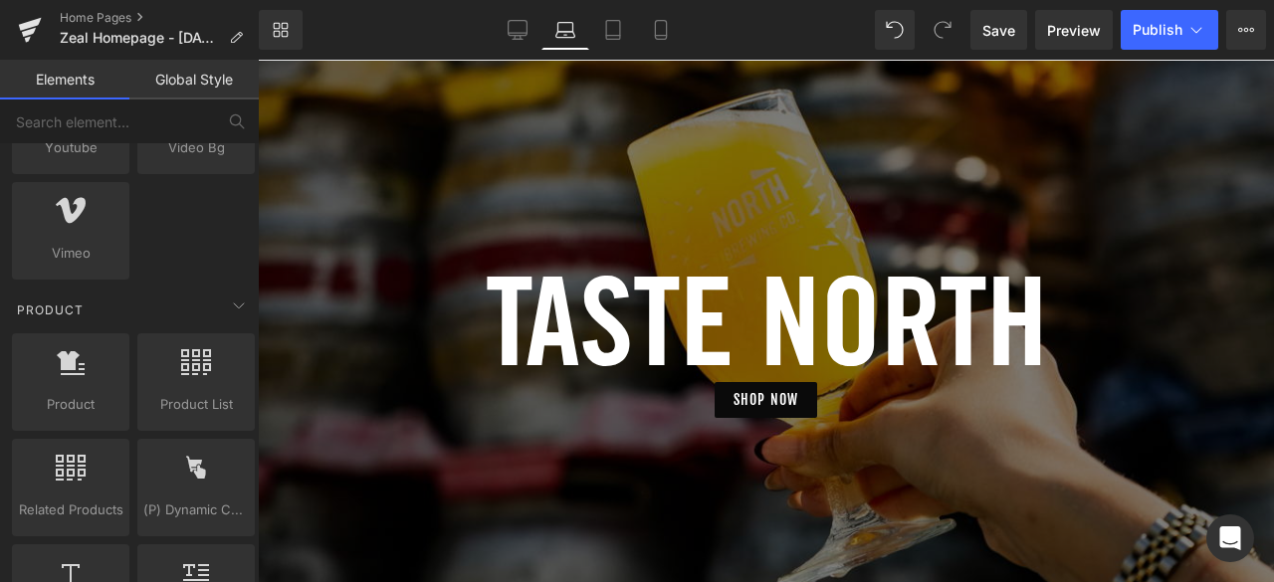
scroll to position [9, 10]
click at [664, 34] on icon at bounding box center [661, 30] width 20 height 20
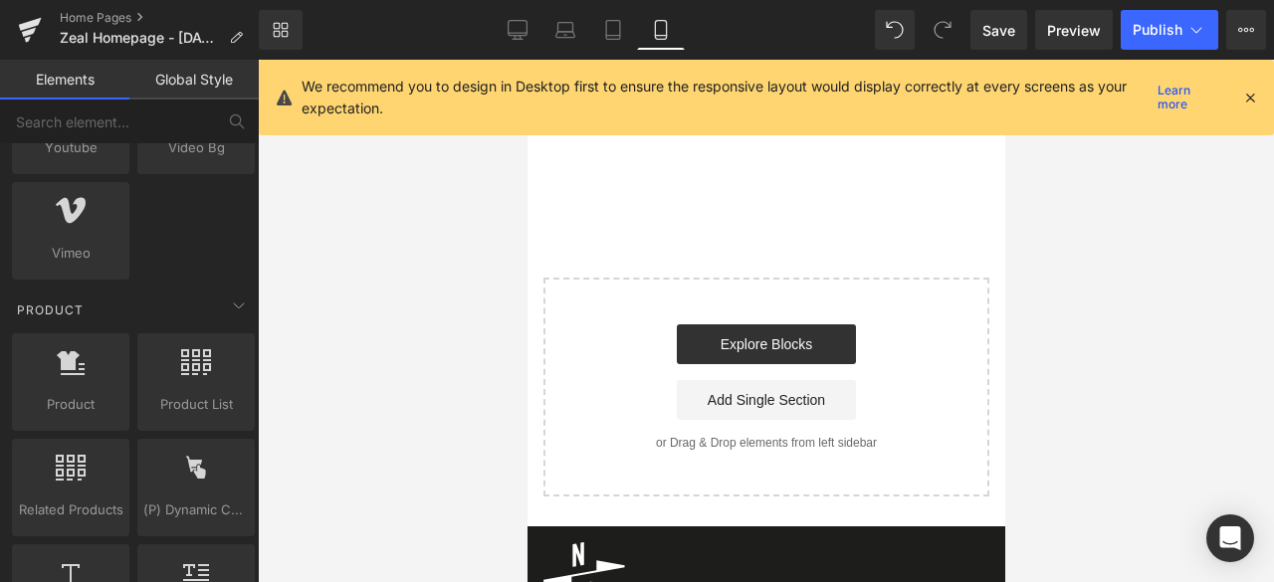
scroll to position [1375, 0]
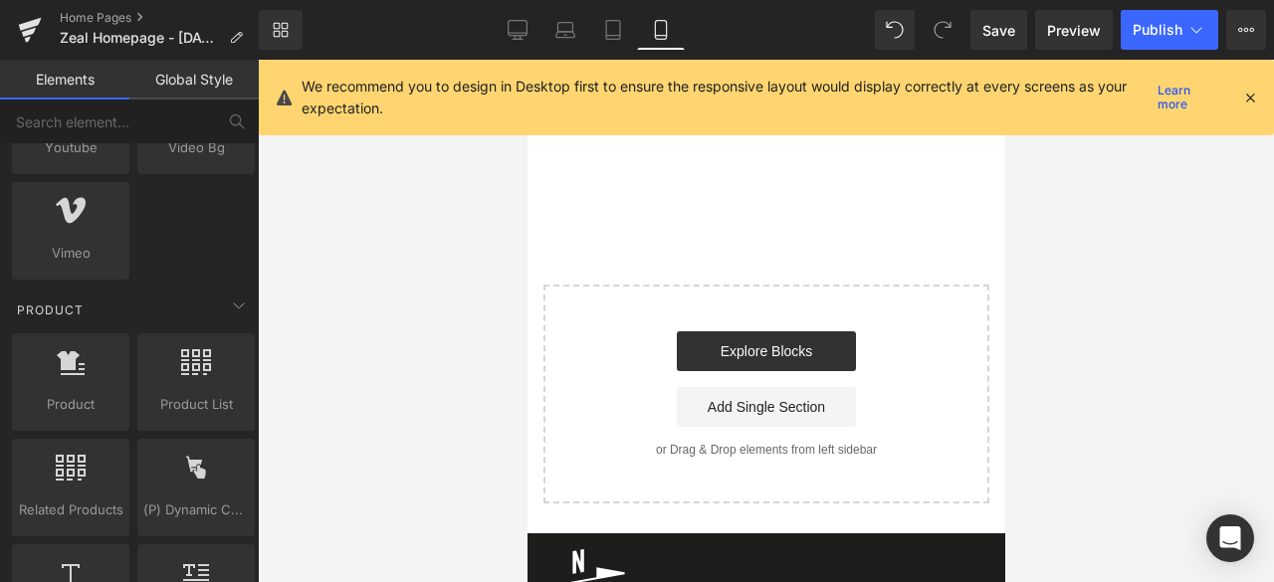
click at [627, 333] on div "Explore Blocks Add Single Section" at bounding box center [765, 379] width 382 height 96
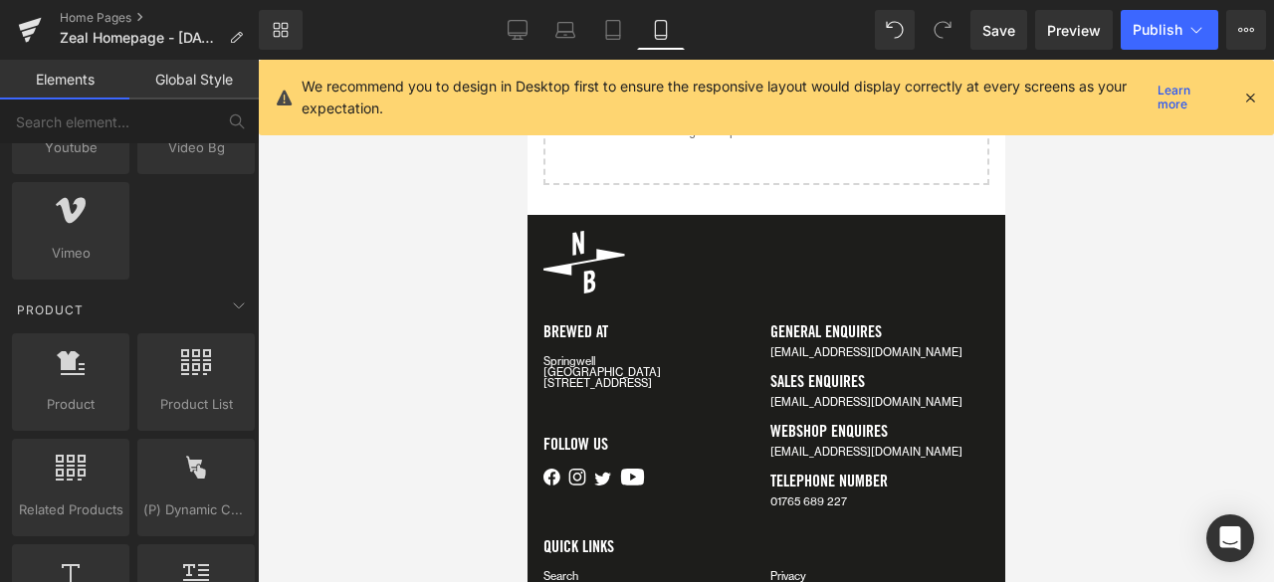
click at [583, 359] on p "Springwell [STREET_ADDRESS]" at bounding box center [651, 372] width 219 height 33
click at [617, 379] on p "Springwell [STREET_ADDRESS]" at bounding box center [651, 372] width 219 height 33
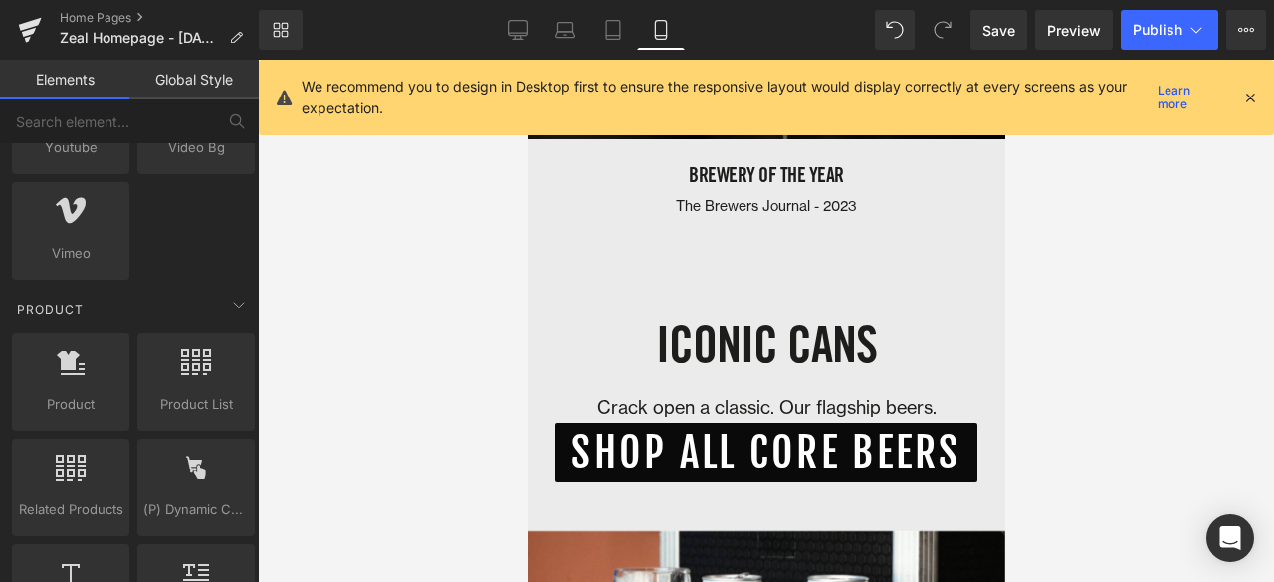
scroll to position [0, 0]
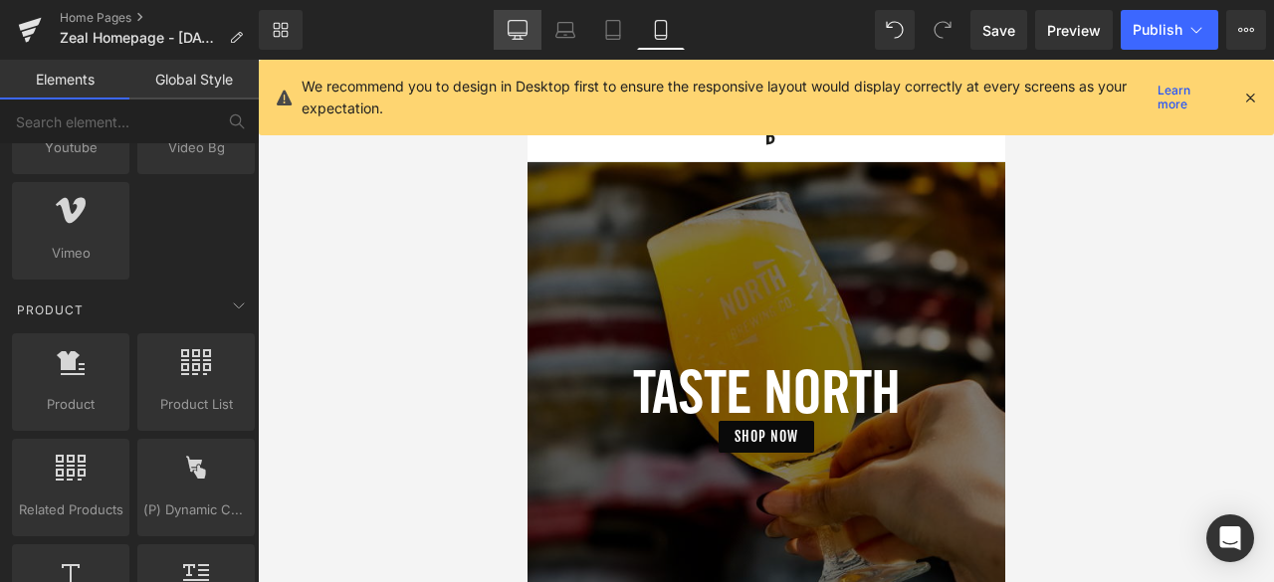
click at [523, 29] on icon at bounding box center [517, 30] width 20 height 20
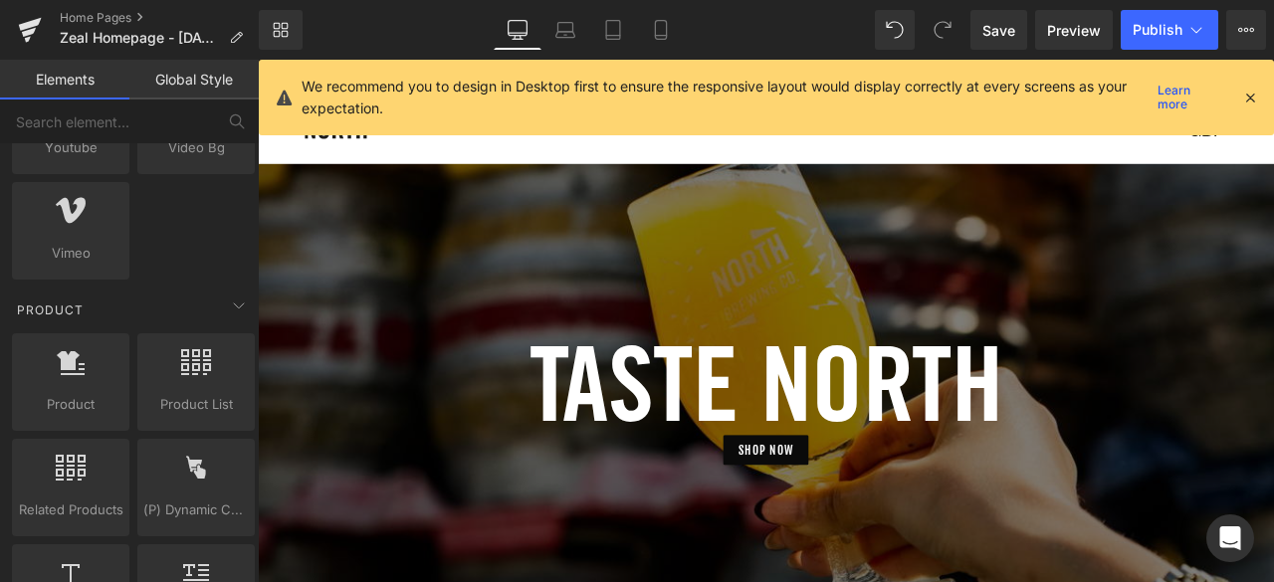
click at [1249, 95] on icon at bounding box center [1250, 98] width 18 height 18
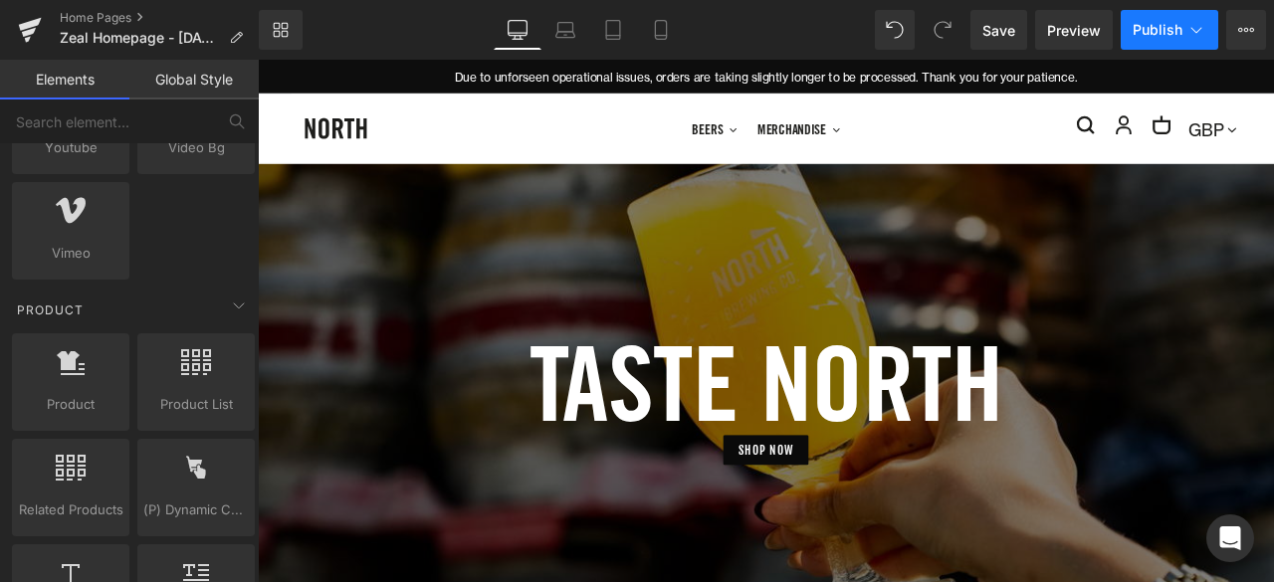
click at [1125, 35] on button "Publish" at bounding box center [1169, 30] width 98 height 40
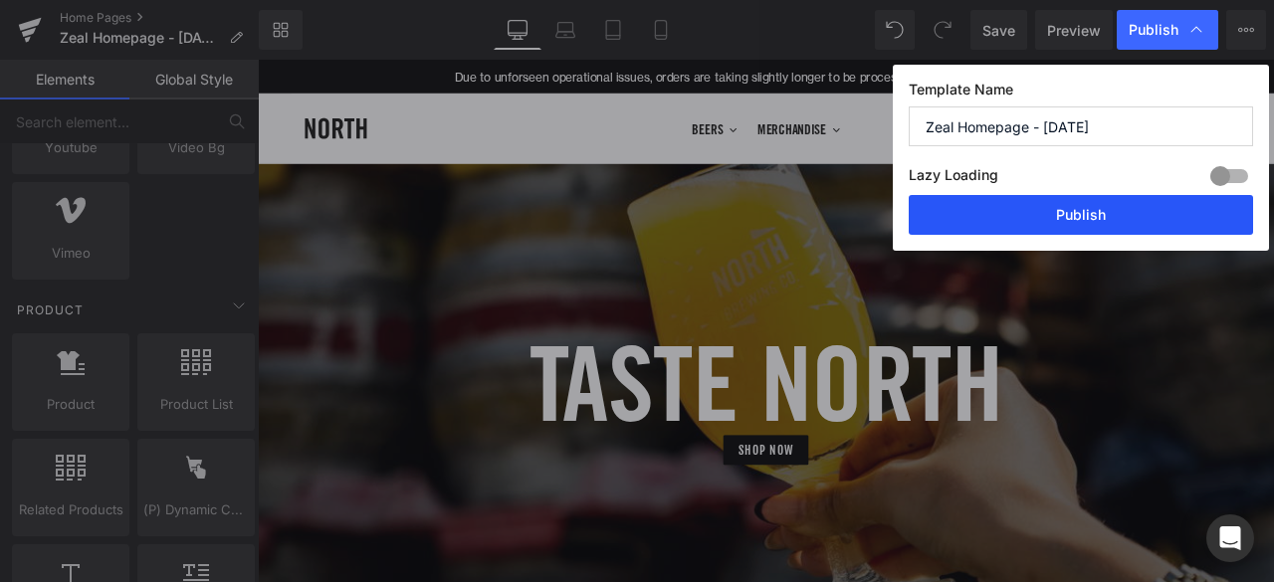
click at [1009, 224] on button "Publish" at bounding box center [1080, 215] width 344 height 40
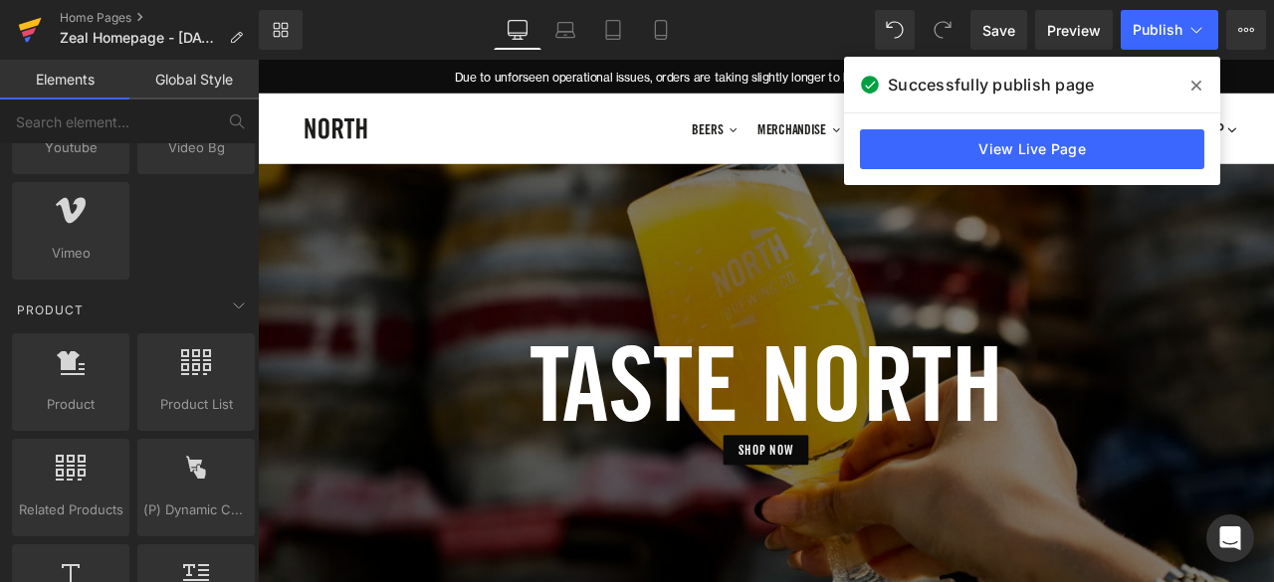
click at [28, 23] on icon at bounding box center [30, 24] width 23 height 13
